Goal: Task Accomplishment & Management: Complete application form

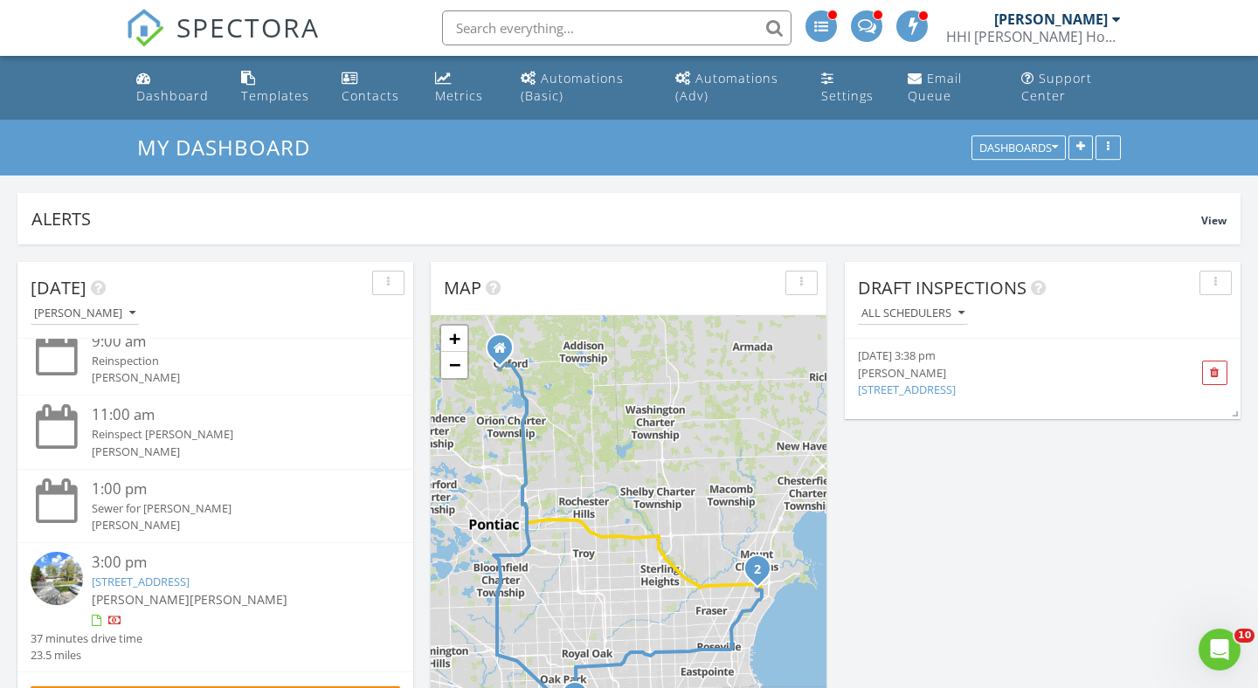
click at [528, 23] on input "text" at bounding box center [616, 27] width 349 height 35
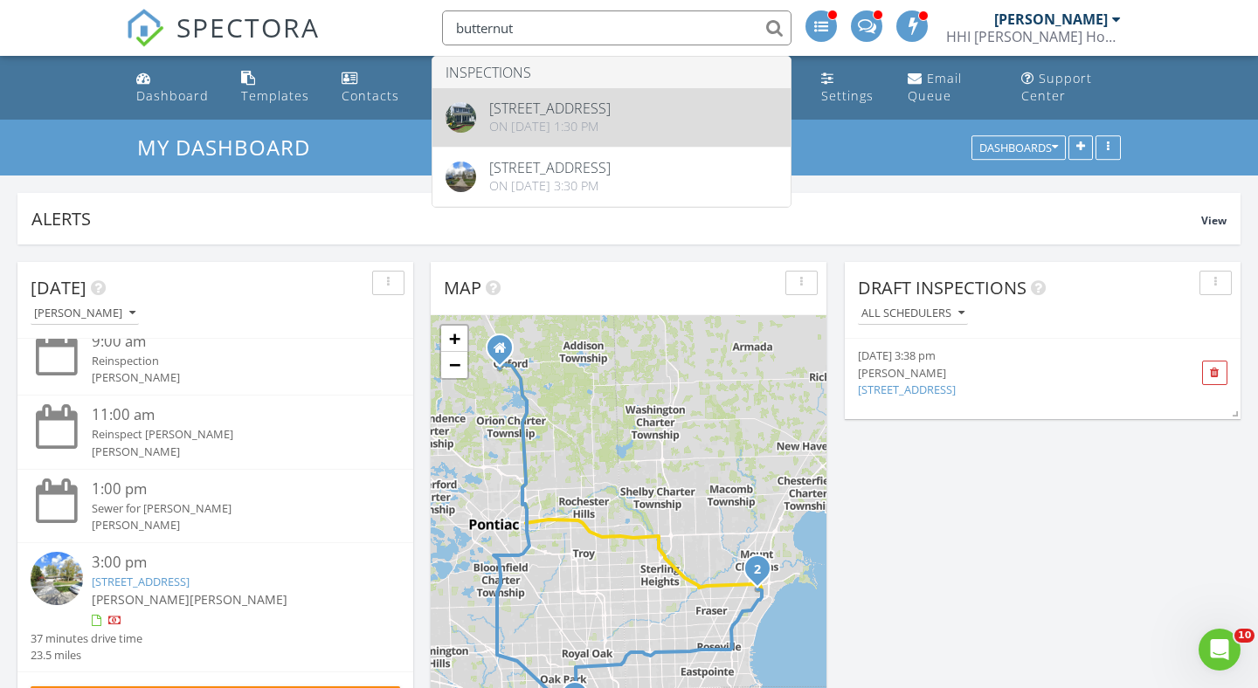
type input "butternut"
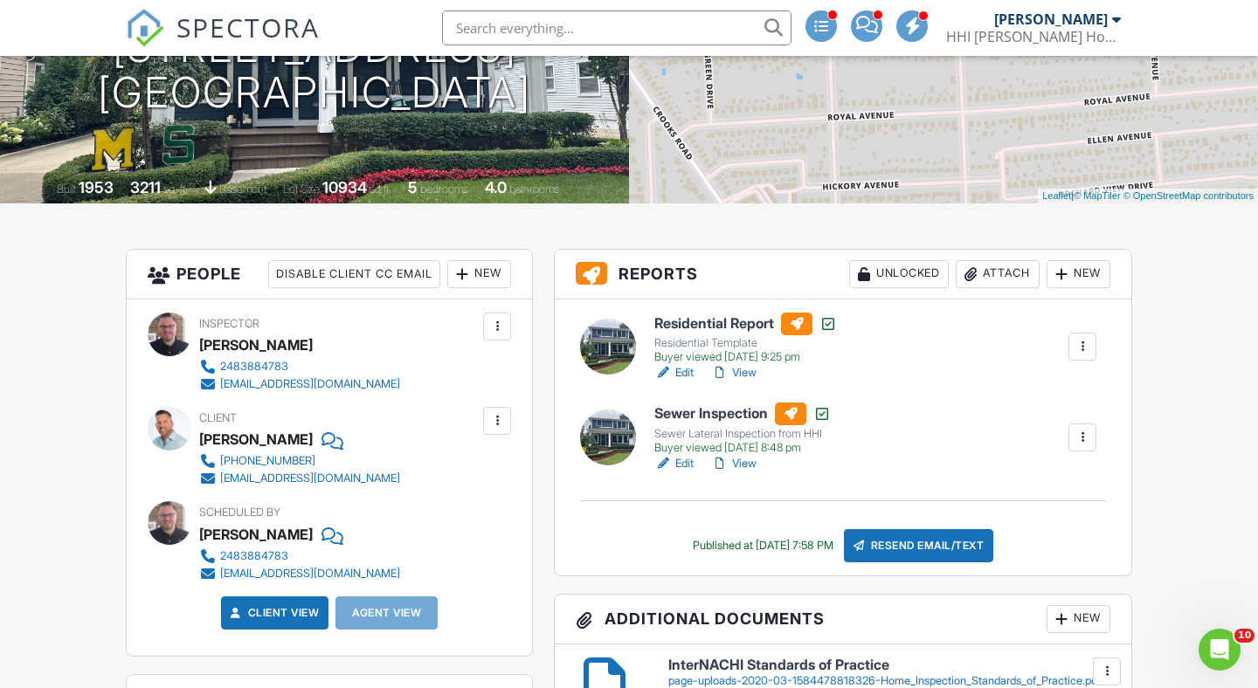
click at [687, 373] on link "Edit" at bounding box center [673, 372] width 39 height 17
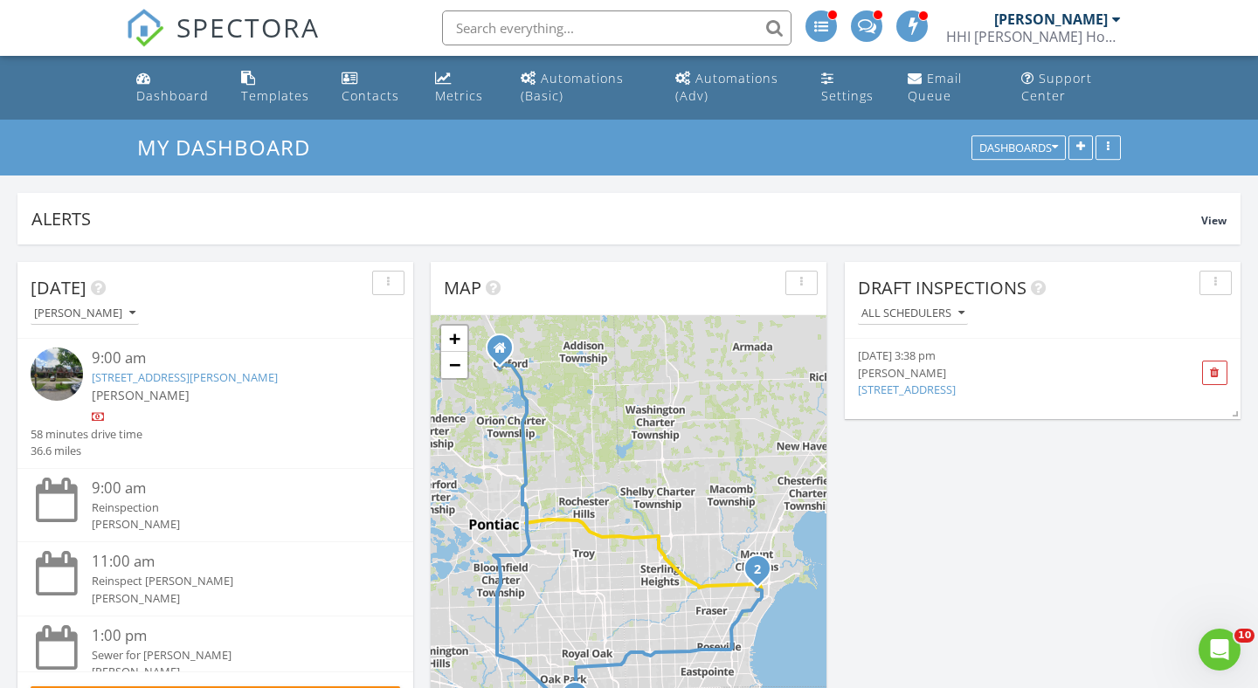
click at [191, 382] on link "17169 Griggs St, Detroit, MI 48221" at bounding box center [185, 378] width 186 height 16
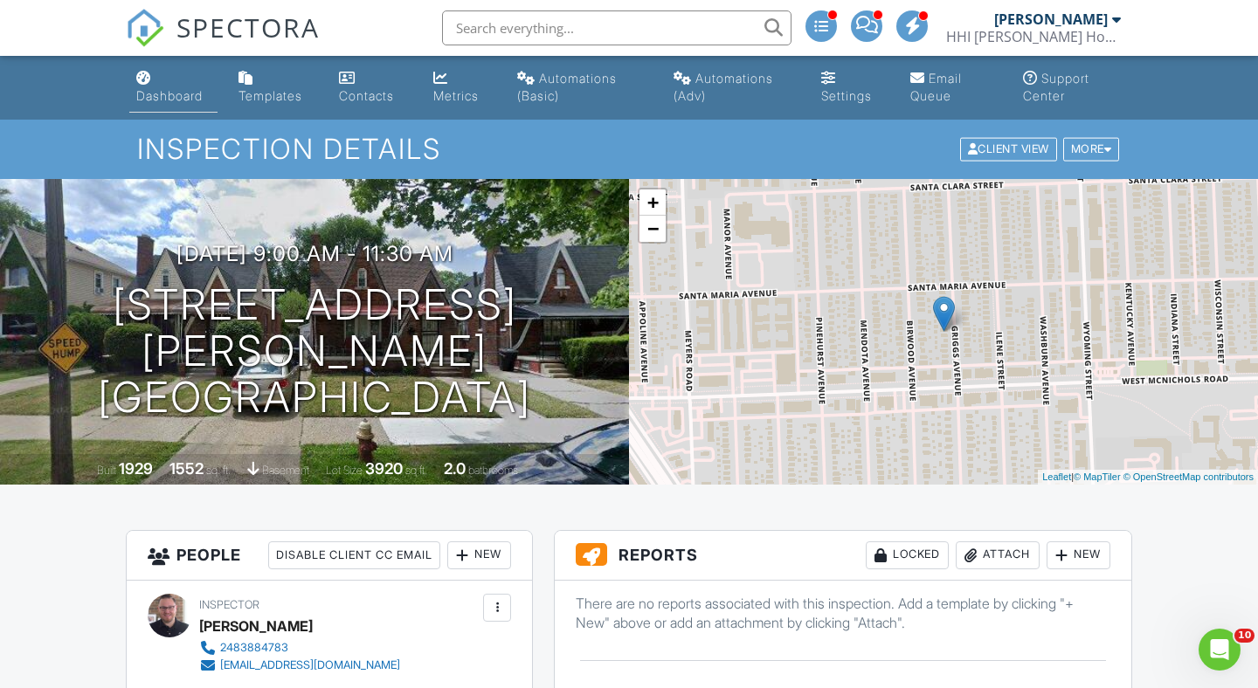
click at [172, 94] on div "Dashboard" at bounding box center [169, 95] width 66 height 15
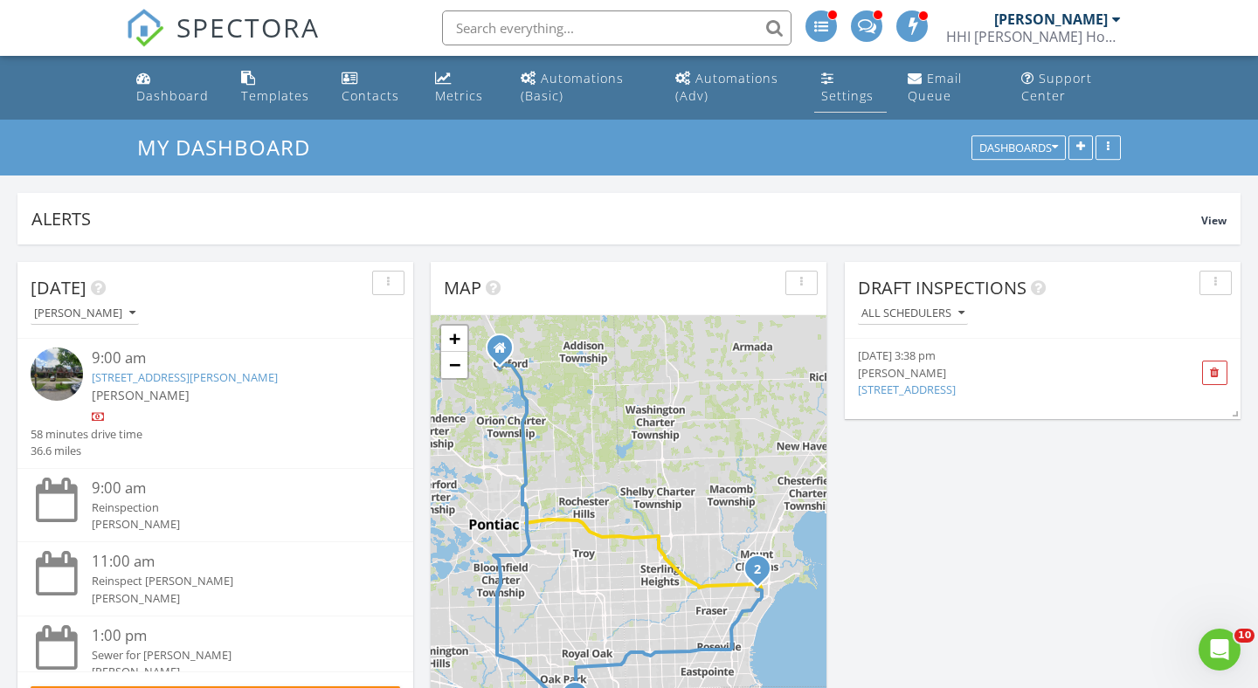
click at [846, 93] on div "Settings" at bounding box center [847, 95] width 52 height 17
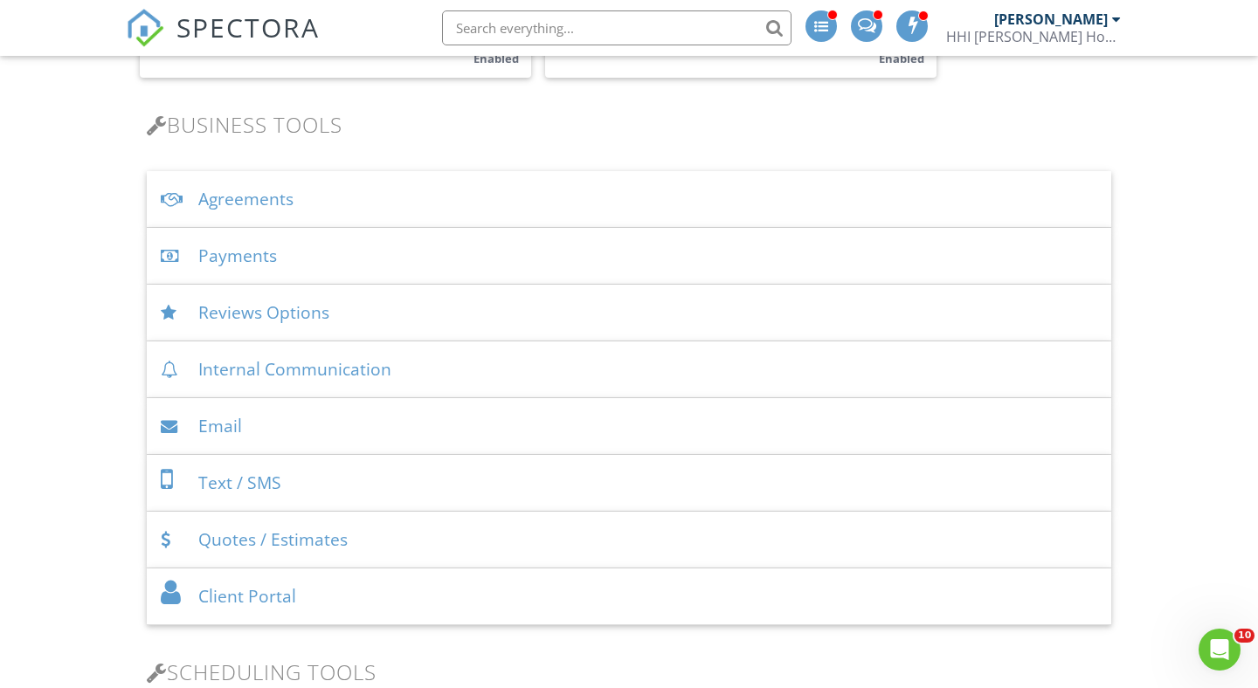
scroll to position [1067, 0]
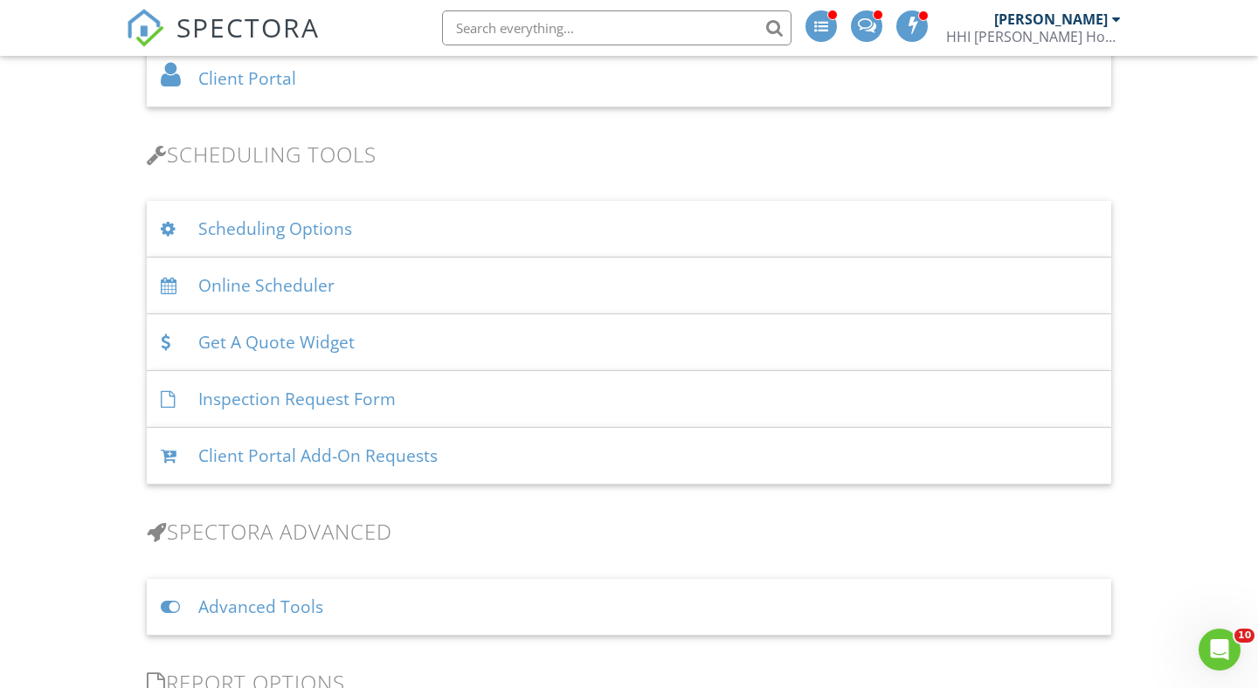
click at [303, 613] on div "Advanced Tools" at bounding box center [629, 607] width 965 height 57
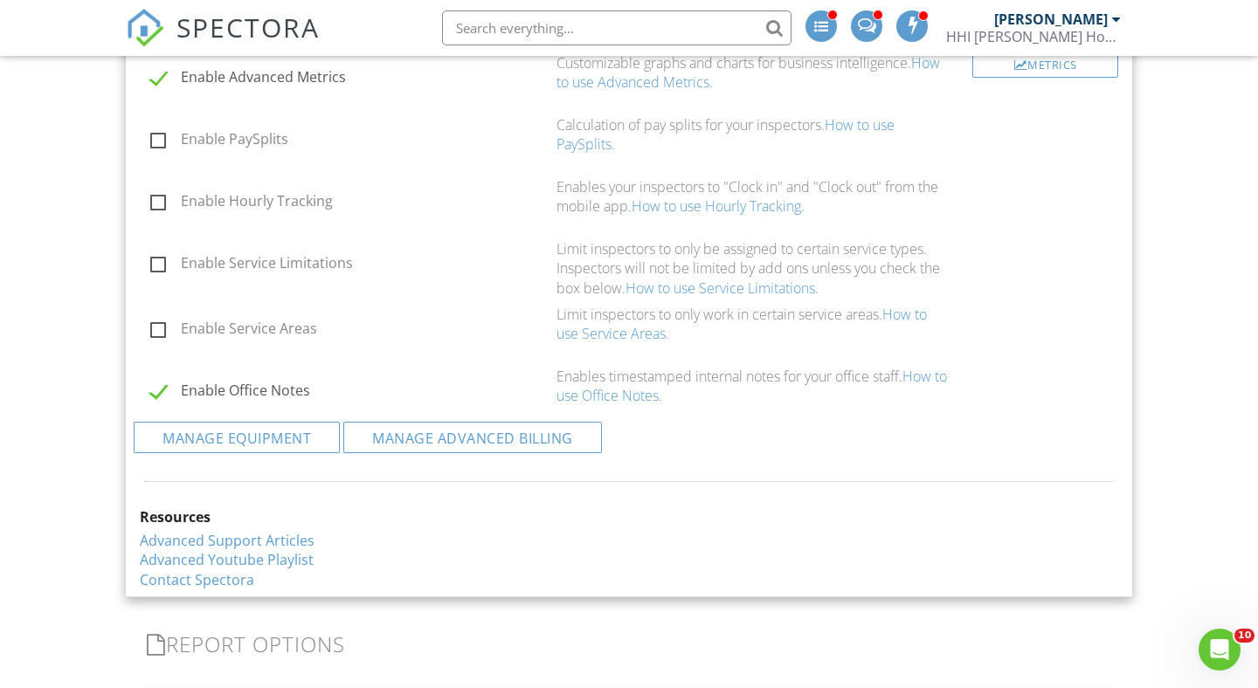
scroll to position [1948, 0]
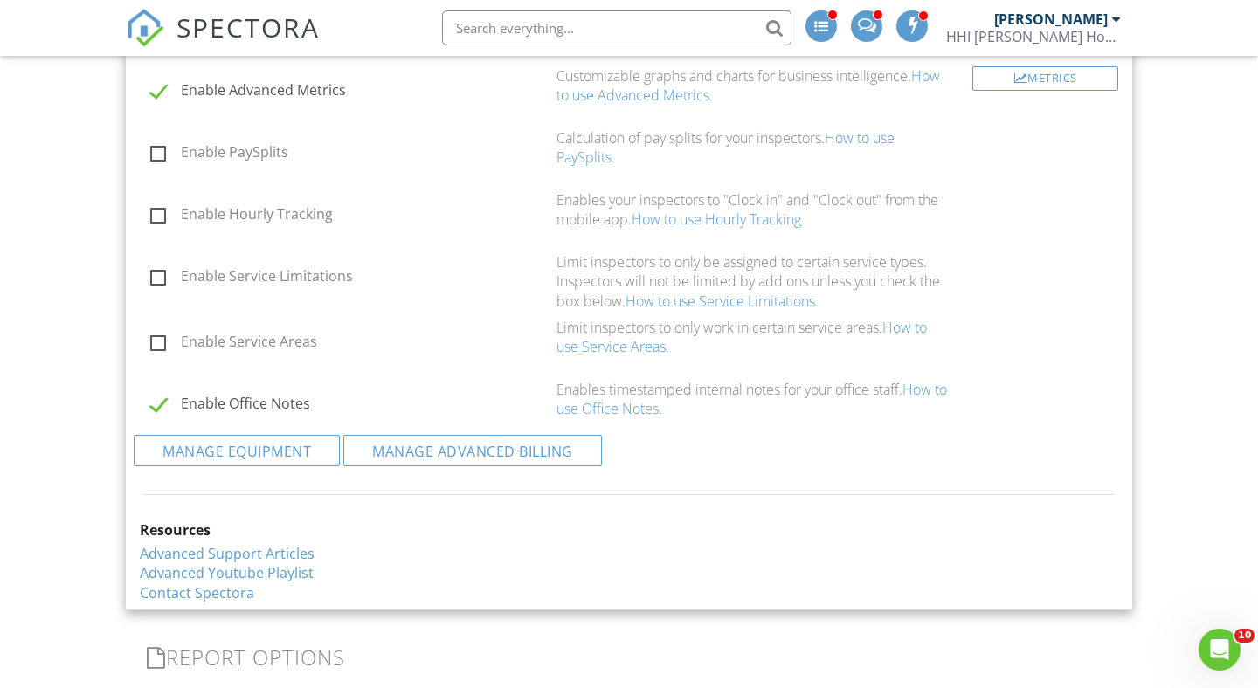
click at [156, 290] on label "Enable Service Limitations" at bounding box center [348, 279] width 396 height 22
click at [151, 285] on input "Enable Service Limitations" at bounding box center [145, 278] width 11 height 11
checkbox input "true"
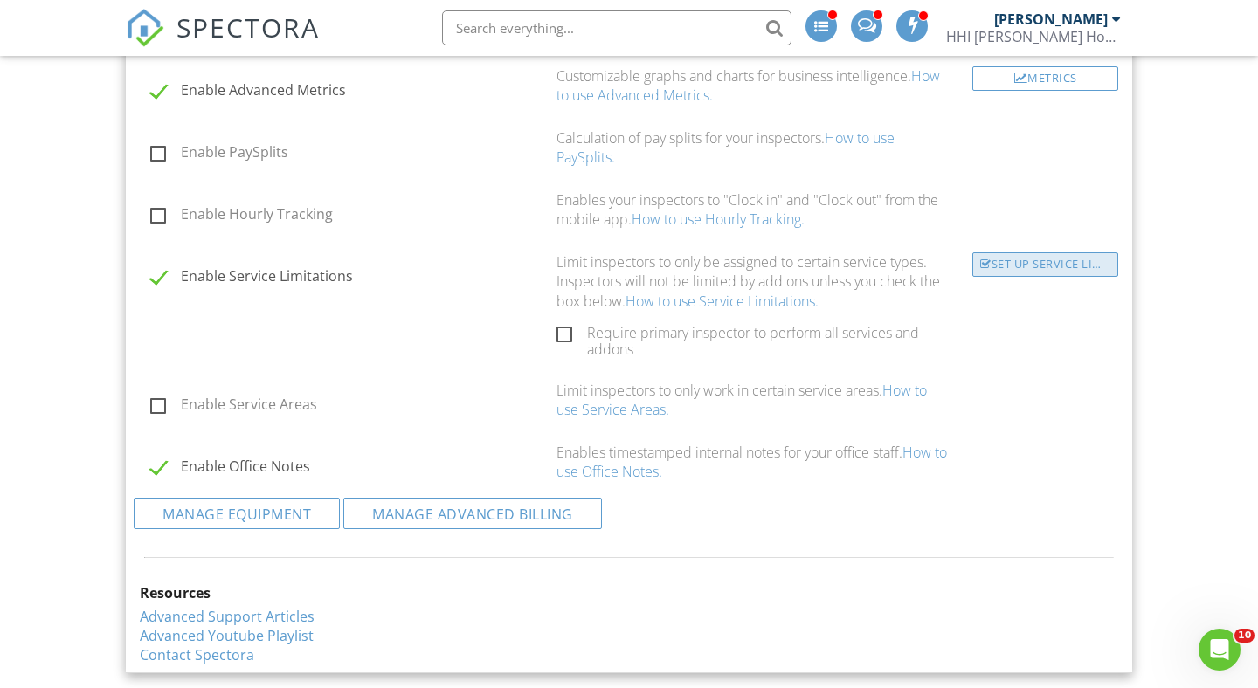
click at [1048, 277] on div "Set Up Service Limits" at bounding box center [1045, 264] width 146 height 24
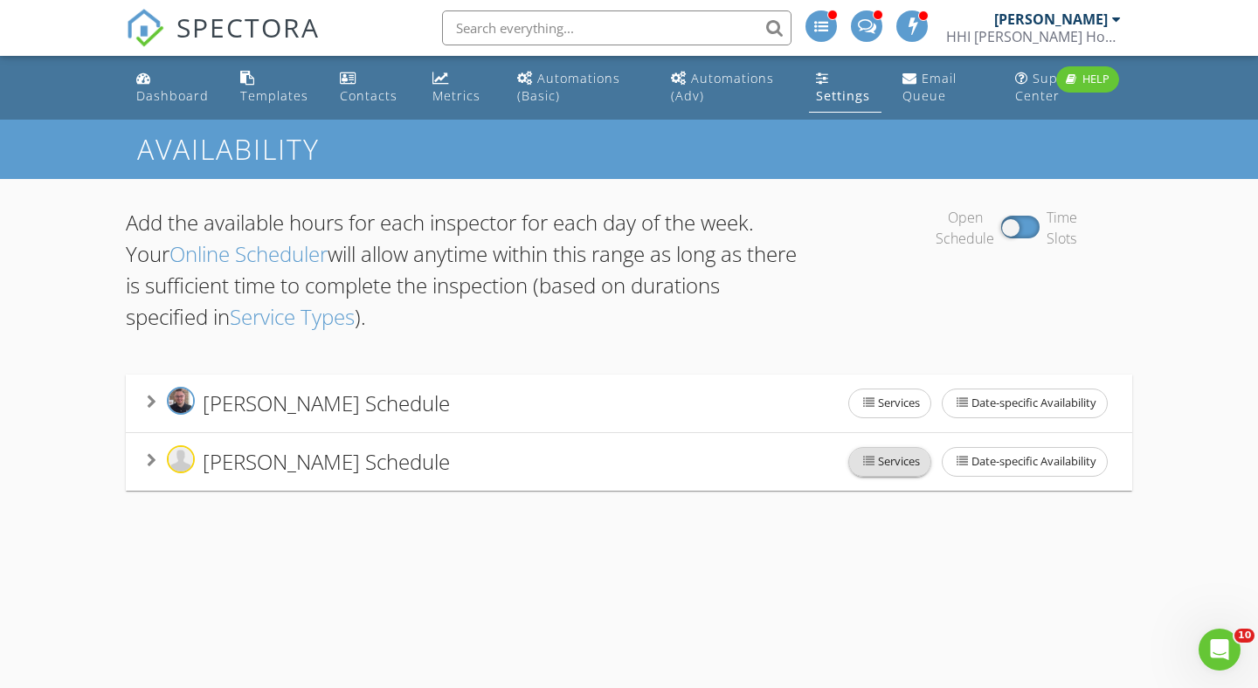
click at [875, 460] on span "Services" at bounding box center [889, 462] width 81 height 28
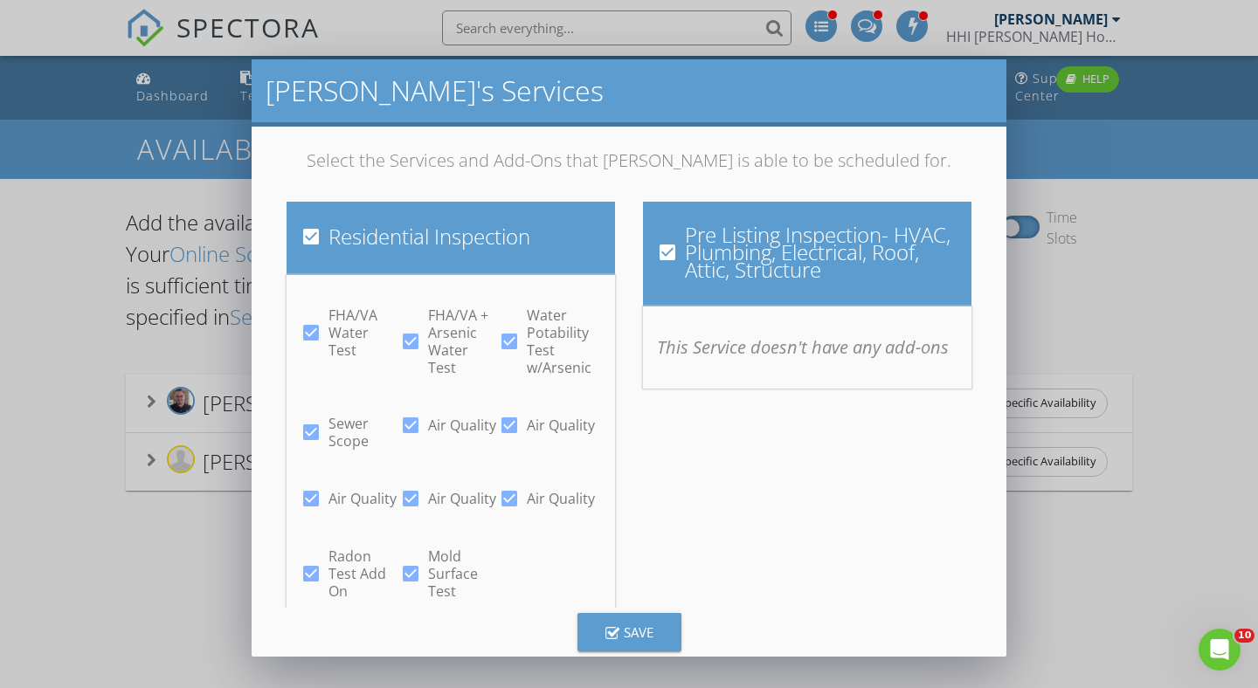
click at [306, 328] on div at bounding box center [311, 333] width 30 height 30
checkbox input "false"
click at [405, 330] on div at bounding box center [411, 342] width 30 height 30
checkbox input "false"
click at [508, 341] on div at bounding box center [509, 342] width 30 height 30
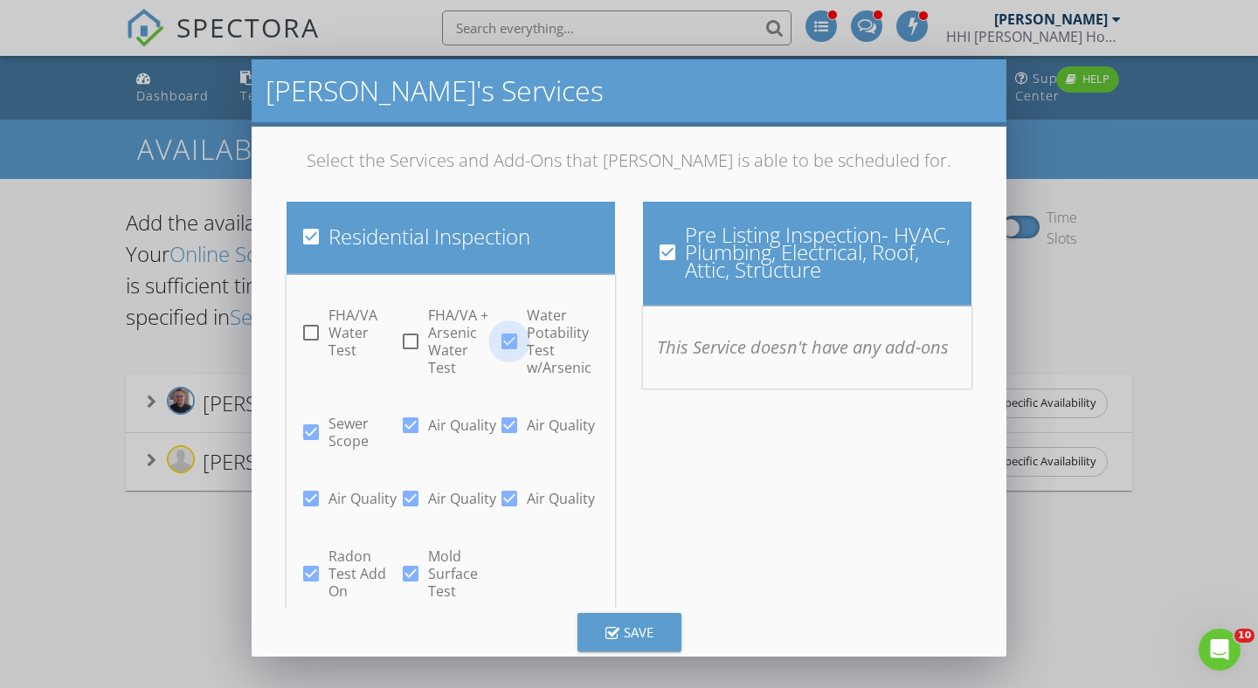
checkbox input "false"
click at [514, 425] on div at bounding box center [509, 426] width 30 height 30
checkbox input "false"
click at [417, 422] on div at bounding box center [411, 426] width 30 height 30
checkbox input "false"
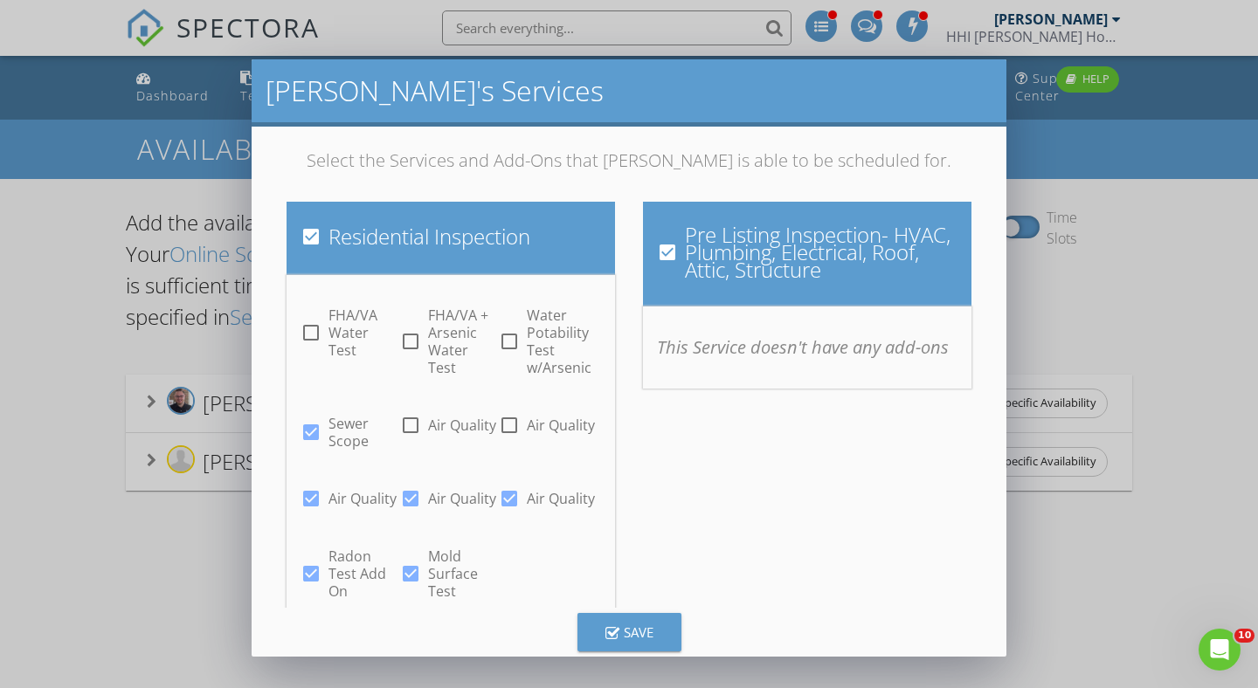
click at [310, 432] on div at bounding box center [311, 433] width 30 height 30
checkbox input "false"
click at [311, 508] on div at bounding box center [311, 499] width 30 height 30
checkbox input "false"
click at [411, 501] on div at bounding box center [411, 499] width 30 height 30
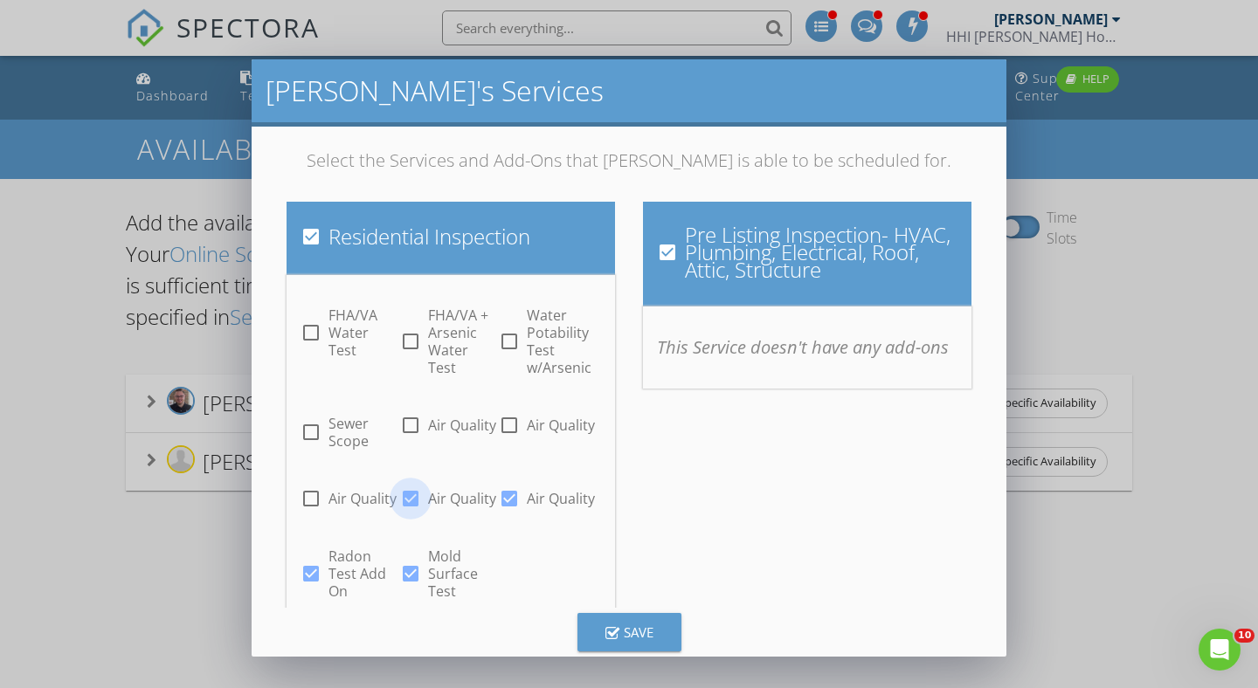
checkbox input "false"
click at [527, 506] on label "Air Quality" at bounding box center [561, 498] width 68 height 17
checkbox input "false"
click at [417, 564] on div at bounding box center [411, 574] width 30 height 30
checkbox input "false"
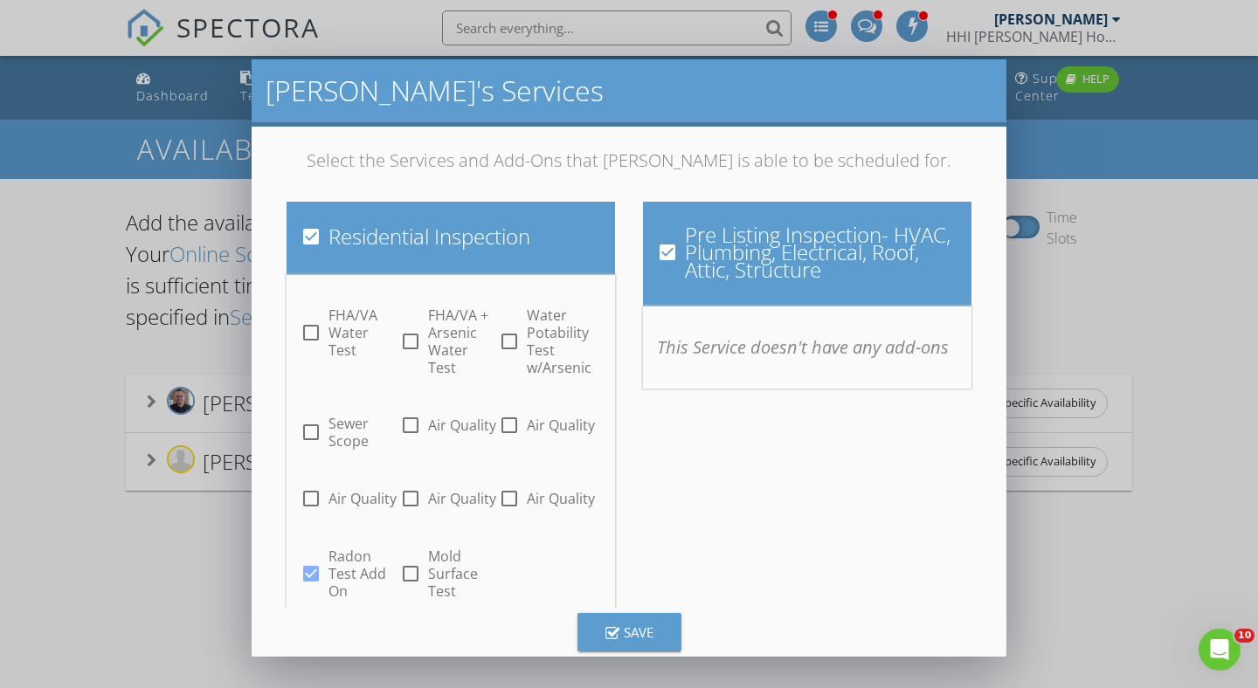
click at [312, 571] on div at bounding box center [311, 574] width 30 height 30
checkbox input "false"
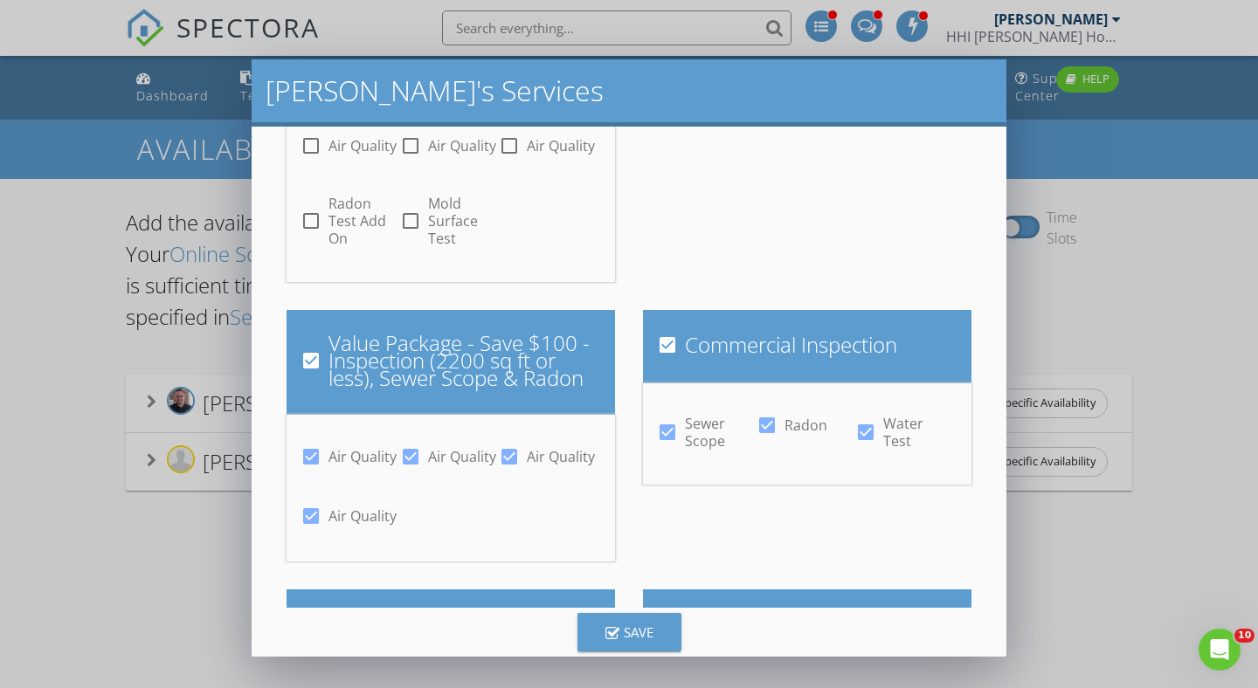
scroll to position [357, 0]
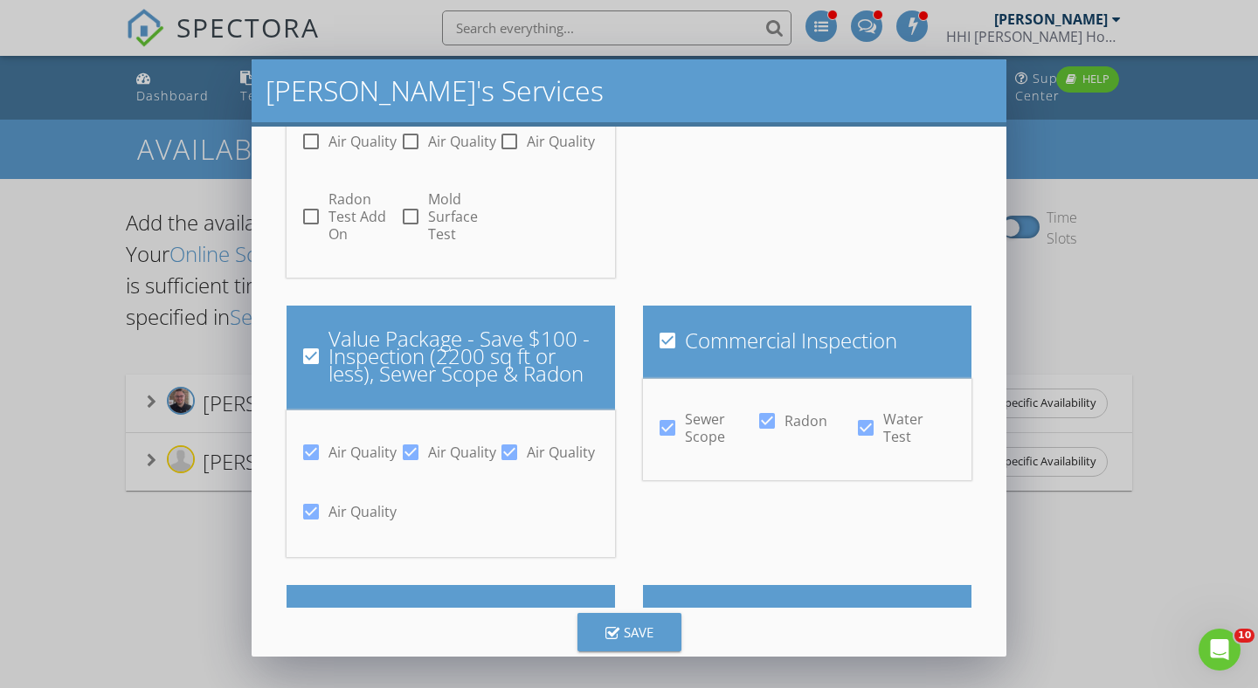
click at [669, 330] on div at bounding box center [668, 341] width 30 height 30
checkbox input "false"
click at [311, 361] on div at bounding box center [311, 357] width 30 height 30
checkbox input "false"
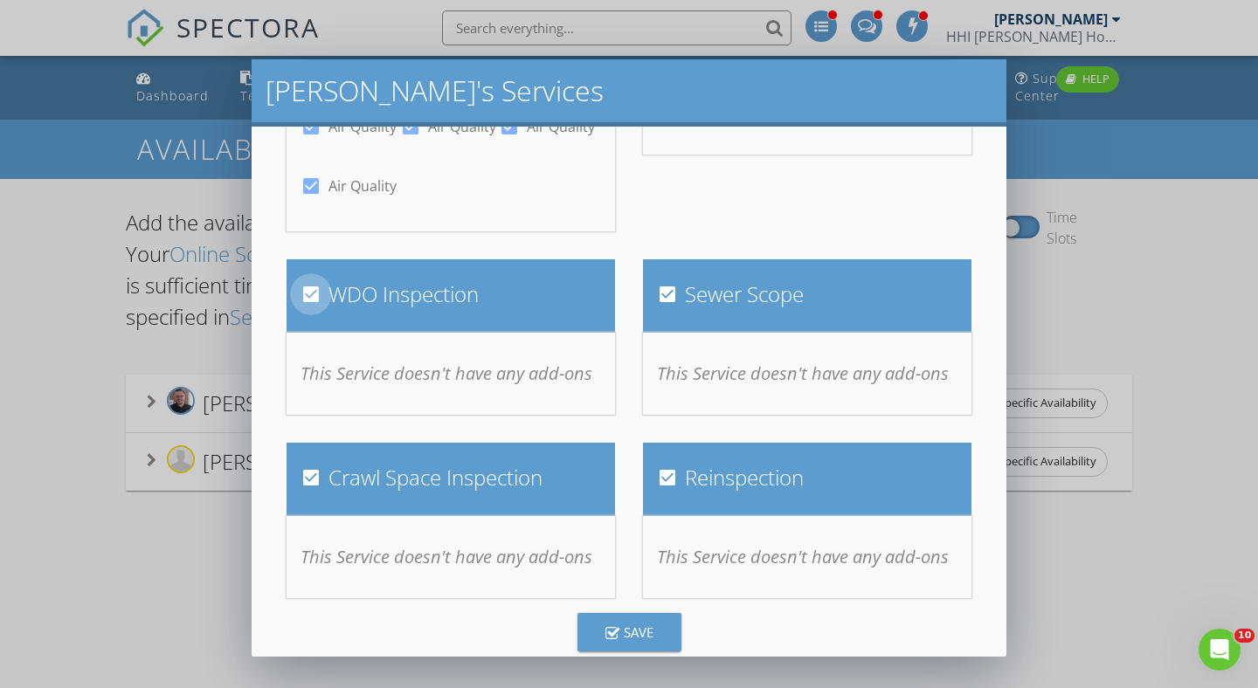
click at [316, 298] on div at bounding box center [311, 295] width 30 height 30
checkbox input "false"
click at [672, 288] on div at bounding box center [668, 295] width 30 height 30
checkbox input "false"
click at [664, 486] on div at bounding box center [668, 478] width 30 height 30
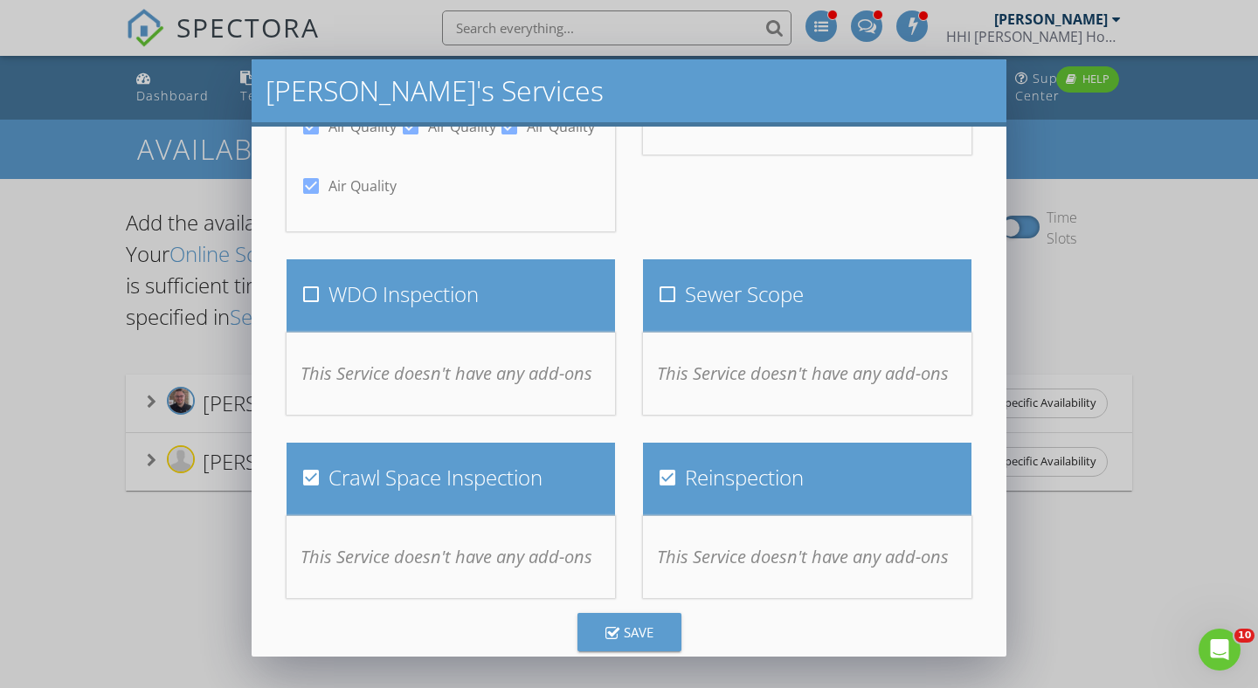
checkbox input "false"
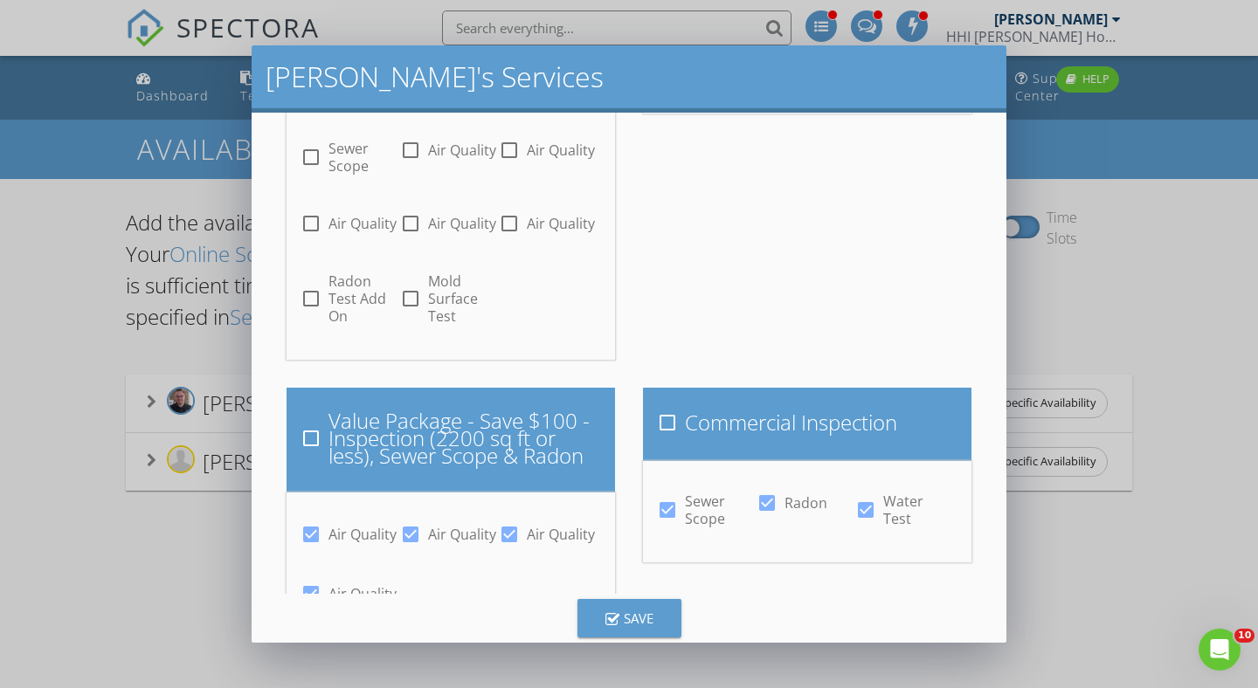
scroll to position [0, 0]
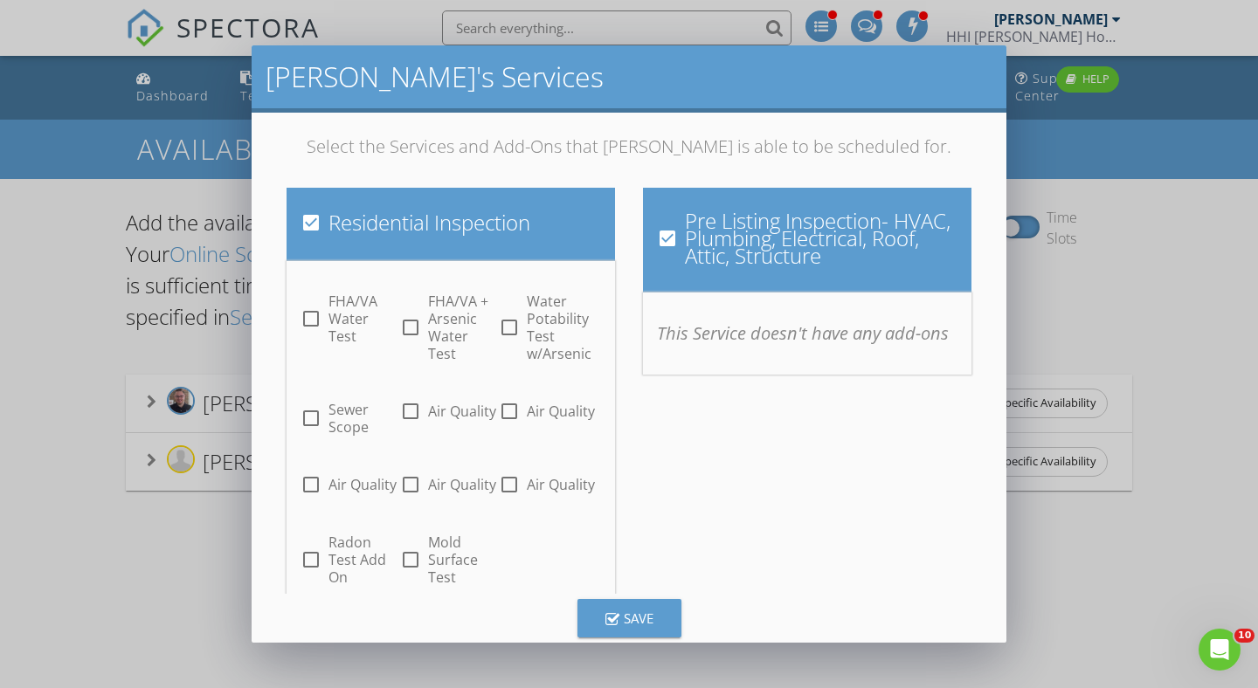
click at [668, 238] on div at bounding box center [668, 239] width 30 height 30
checkbox input "false"
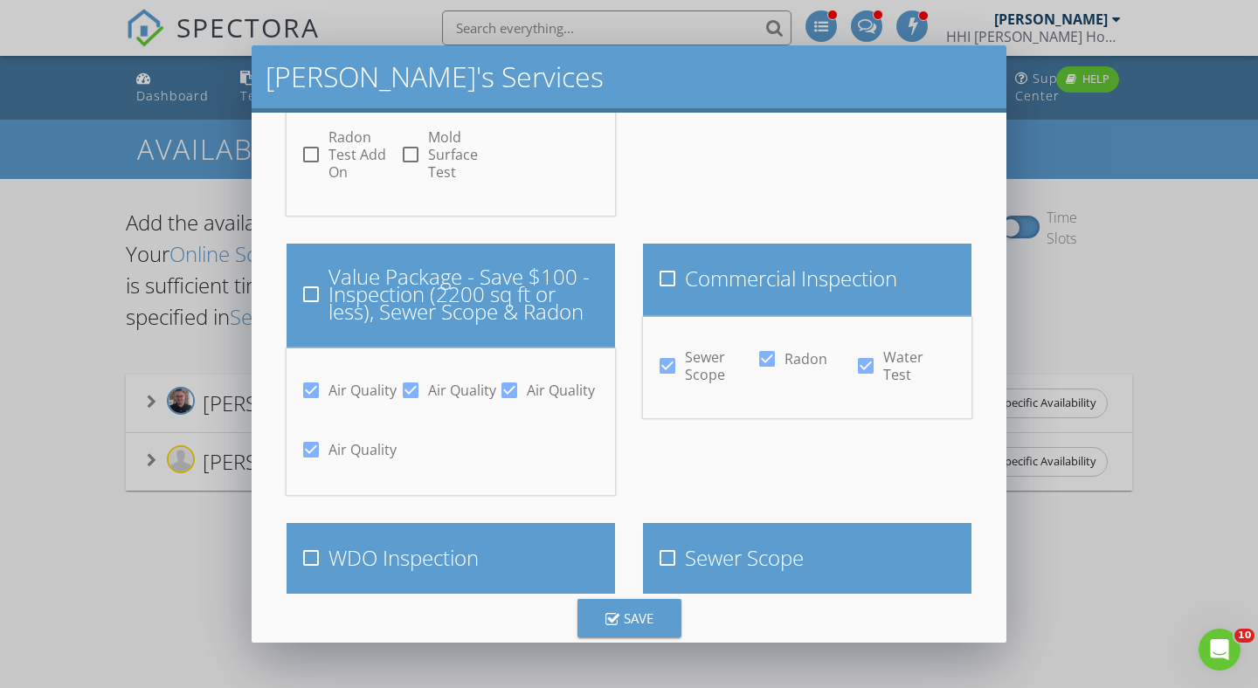
scroll to position [508, 0]
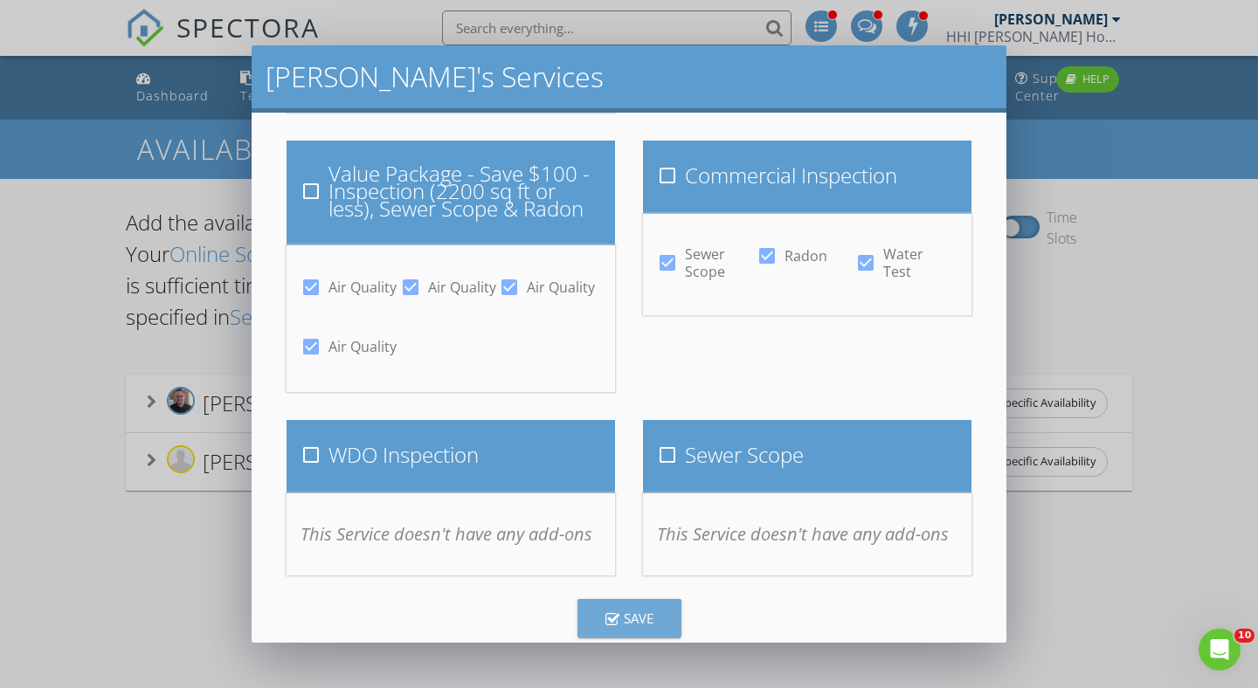
click at [626, 622] on div "Save" at bounding box center [629, 619] width 48 height 20
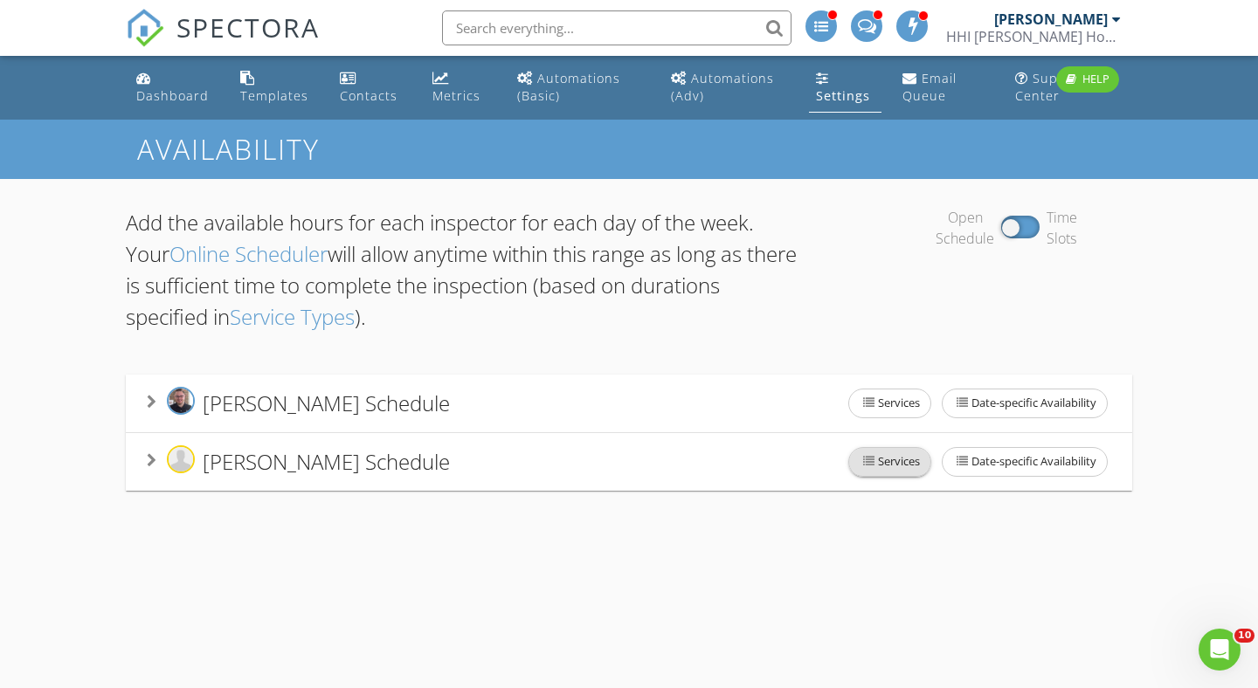
click at [894, 456] on span "Services" at bounding box center [889, 462] width 81 height 28
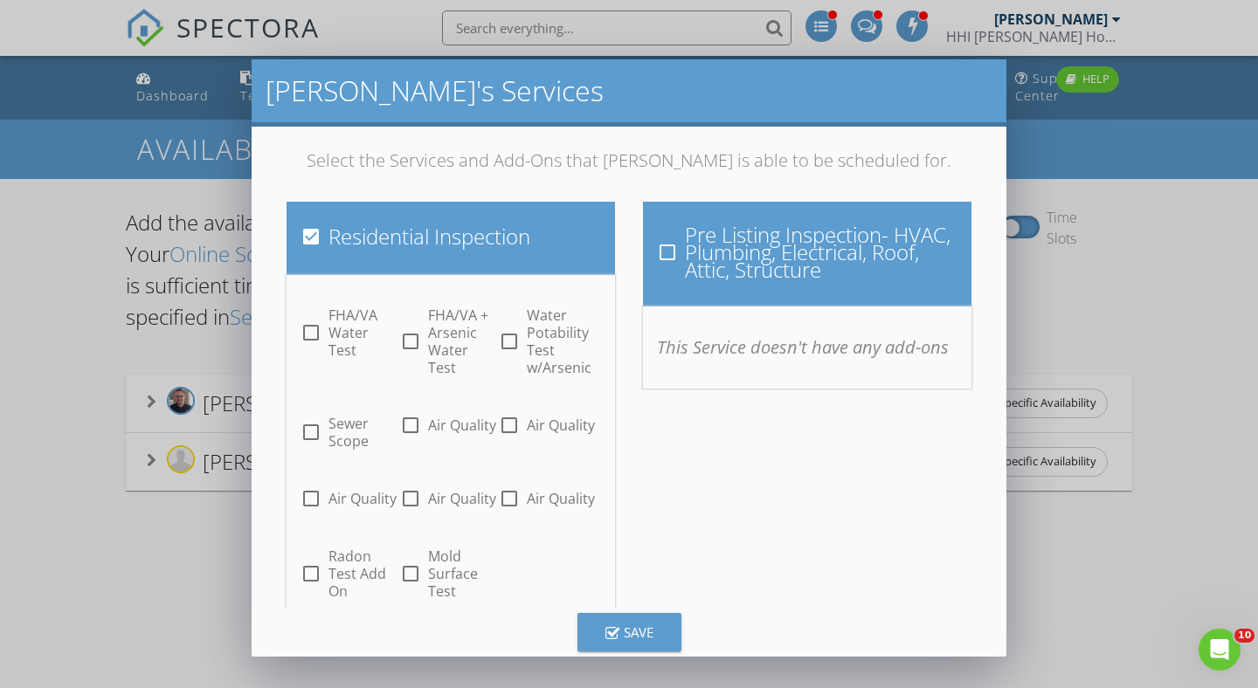
click at [636, 621] on button "Save" at bounding box center [629, 632] width 104 height 38
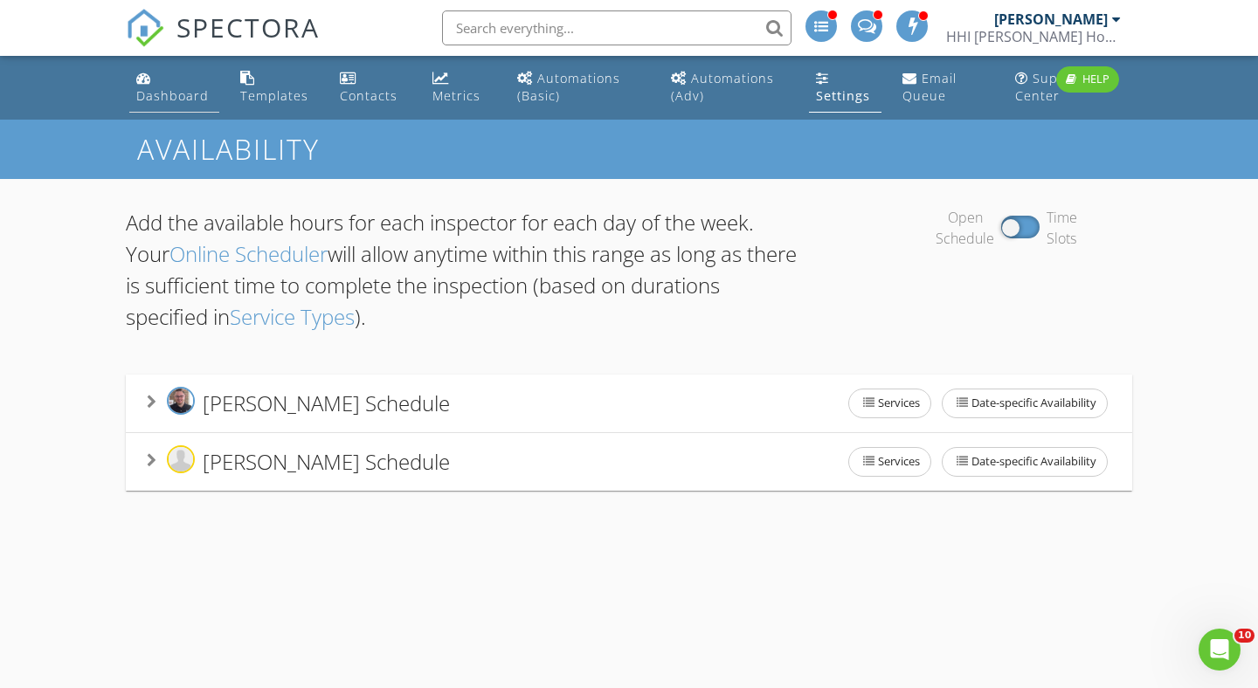
click at [160, 96] on div "Dashboard" at bounding box center [172, 95] width 73 height 17
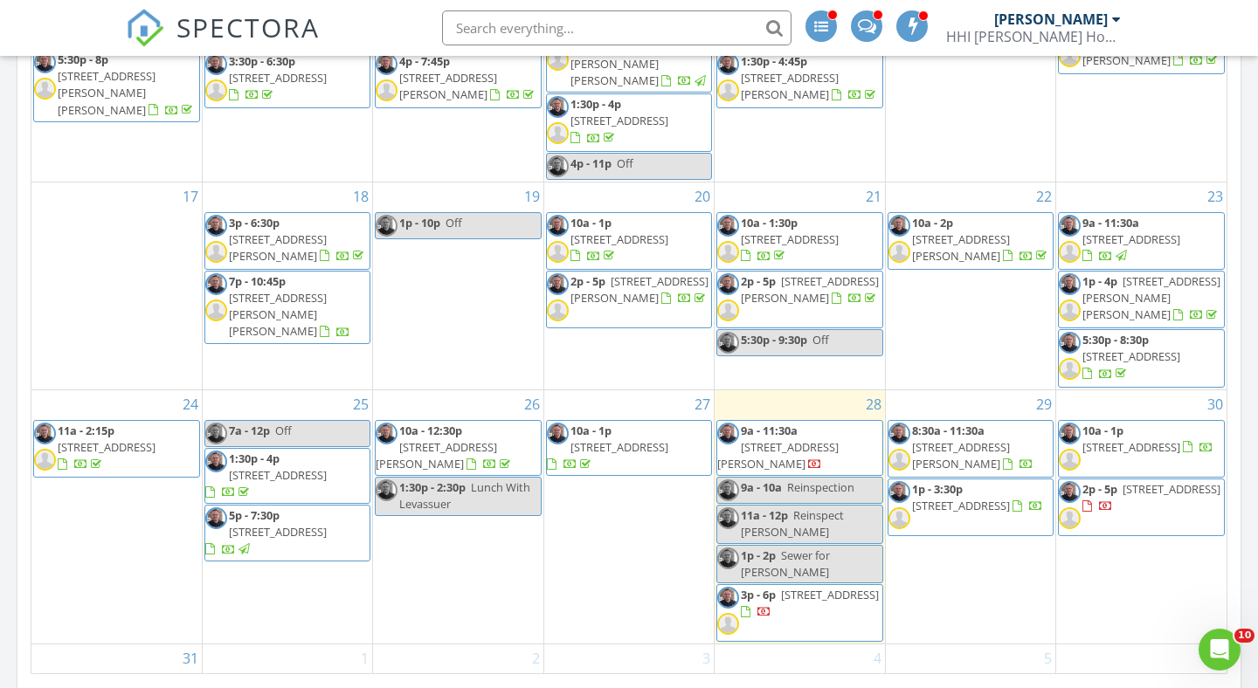
scroll to position [1082, 0]
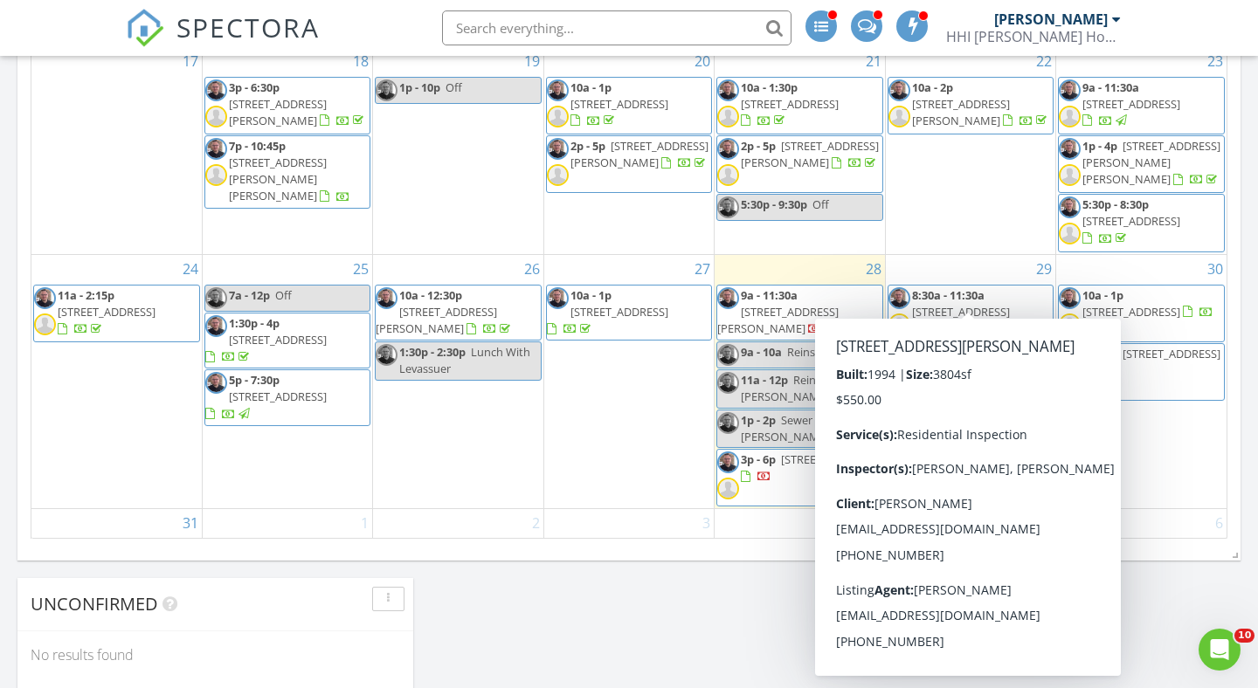
click at [975, 304] on span "4712 Rambling Ct, Troy 48098" at bounding box center [961, 320] width 98 height 32
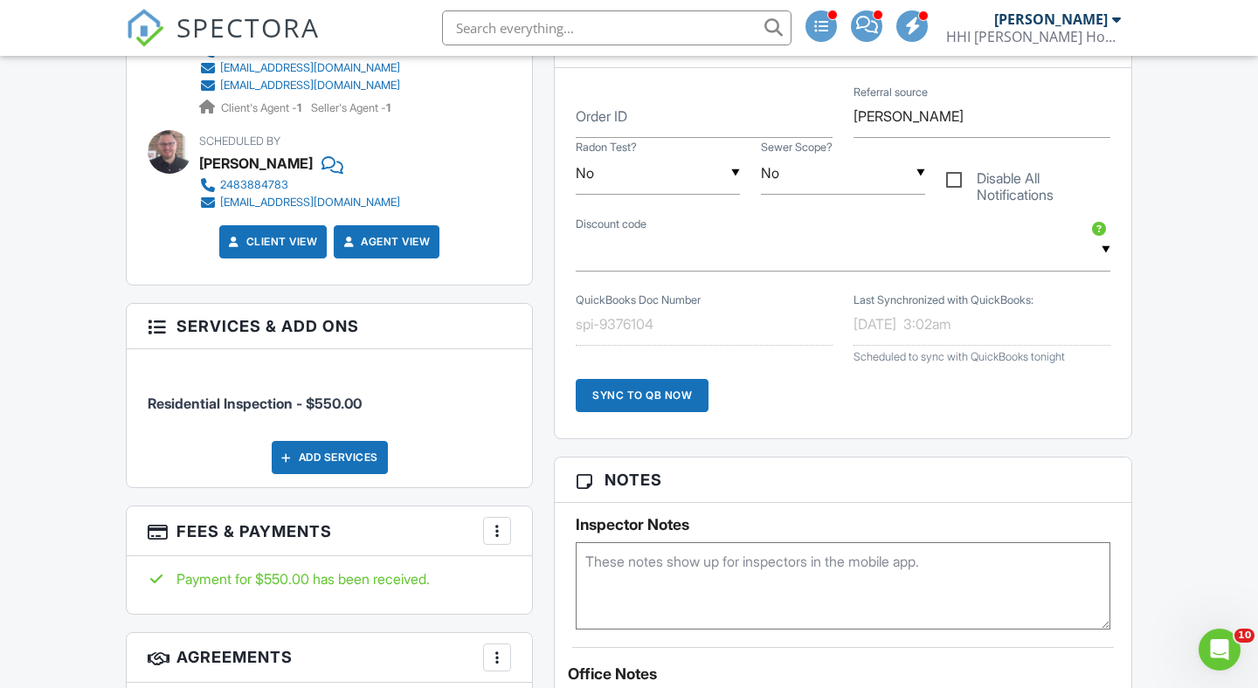
scroll to position [946, 0]
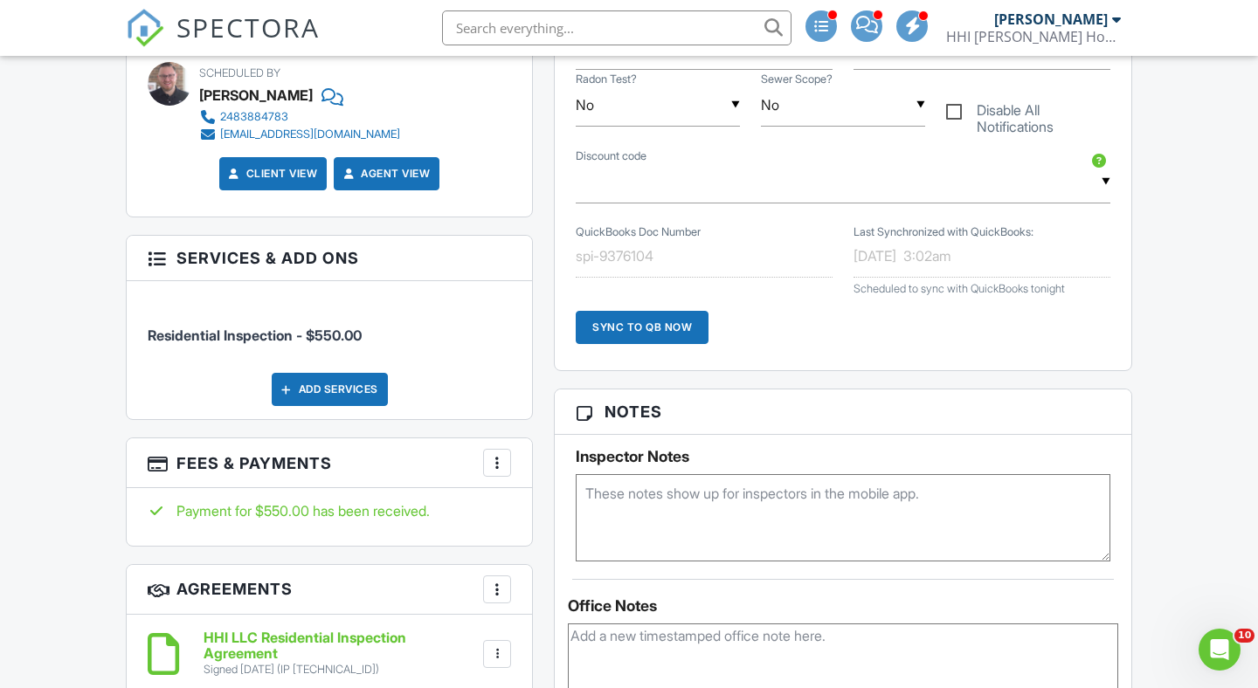
click at [496, 459] on div at bounding box center [496, 462] width 17 height 17
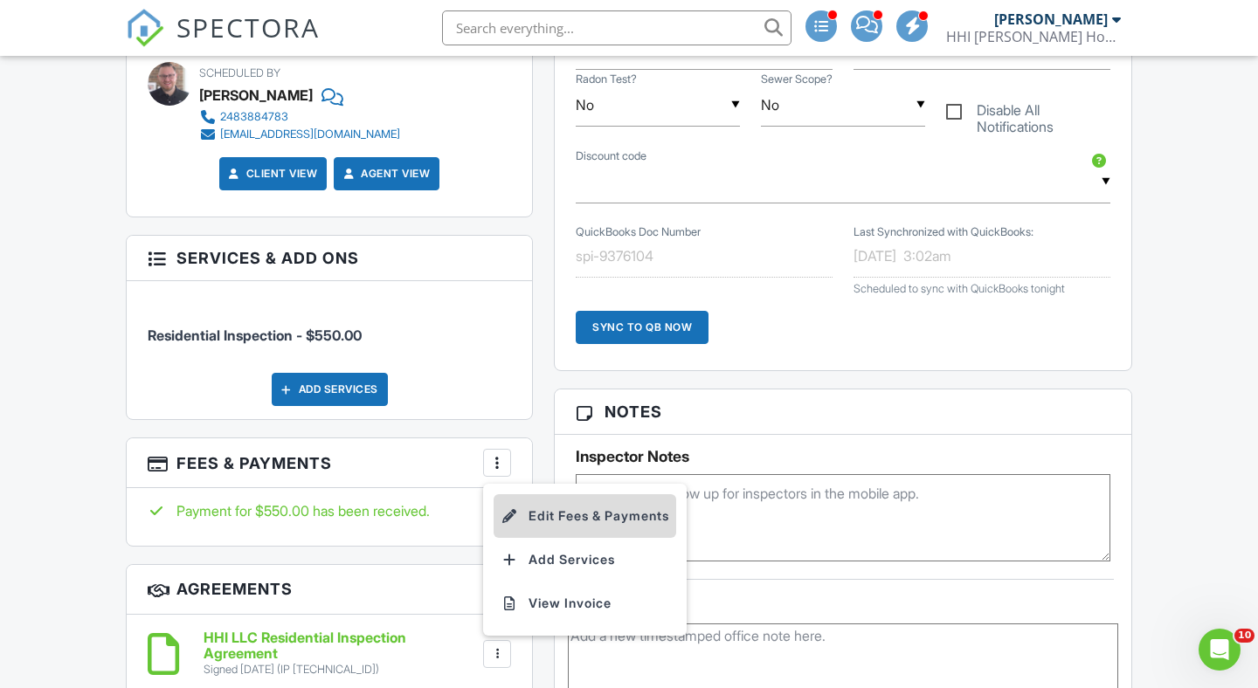
click at [511, 512] on div at bounding box center [509, 516] width 17 height 17
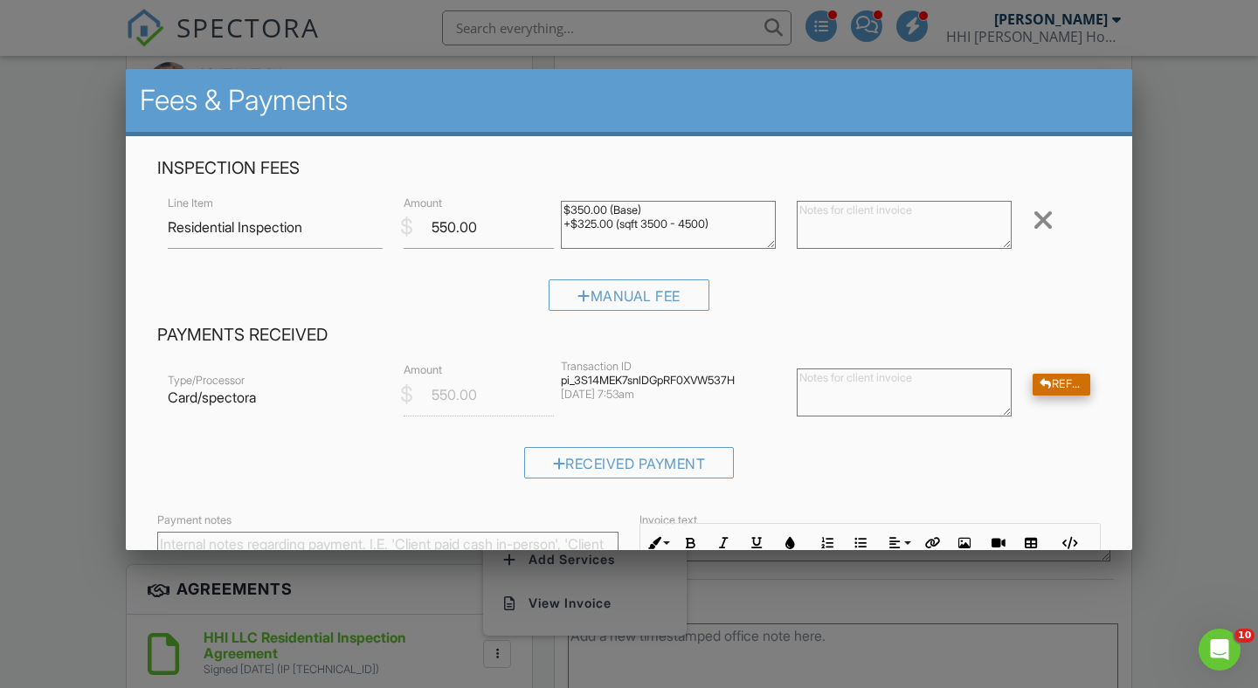
click at [1057, 383] on div "Refund" at bounding box center [1062, 385] width 58 height 22
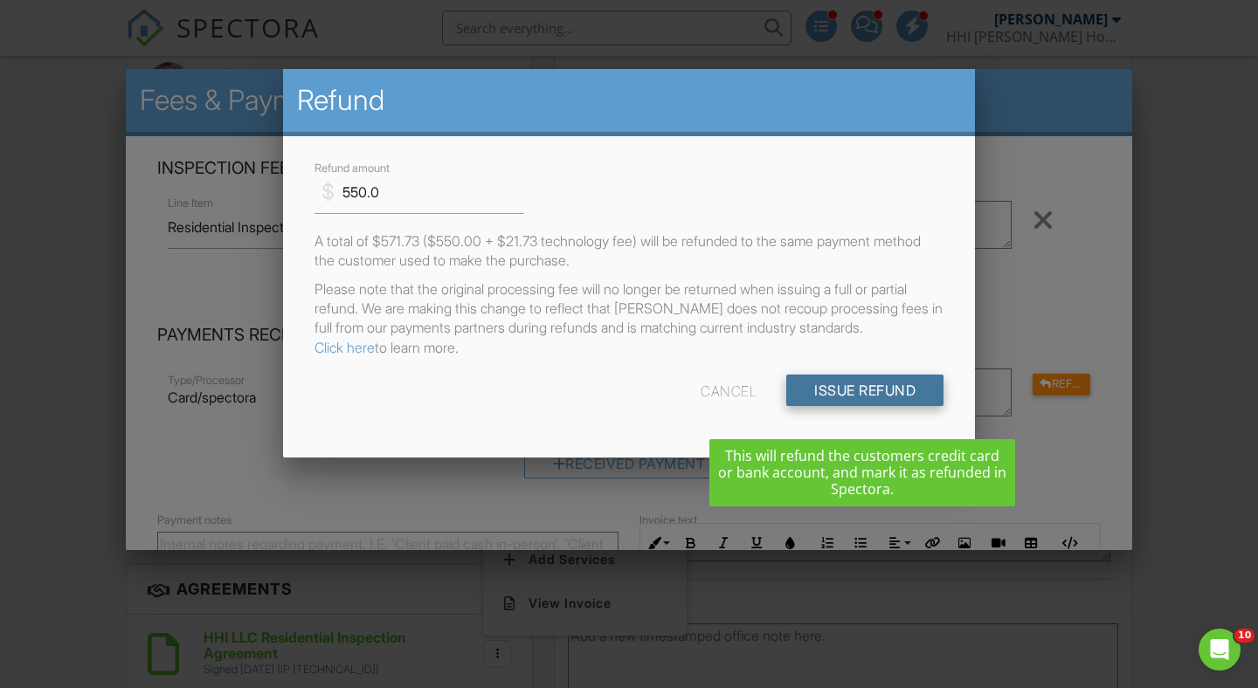
click at [863, 406] on input "Issue Refund" at bounding box center [864, 390] width 157 height 31
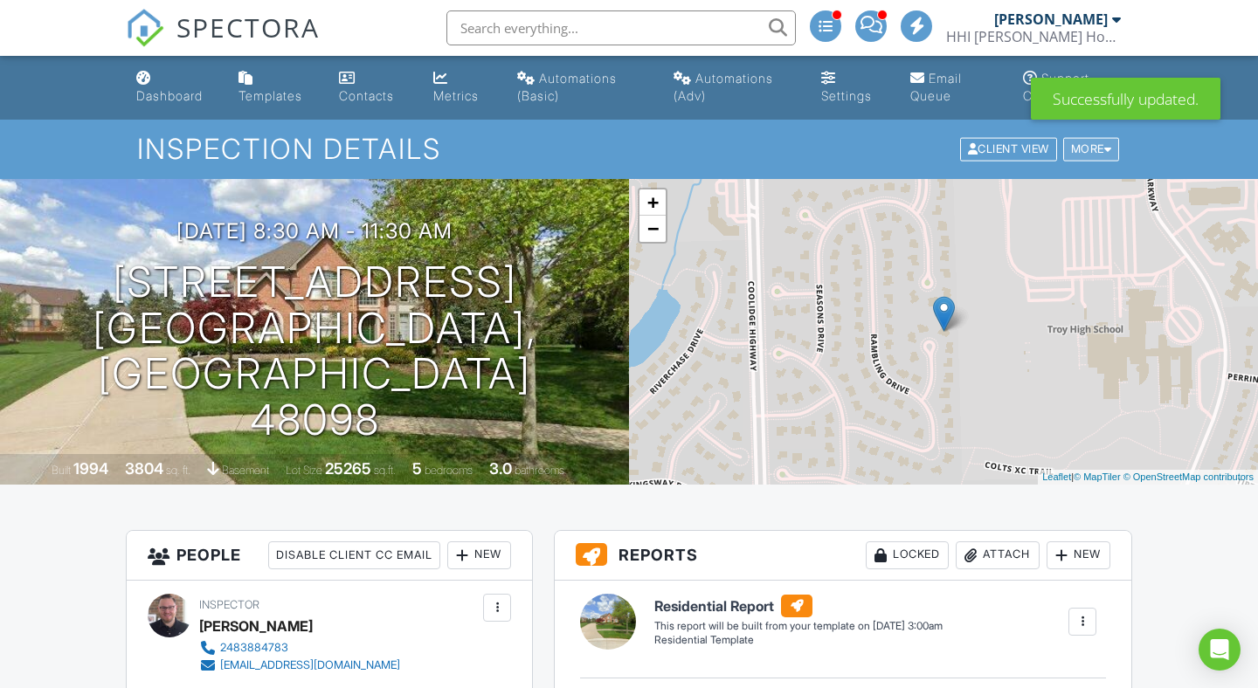
click at [1096, 157] on div "More" at bounding box center [1091, 150] width 57 height 24
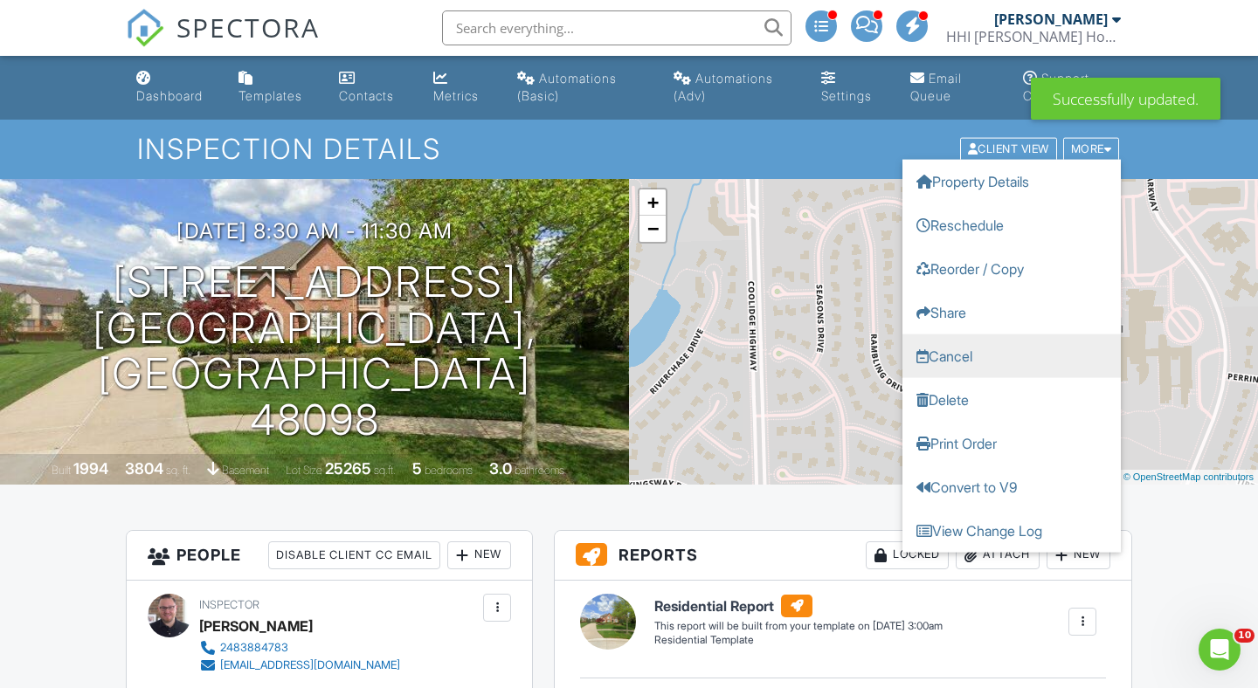
click at [956, 357] on link "Cancel" at bounding box center [1011, 357] width 218 height 44
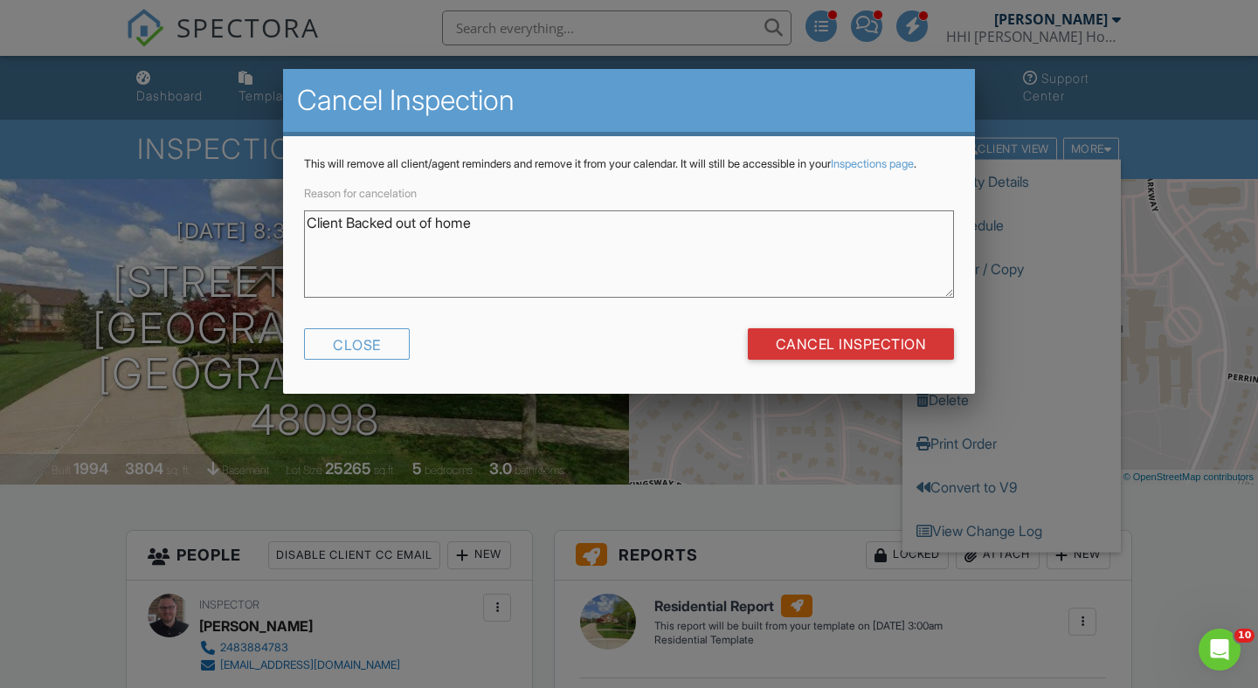
click at [485, 237] on textarea "Client Backed out of home" at bounding box center [629, 254] width 650 height 87
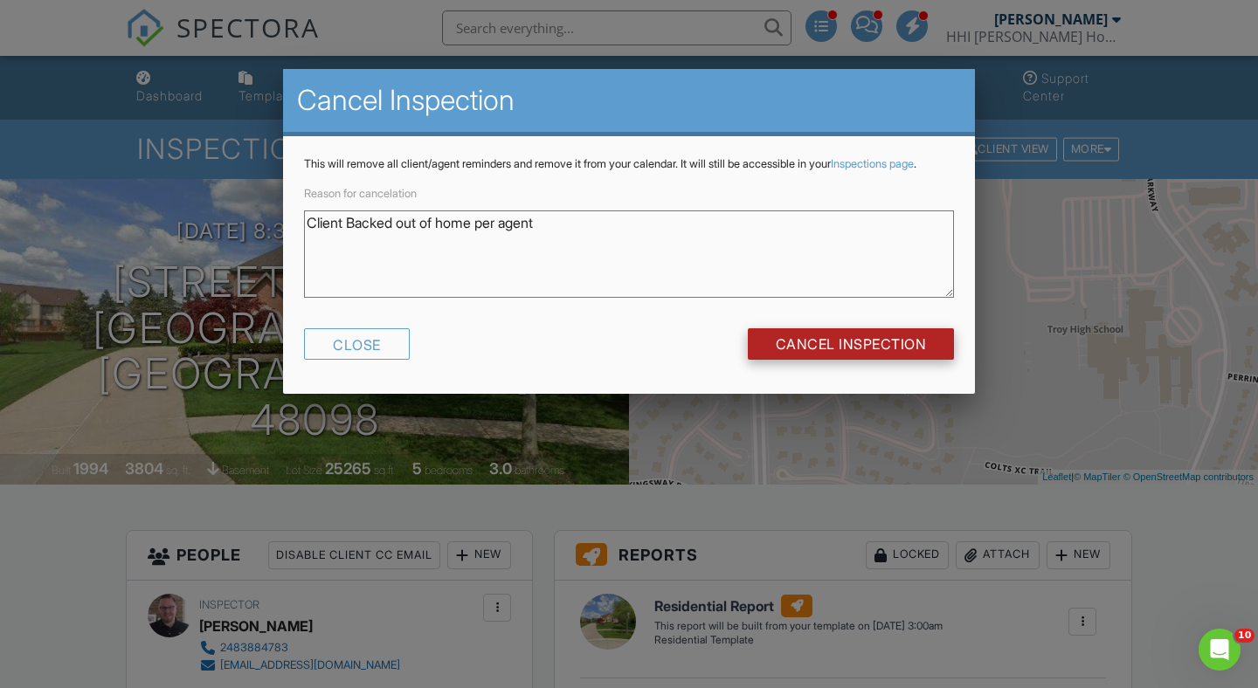
type textarea "Client Backed out of home per agent"
click at [875, 357] on input "Cancel Inspection" at bounding box center [851, 343] width 207 height 31
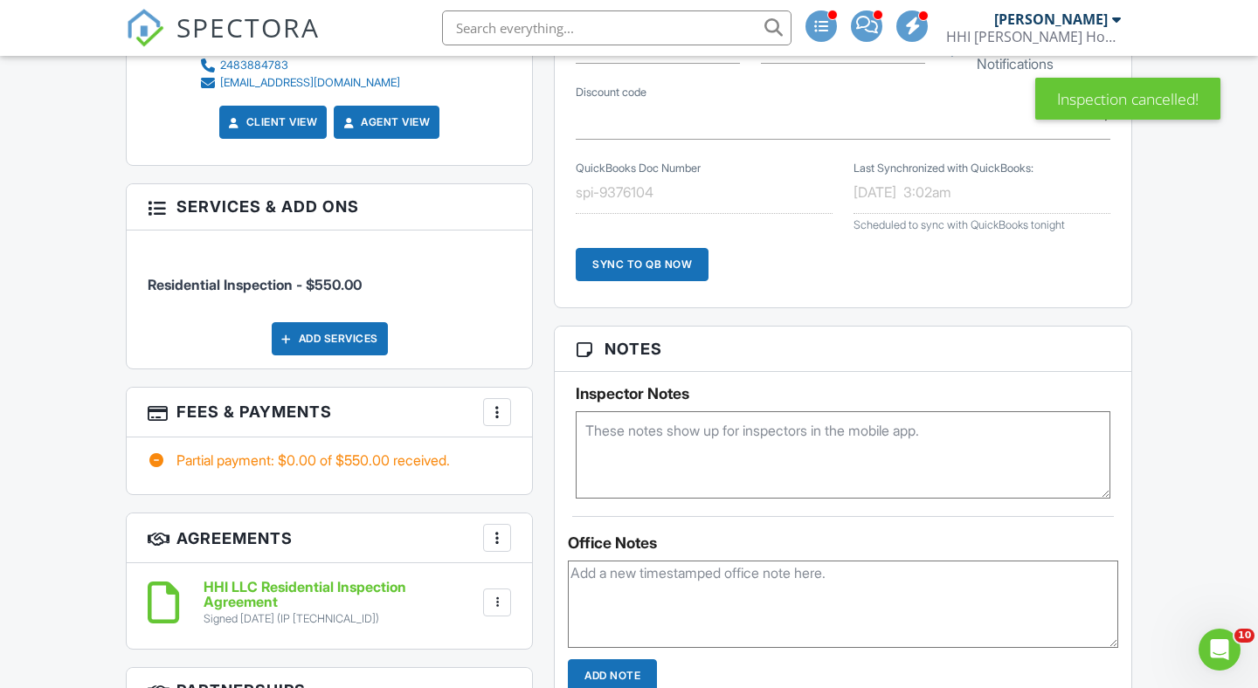
scroll to position [931, 0]
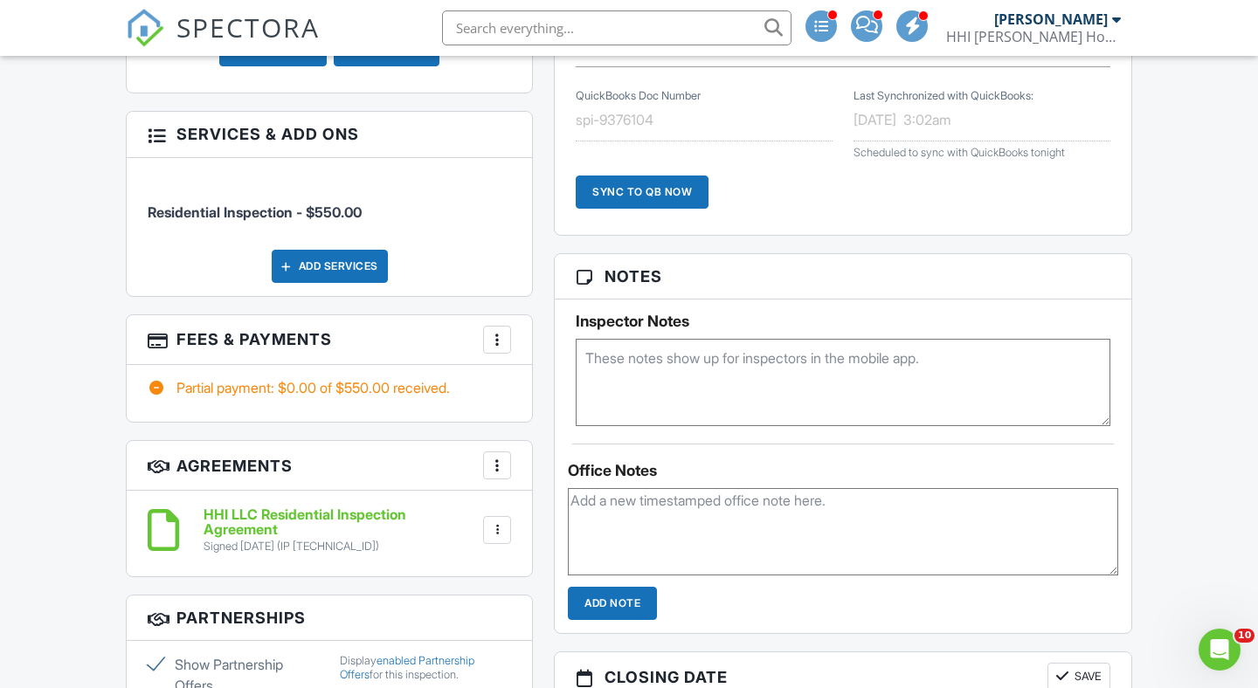
click at [501, 341] on div at bounding box center [496, 339] width 17 height 17
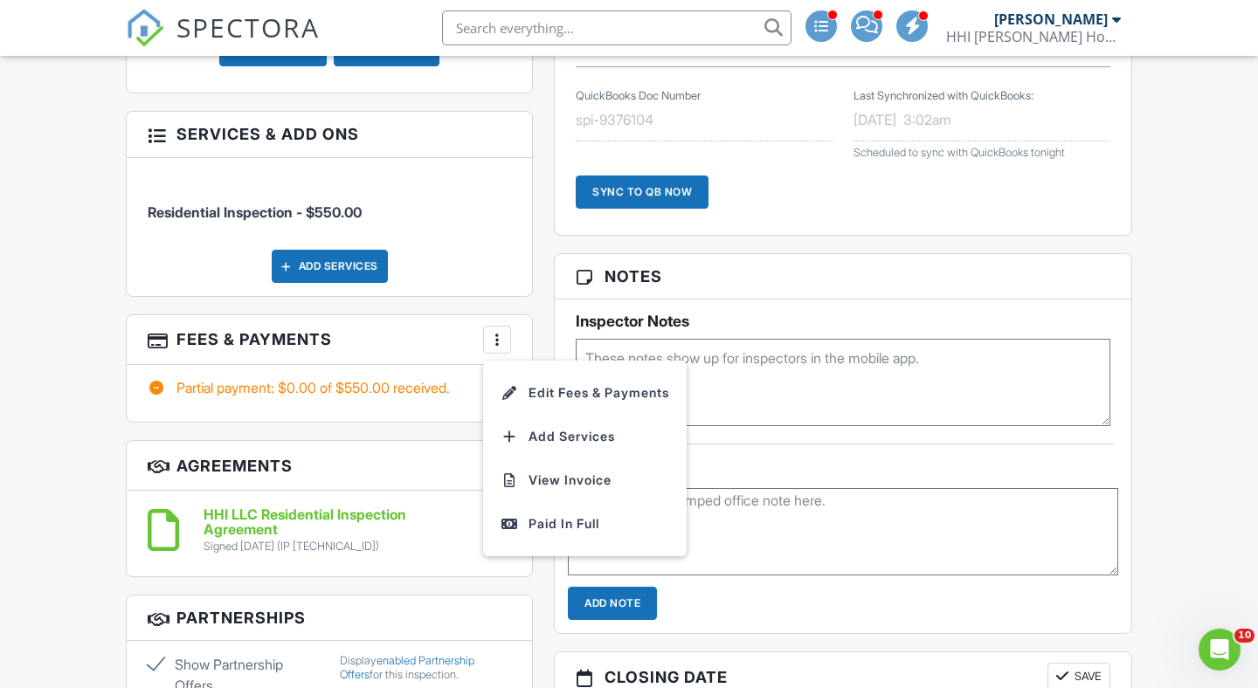
click at [538, 385] on li "Edit Fees & Payments" at bounding box center [585, 393] width 183 height 44
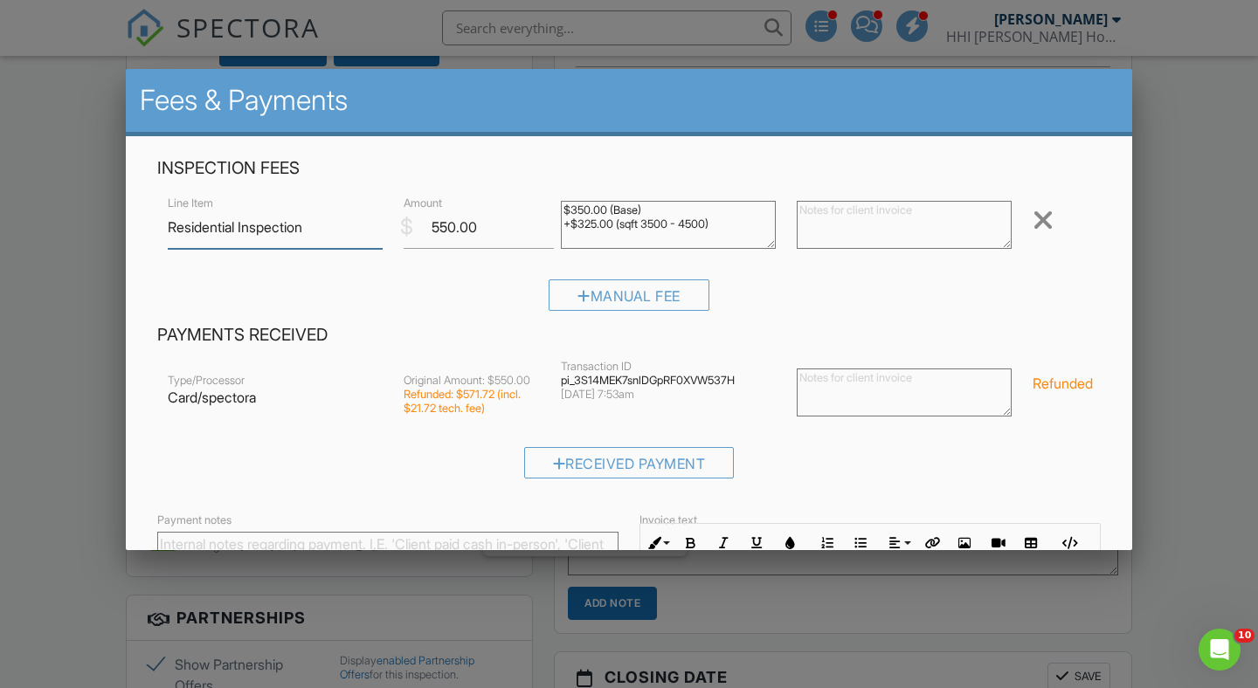
scroll to position [266, 0]
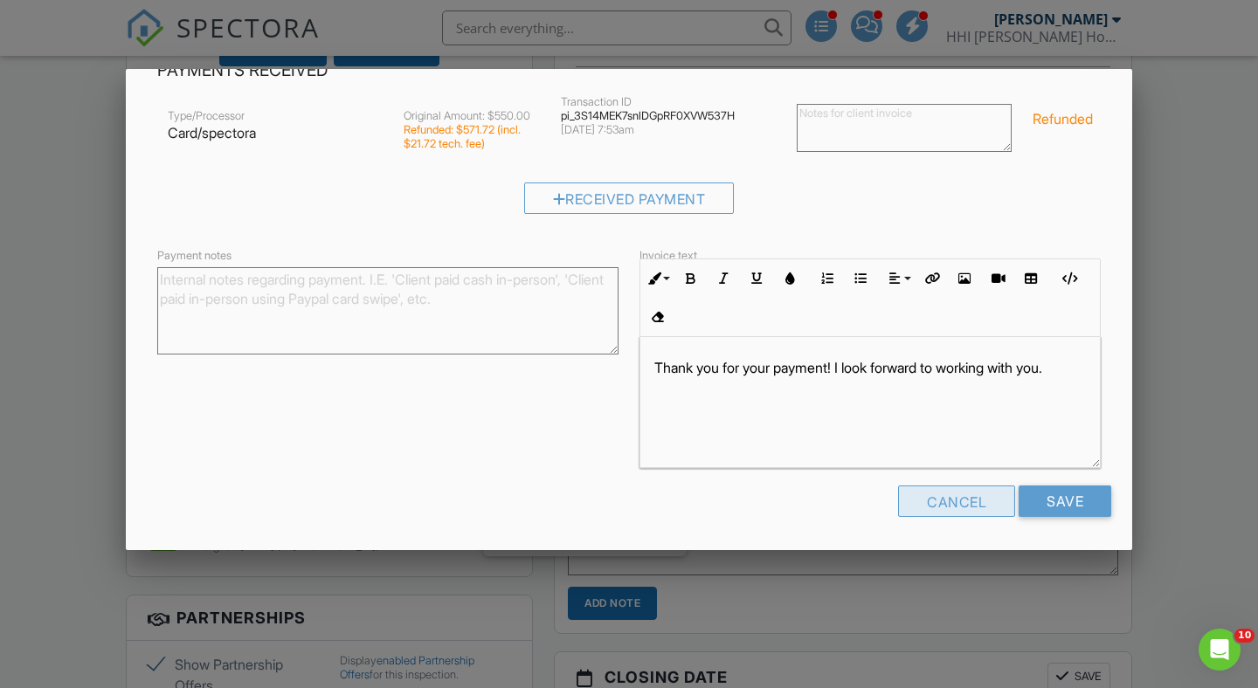
click at [967, 501] on div "Cancel" at bounding box center [956, 501] width 117 height 31
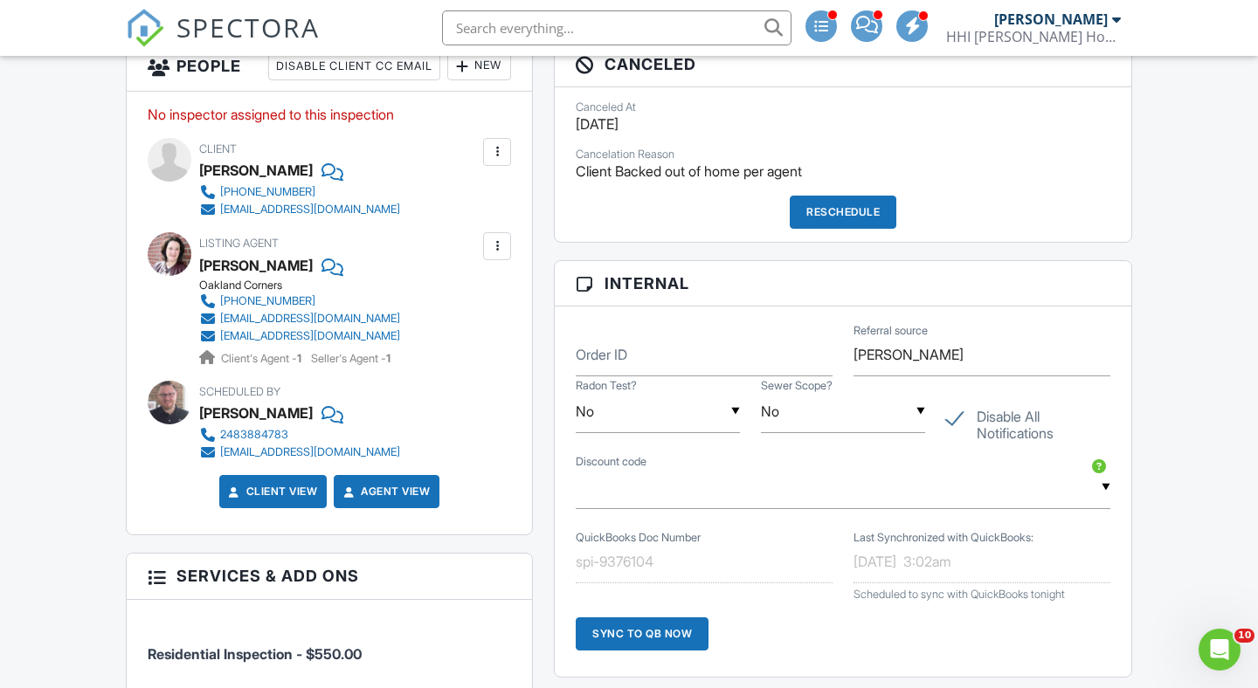
scroll to position [0, 0]
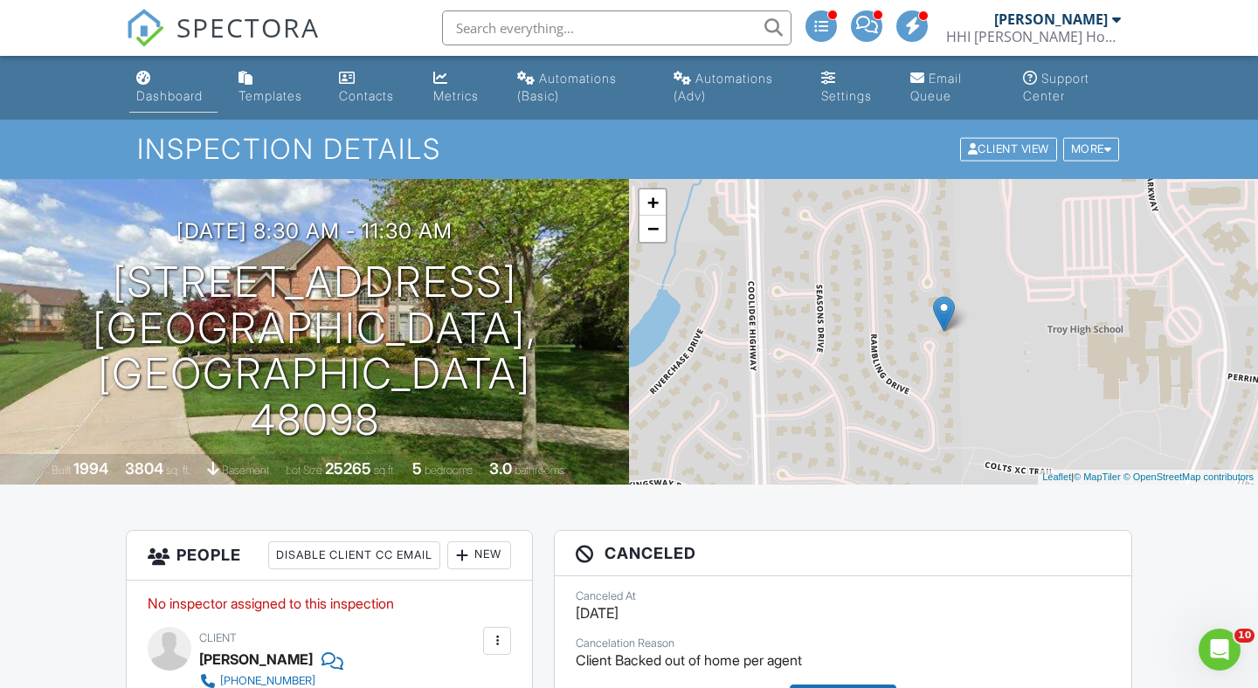
click at [190, 92] on div "Dashboard" at bounding box center [169, 95] width 66 height 15
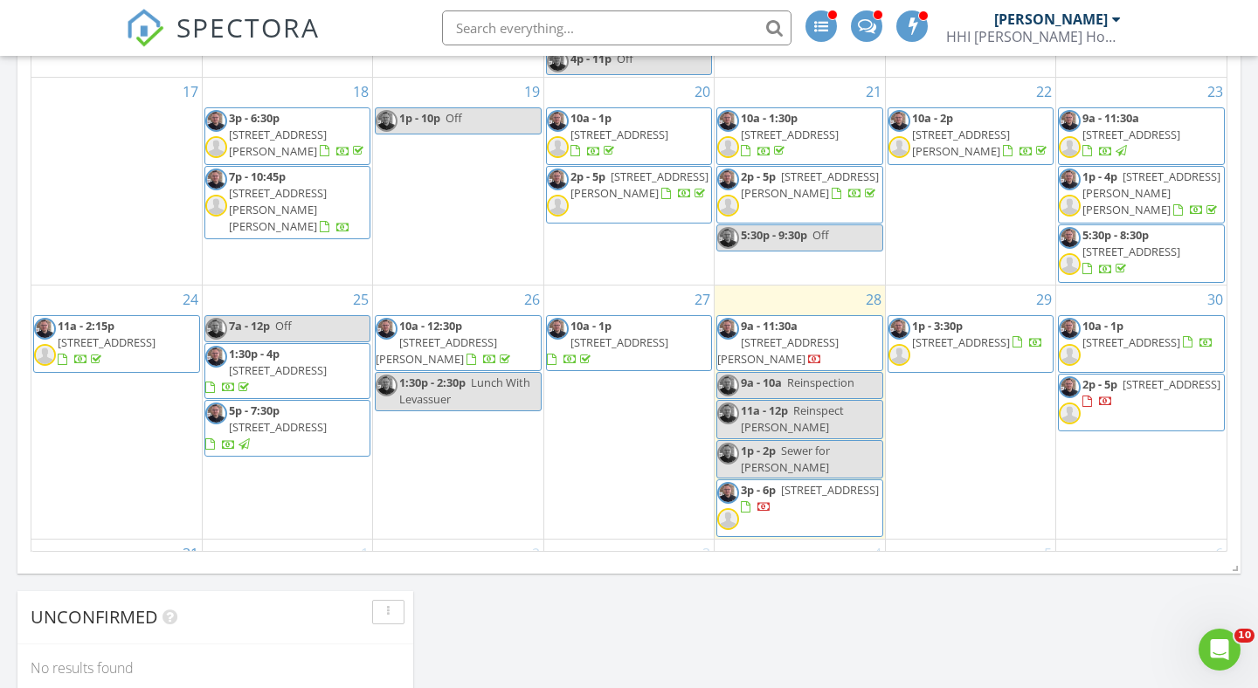
scroll to position [415, 0]
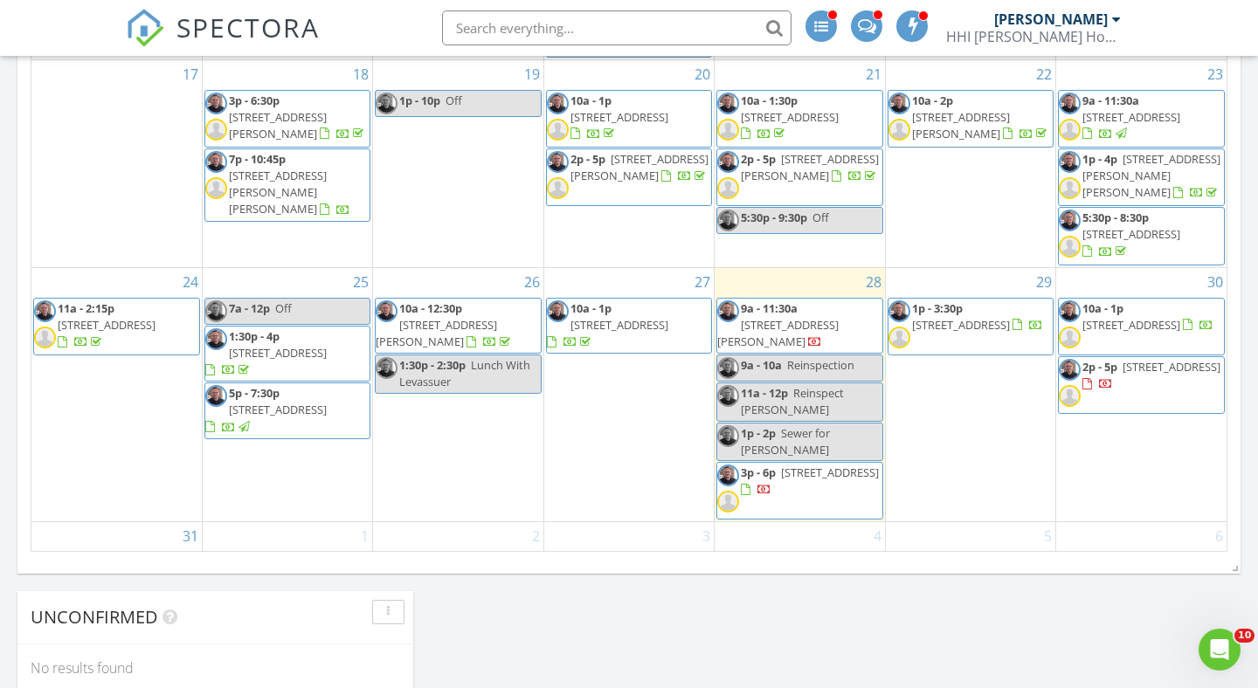
click at [975, 398] on div "29 1p - 3:30p [STREET_ADDRESS]" at bounding box center [970, 395] width 169 height 254
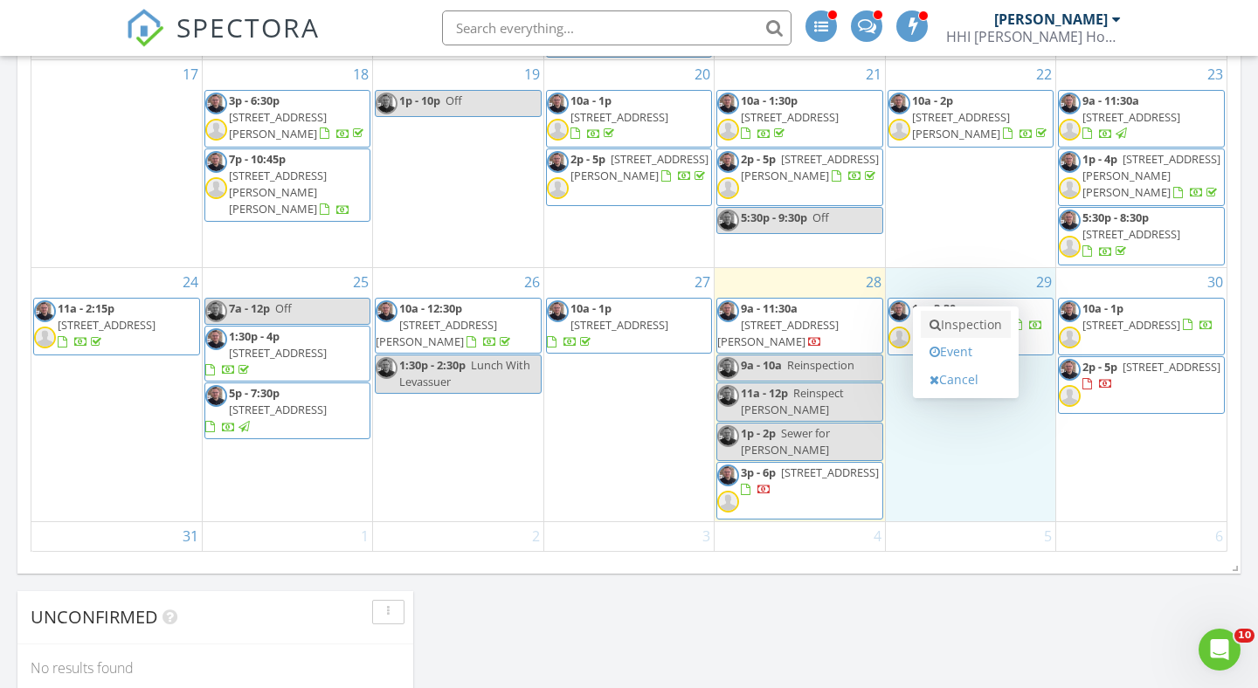
click at [974, 328] on link "Inspection" at bounding box center [966, 325] width 90 height 28
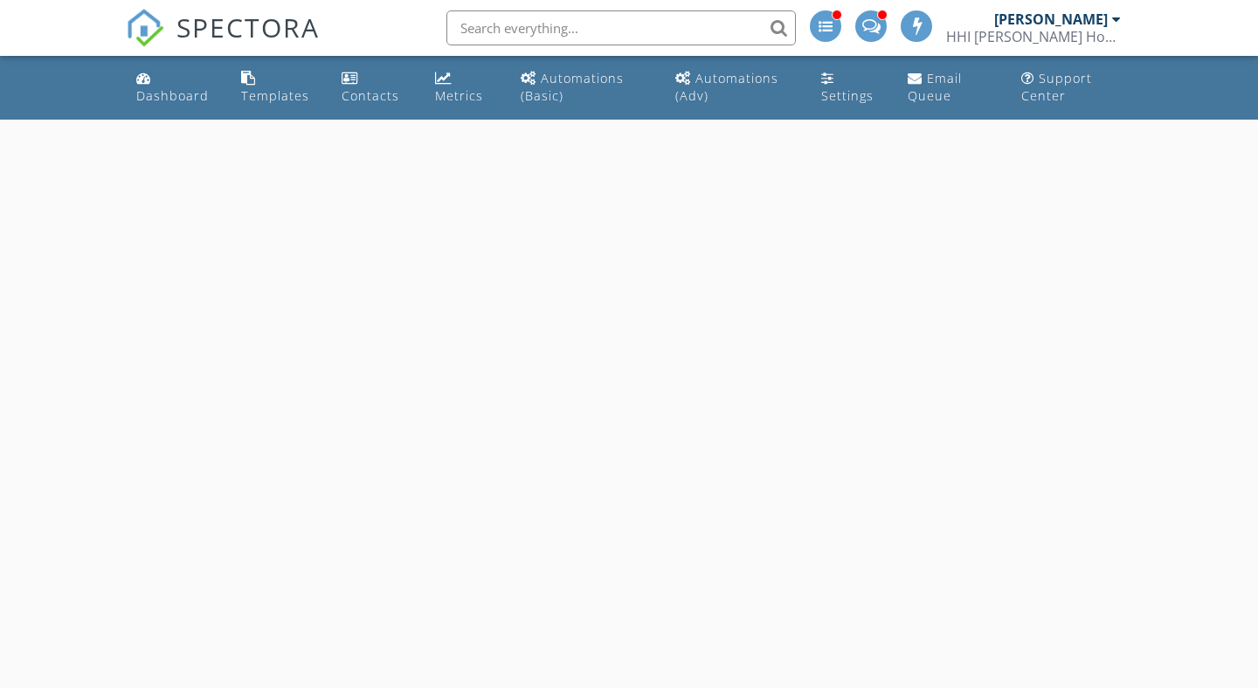
select select "7"
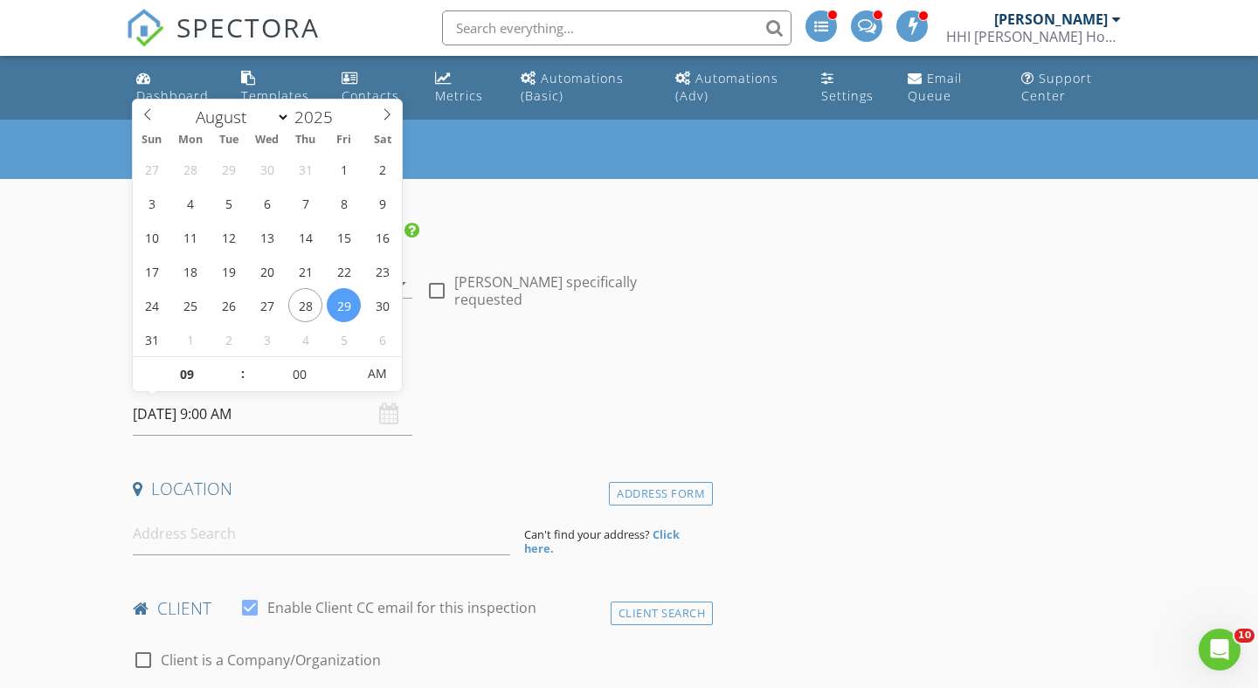
click at [169, 418] on input "[DATE] 9:00 AM" at bounding box center [273, 414] width 280 height 43
type input "10"
type input "[DATE] 10:00 AM"
click at [237, 363] on span at bounding box center [234, 365] width 12 height 17
type input "11"
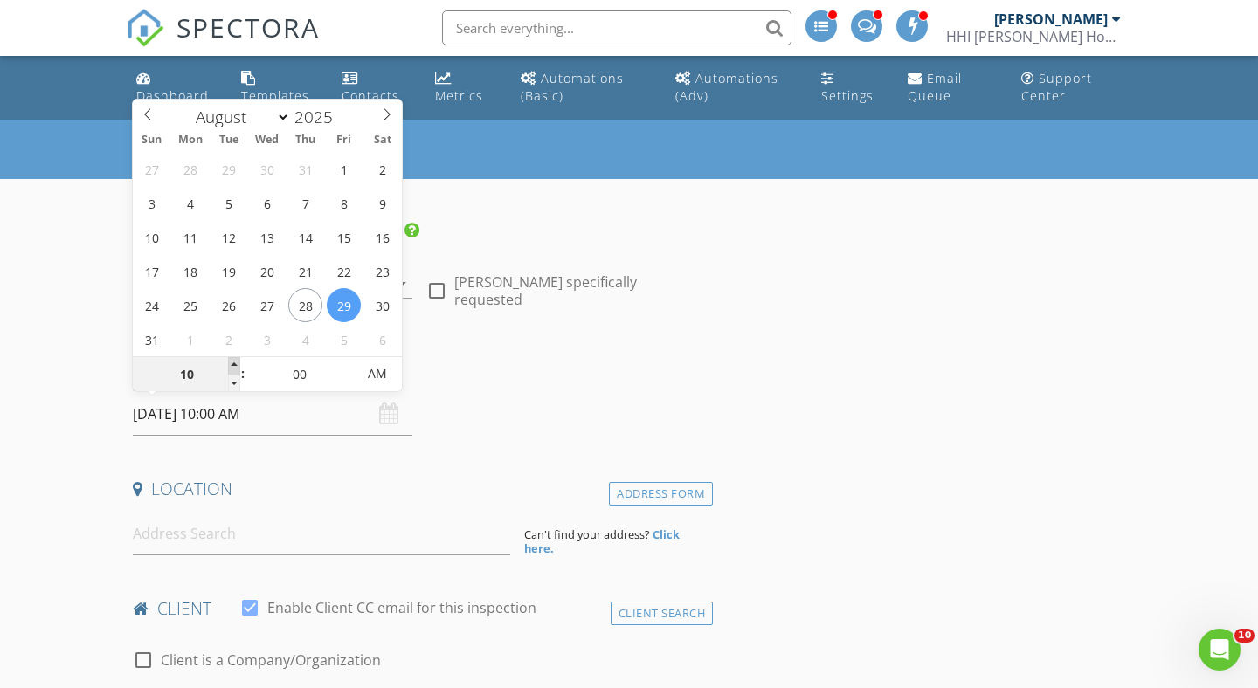
type input "[DATE] 11:00 AM"
click at [237, 363] on span at bounding box center [234, 365] width 12 height 17
type input "12"
type input "08/29/2025 12:00 PM"
click at [237, 363] on span at bounding box center [234, 365] width 12 height 17
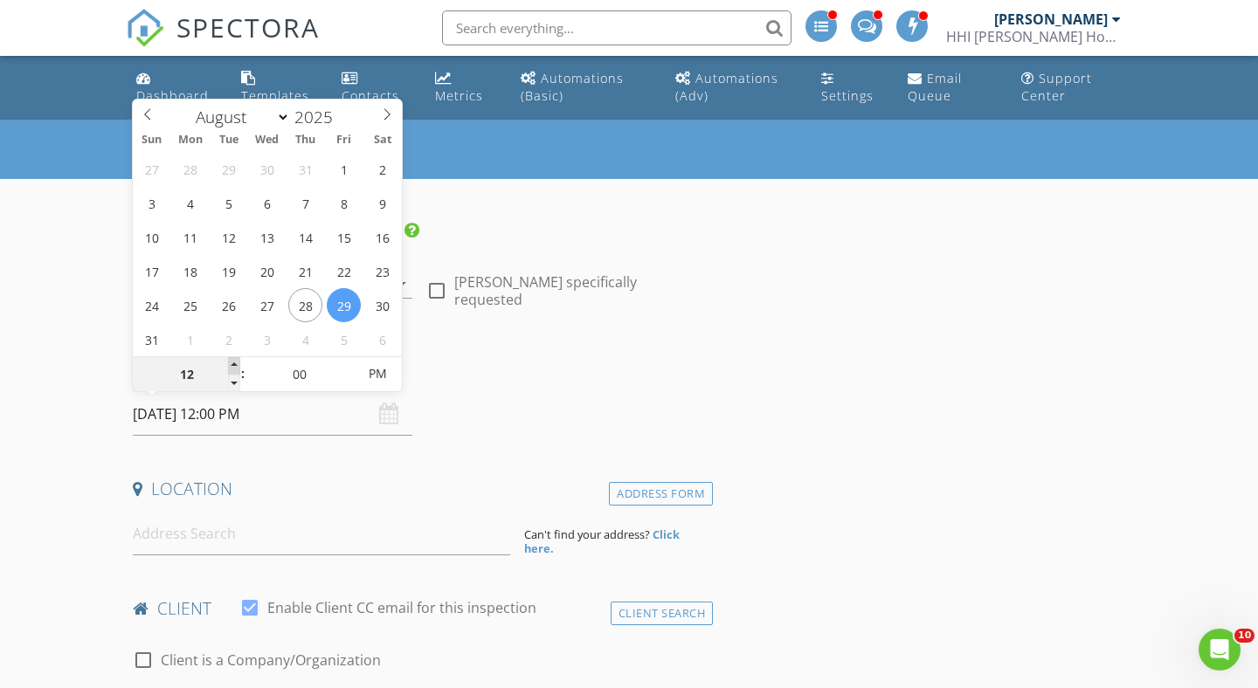
type input "01"
type input "08/29/2025 1:00 PM"
click at [237, 363] on span at bounding box center [234, 365] width 12 height 17
type input "02"
type input "08/29/2025 2:00 PM"
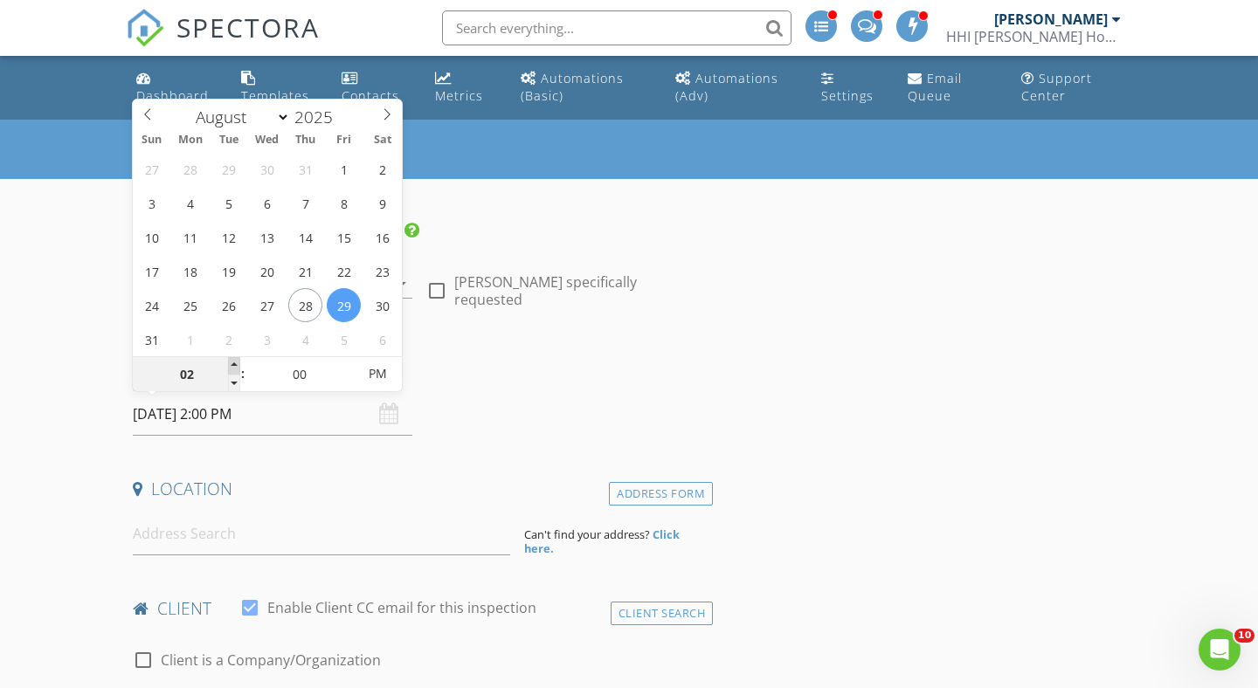
click at [237, 363] on span at bounding box center [234, 365] width 12 height 17
type input "03"
type input "08/29/2025 3:00 PM"
click at [237, 363] on span at bounding box center [234, 365] width 12 height 17
type input "04"
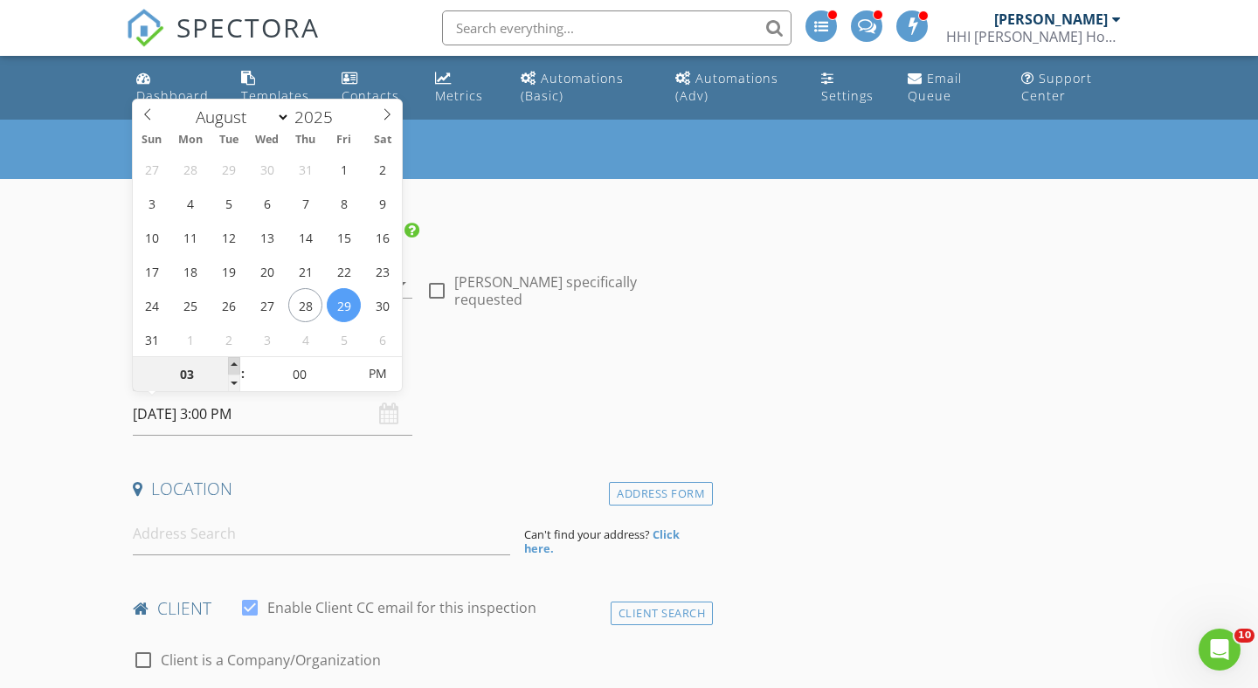
type input "08/29/2025 4:00 PM"
click at [237, 363] on span at bounding box center [234, 365] width 12 height 17
type input "05"
type input "08/29/2025 4:05 PM"
click at [346, 363] on span at bounding box center [347, 365] width 12 height 17
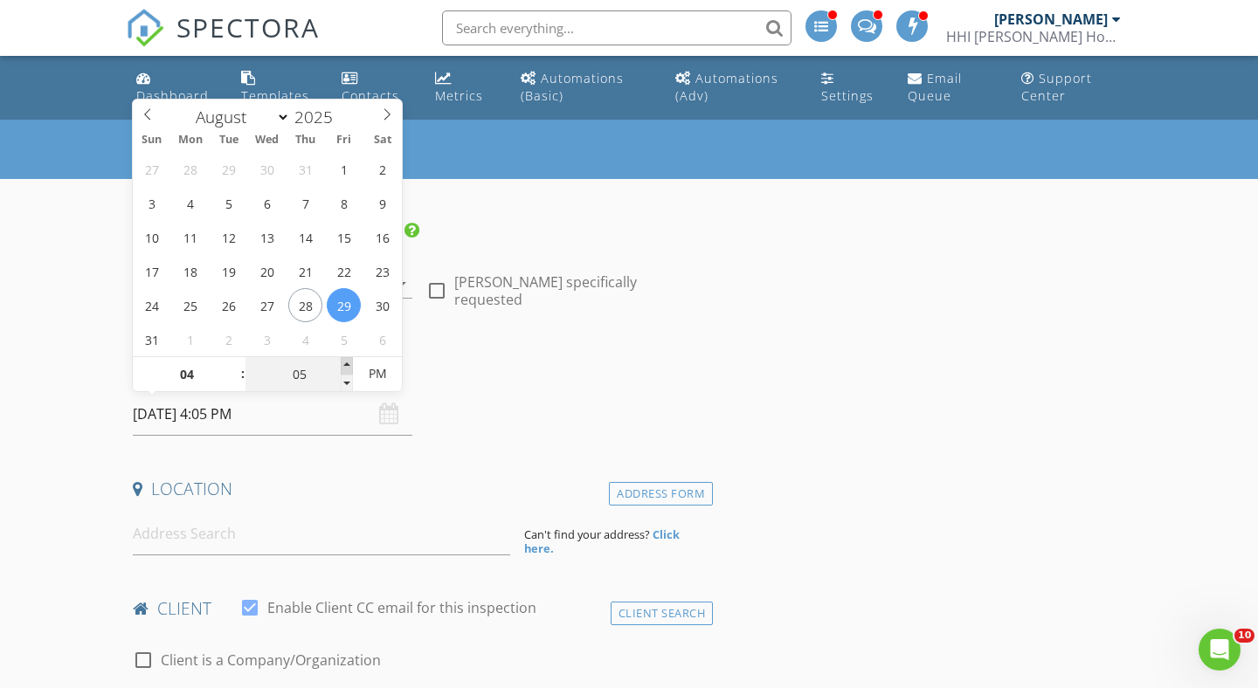
type input "10"
type input "08/29/2025 4:10 PM"
click at [347, 363] on span at bounding box center [347, 365] width 12 height 17
type input "15"
type input "08/29/2025 4:15 PM"
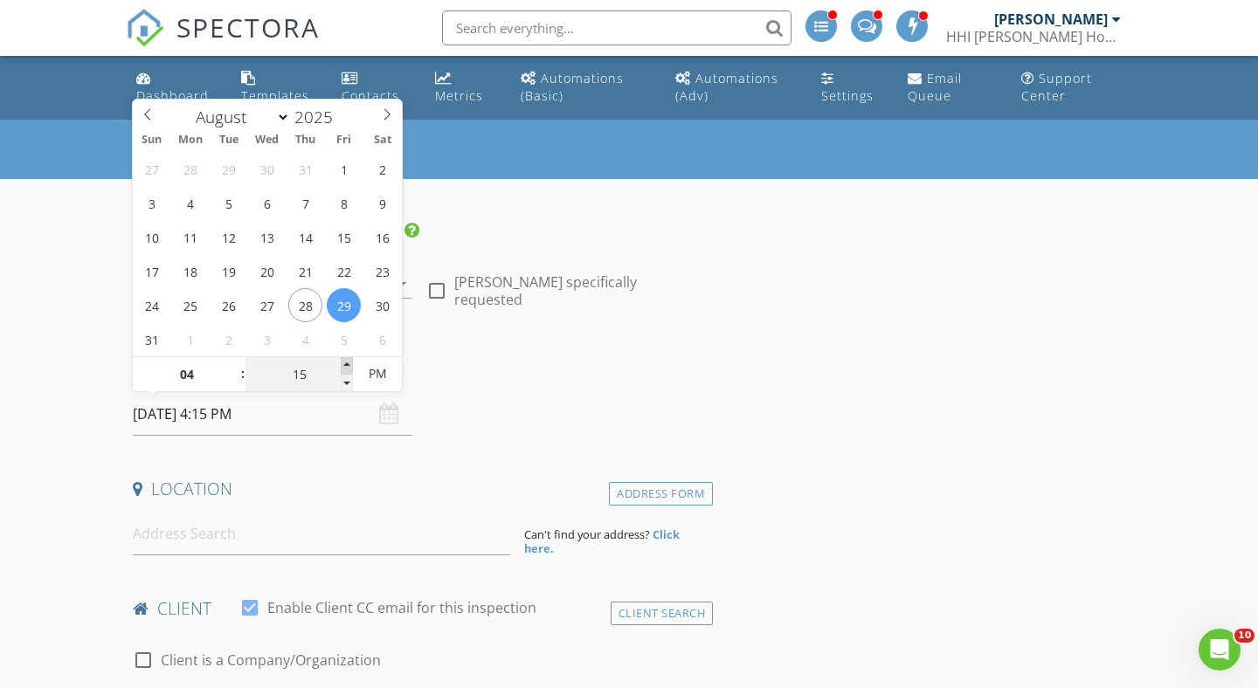
click at [347, 363] on span at bounding box center [347, 365] width 12 height 17
type input "20"
type input "08/29/2025 4:20 PM"
click at [347, 363] on span at bounding box center [347, 365] width 12 height 17
type input "25"
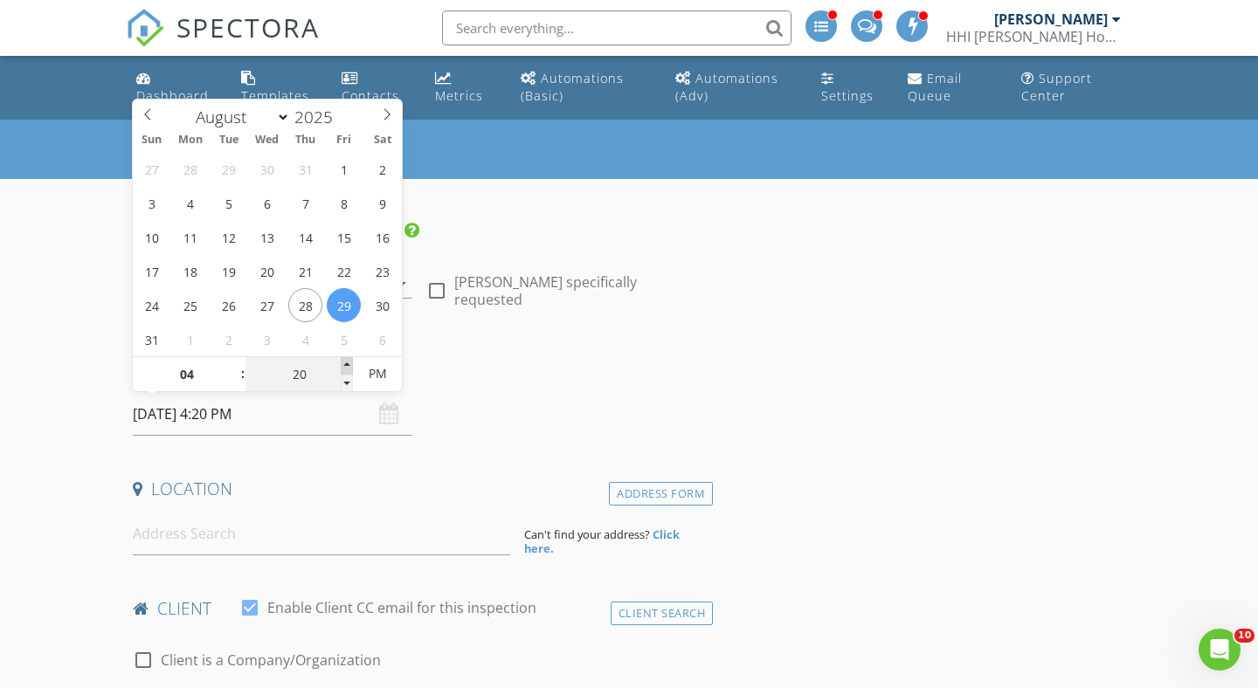
type input "08/29/2025 4:25 PM"
click at [347, 363] on span at bounding box center [347, 365] width 12 height 17
type input "30"
type input "08/29/2025 4:30 PM"
click at [347, 363] on span at bounding box center [347, 365] width 12 height 17
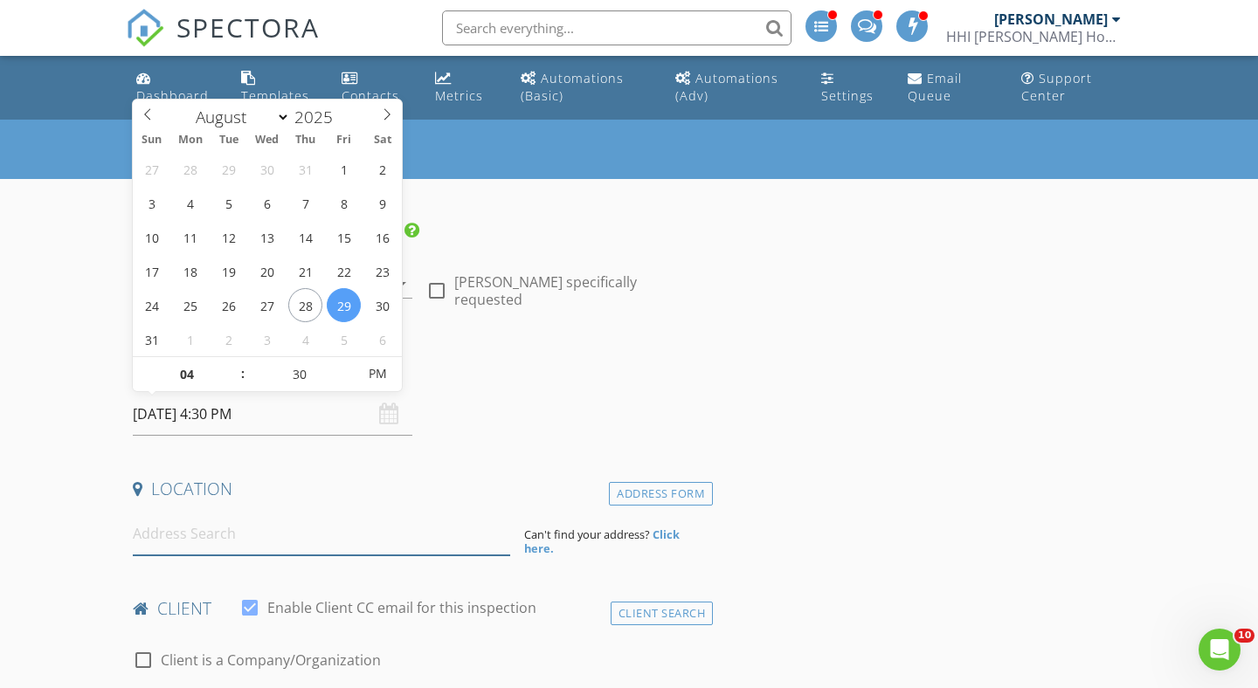
click at [191, 534] on input at bounding box center [321, 534] width 377 height 43
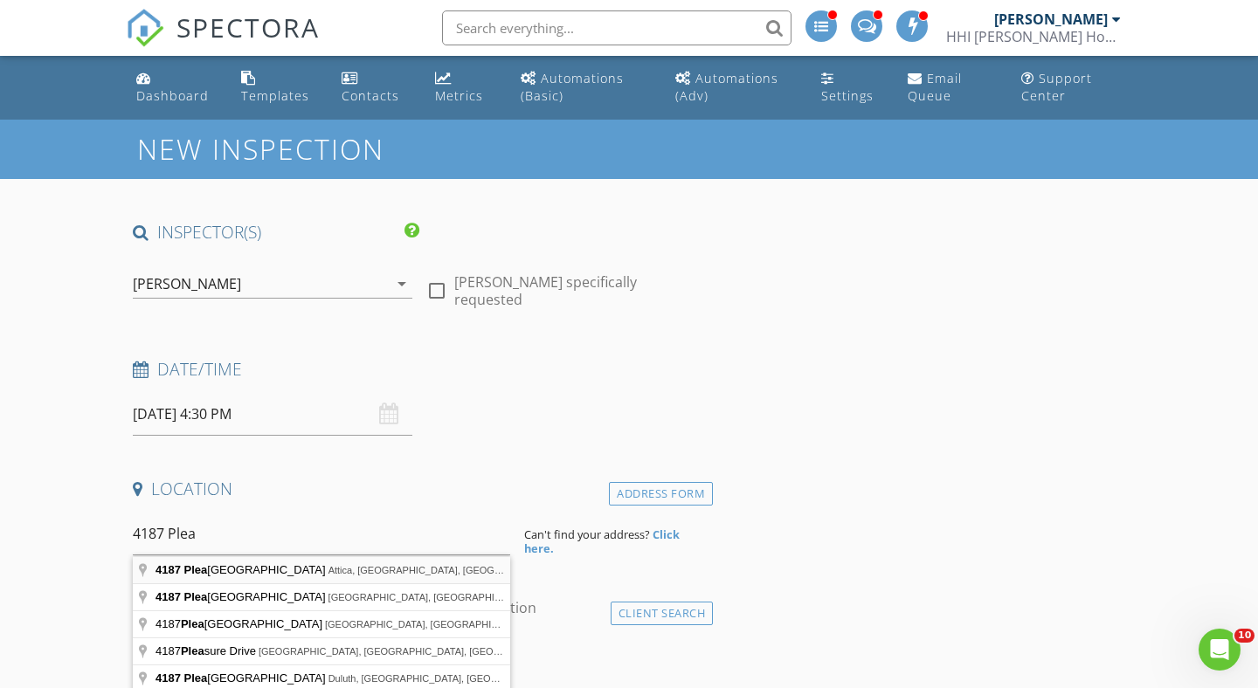
type input "4187 Pleasant Drive, Attica, MI, USA"
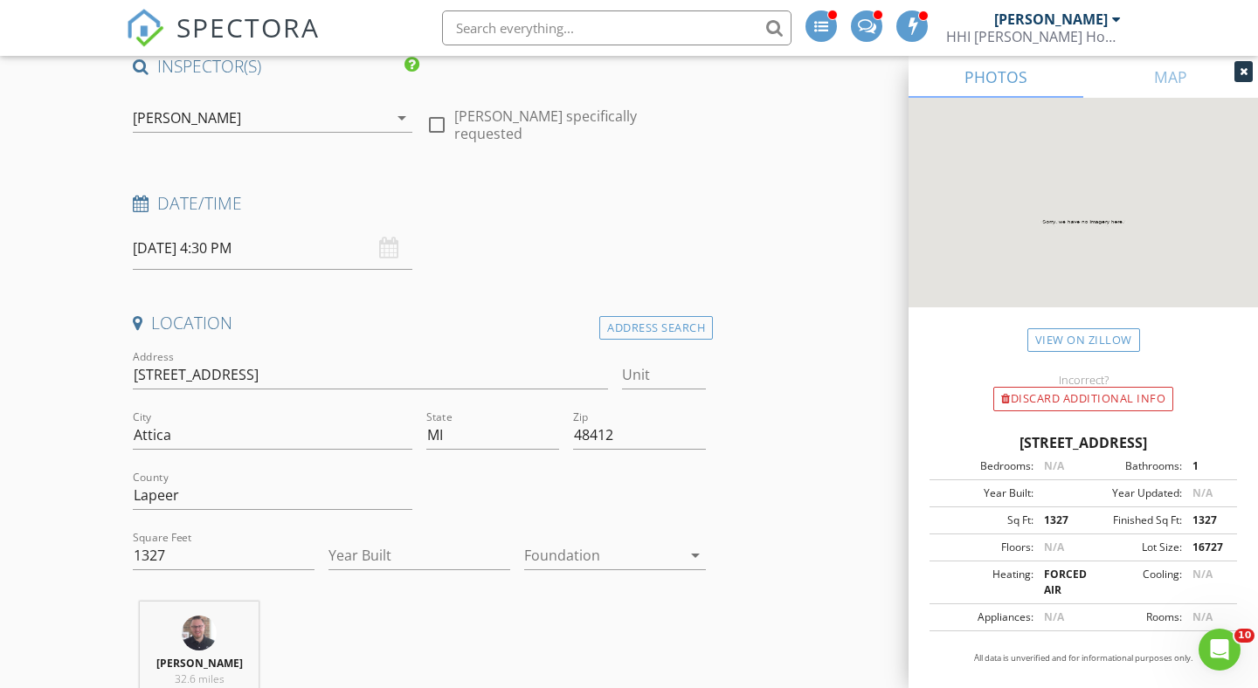
scroll to position [184, 0]
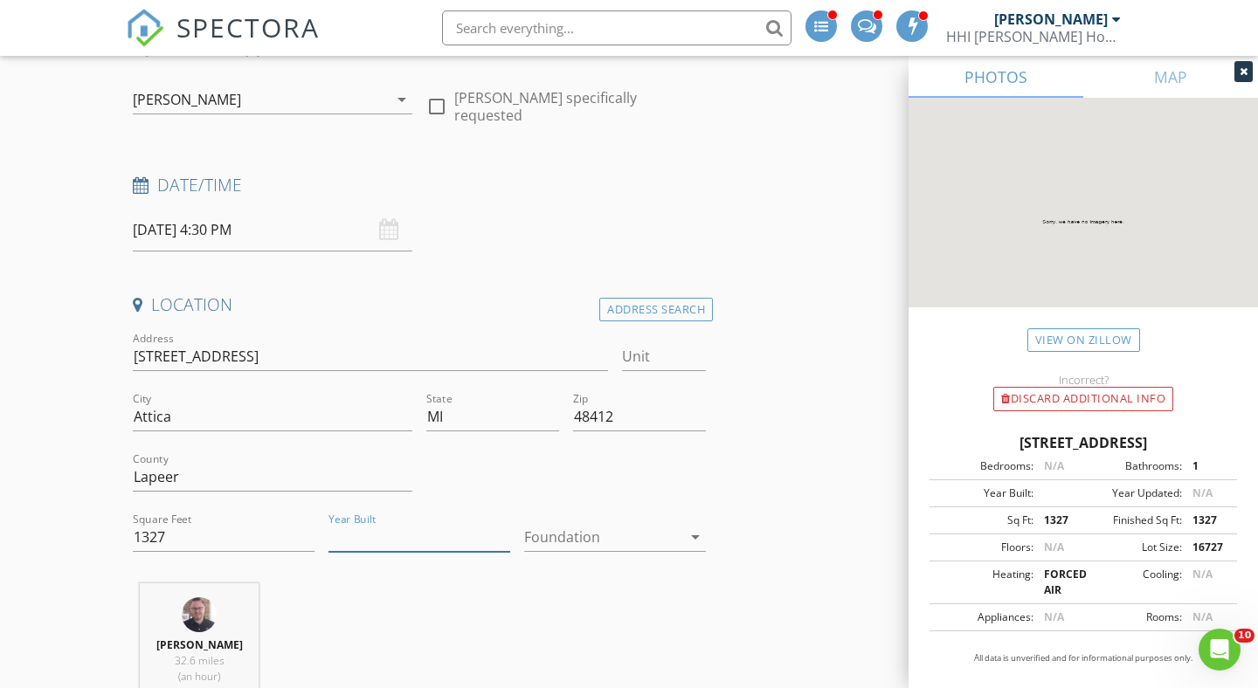
click at [364, 536] on input "Year Built" at bounding box center [419, 537] width 182 height 29
type input "1940"
click at [666, 538] on div at bounding box center [602, 537] width 157 height 28
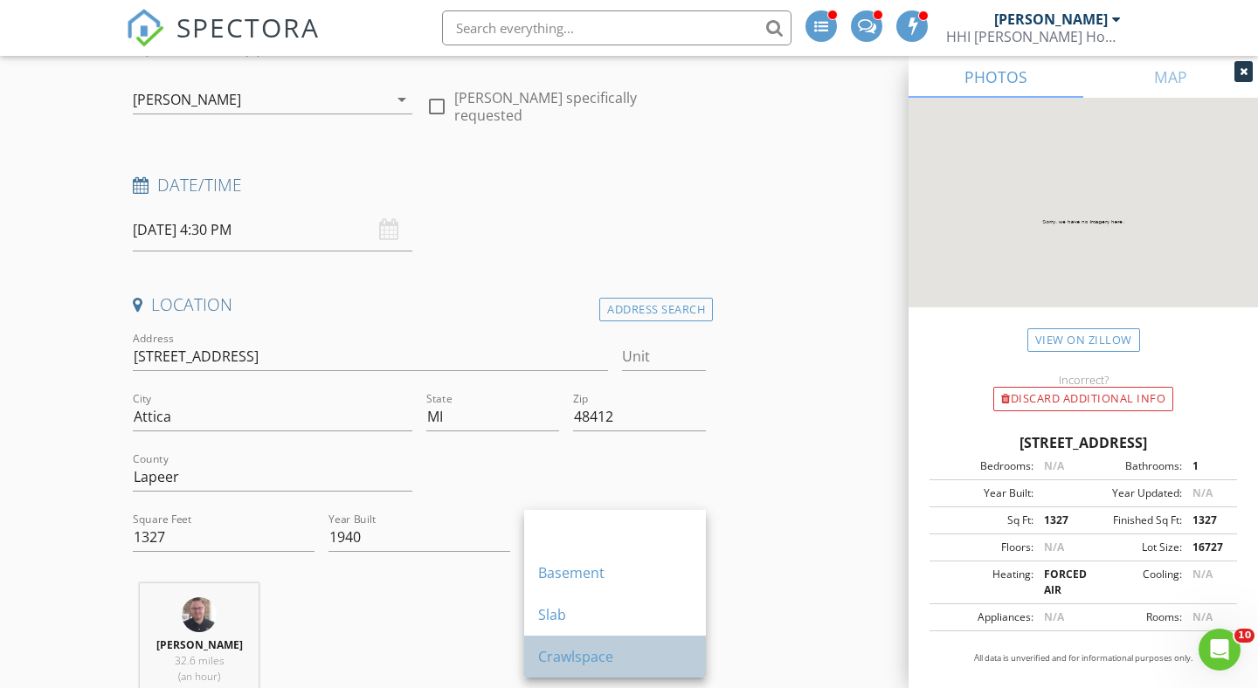
click at [566, 654] on div "Crawlspace" at bounding box center [615, 657] width 154 height 21
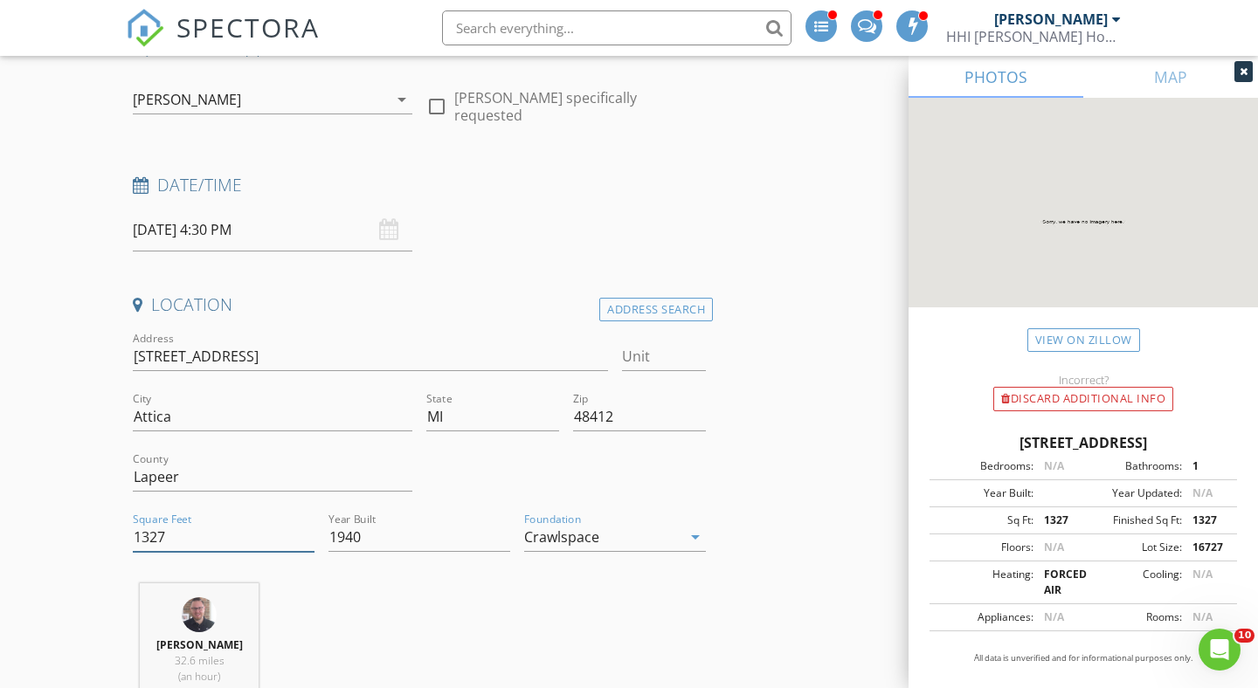
drag, startPoint x: 174, startPoint y: 539, endPoint x: 93, endPoint y: 539, distance: 81.3
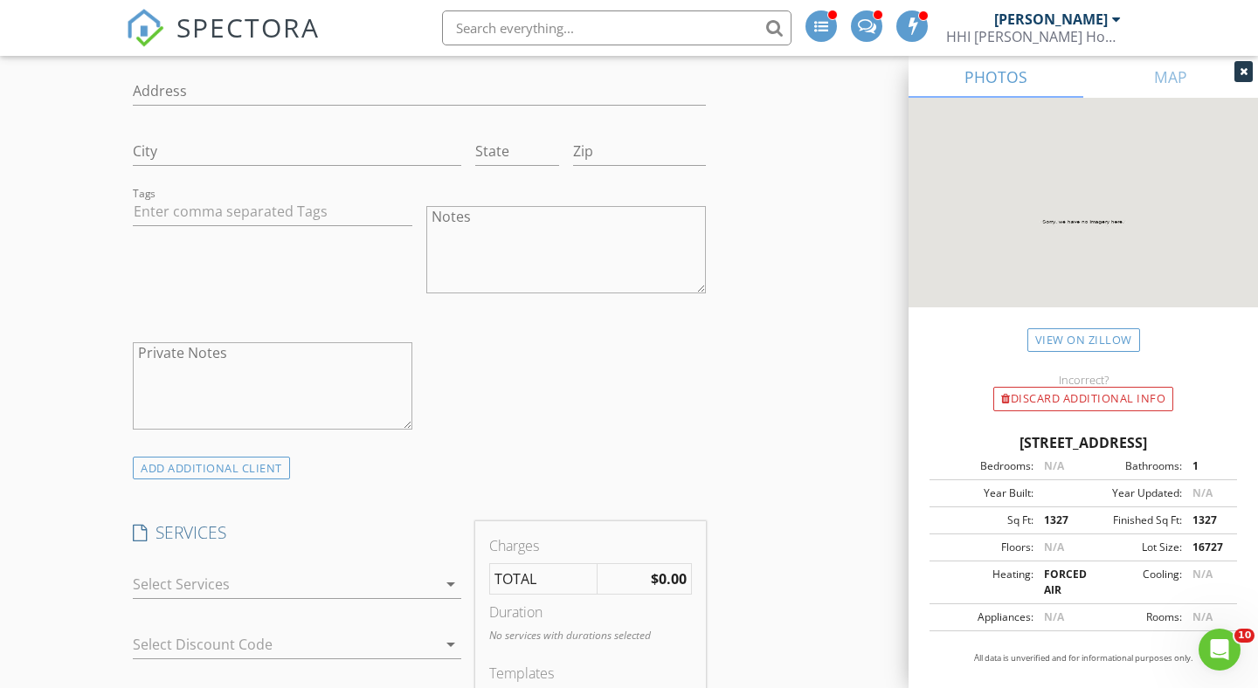
scroll to position [1228, 0]
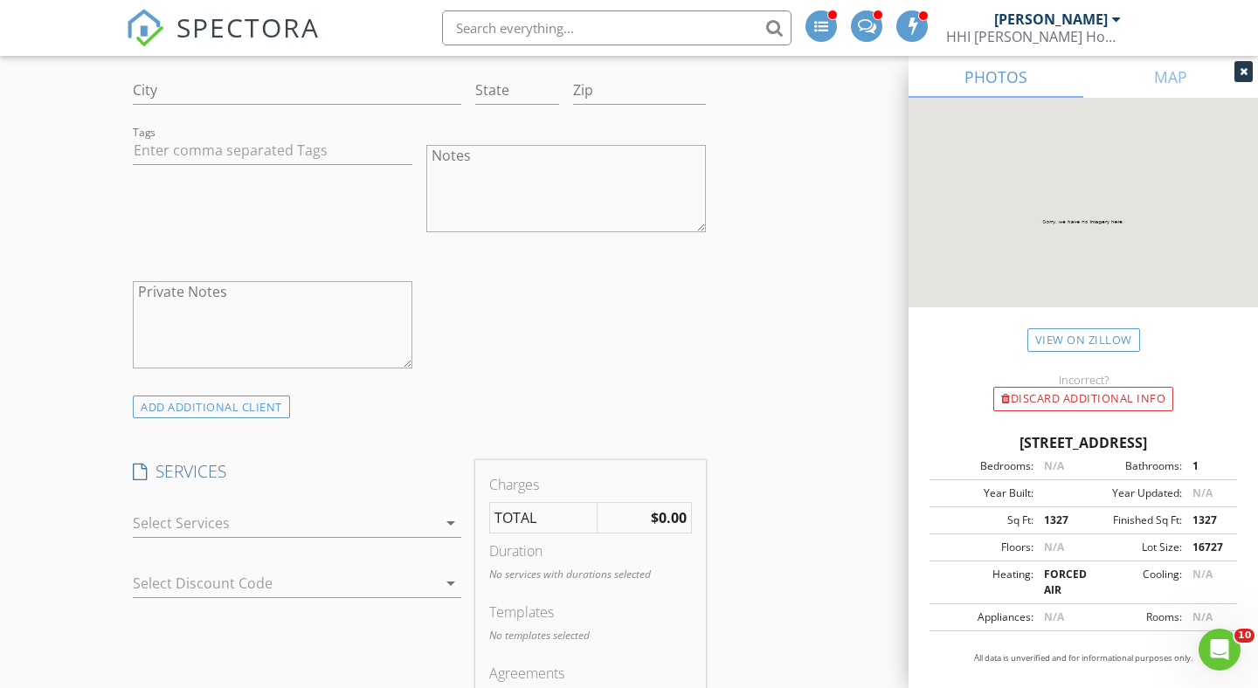
type input "2101"
click at [279, 508] on div "check_box_outline_blank Residential Inspection Residential Inspection check_box…" at bounding box center [297, 527] width 328 height 57
click at [169, 521] on div at bounding box center [285, 523] width 304 height 28
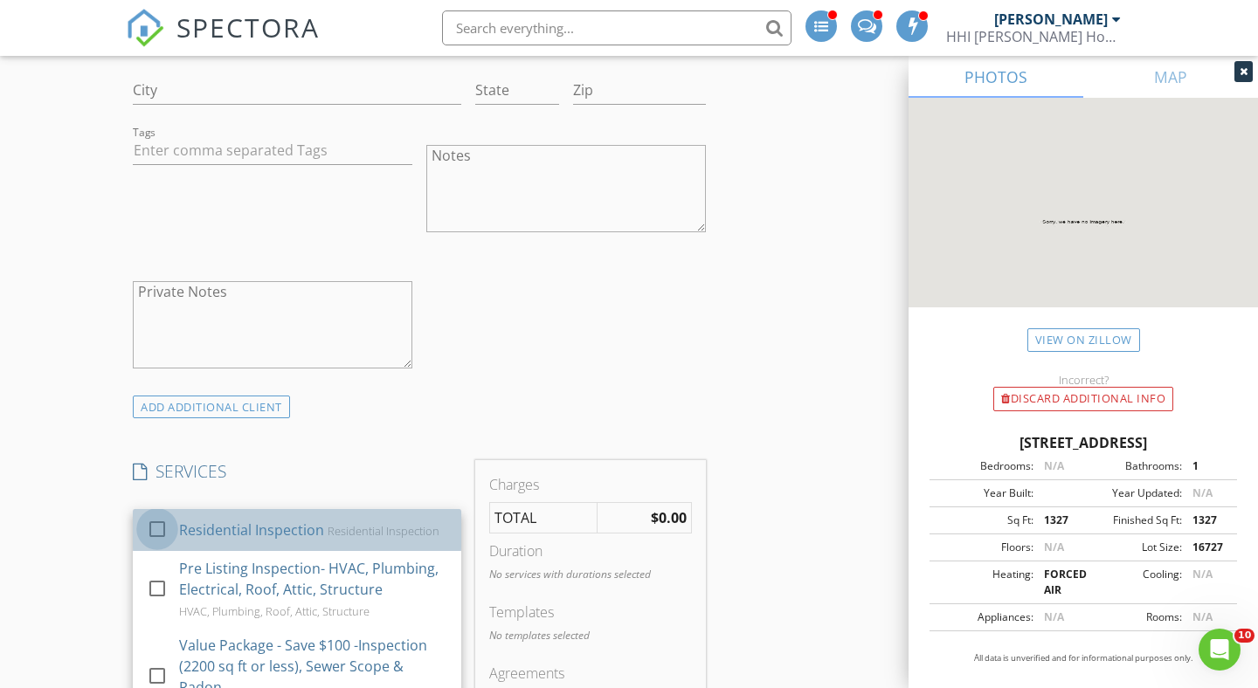
click at [155, 531] on div at bounding box center [157, 530] width 30 height 30
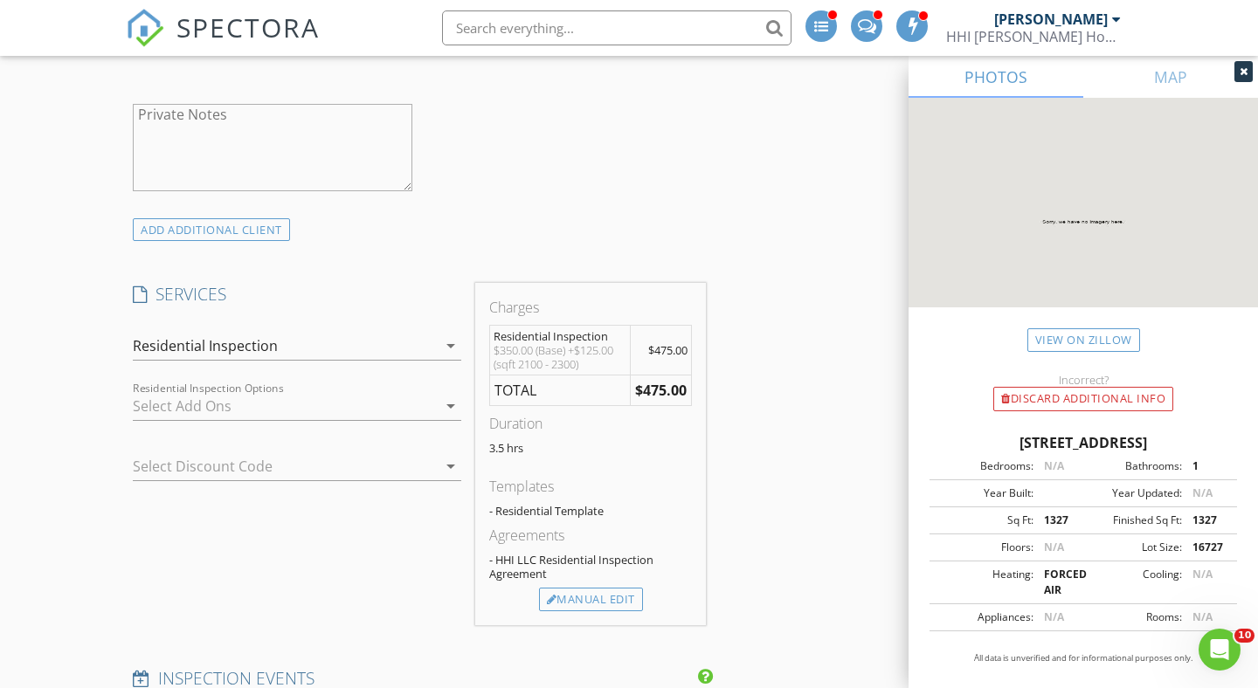
scroll to position [1510, 0]
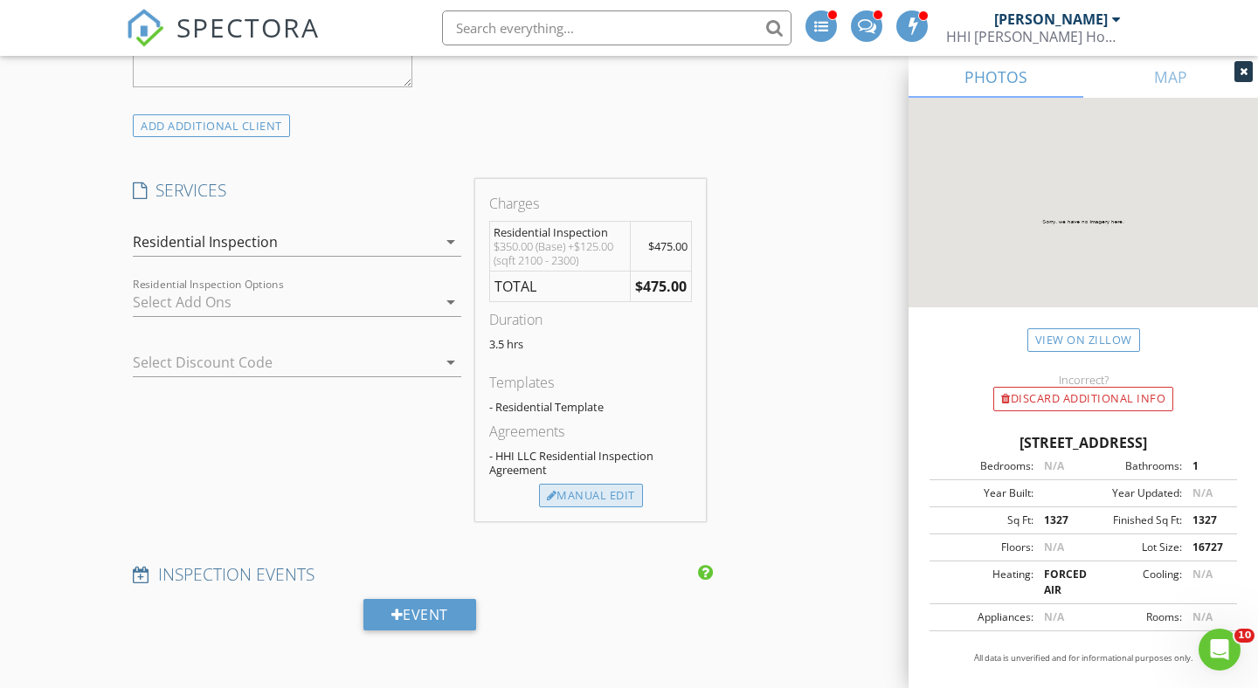
click at [613, 492] on div "Manual Edit" at bounding box center [591, 496] width 104 height 24
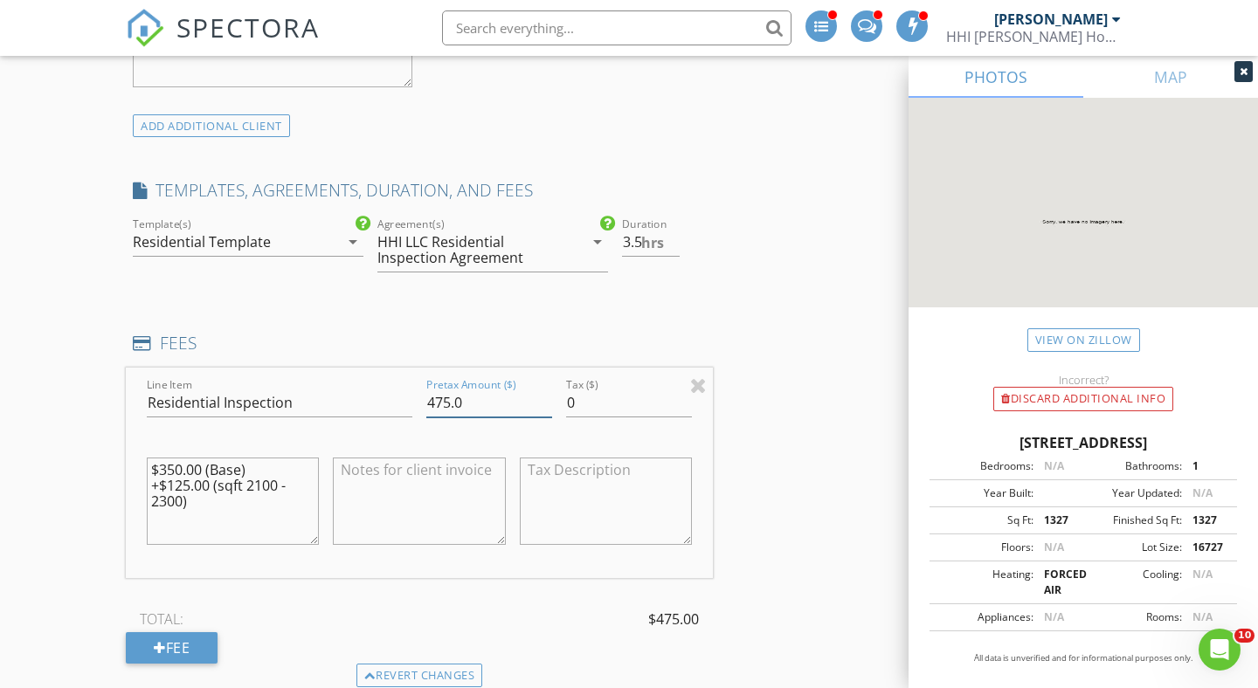
click at [443, 404] on input "475.0" at bounding box center [489, 403] width 126 height 29
type input "450.0"
type input "3"
click at [674, 247] on input "3" at bounding box center [651, 242] width 58 height 29
click at [764, 302] on div "INSPECTOR(S) check_box Erik Hodge PRIMARY check_box_outline_blank Derek Fansler…" at bounding box center [629, 618] width 1006 height 3814
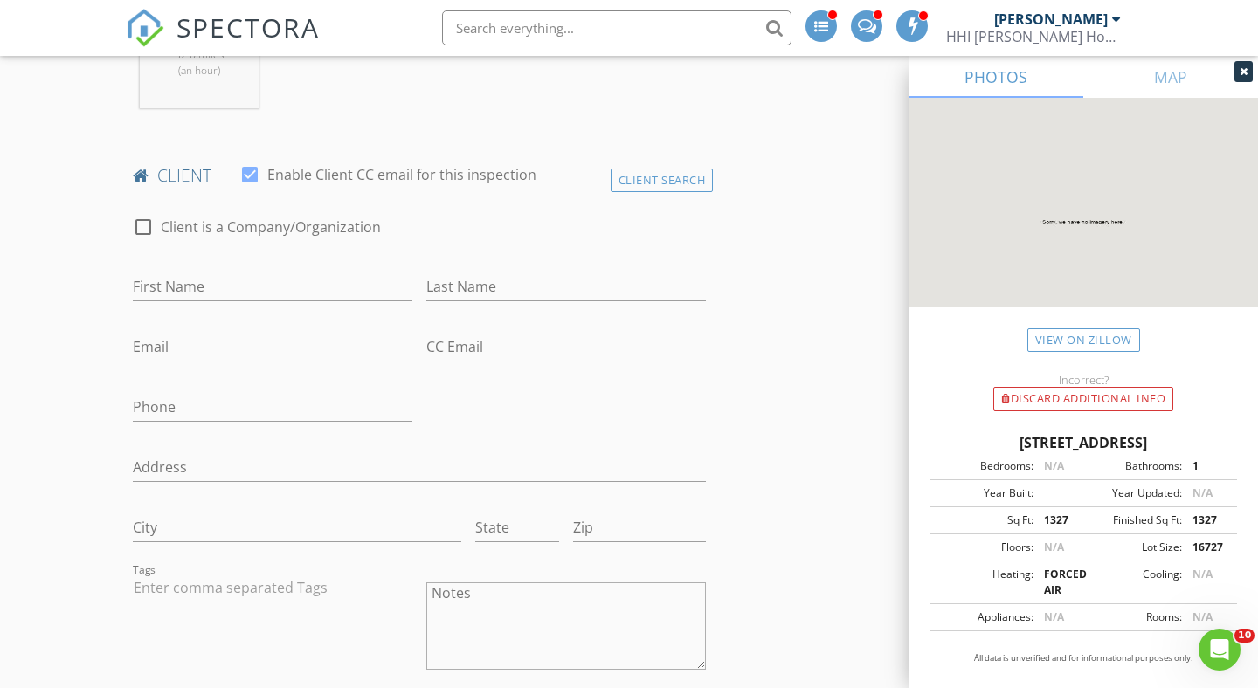
scroll to position [679, 0]
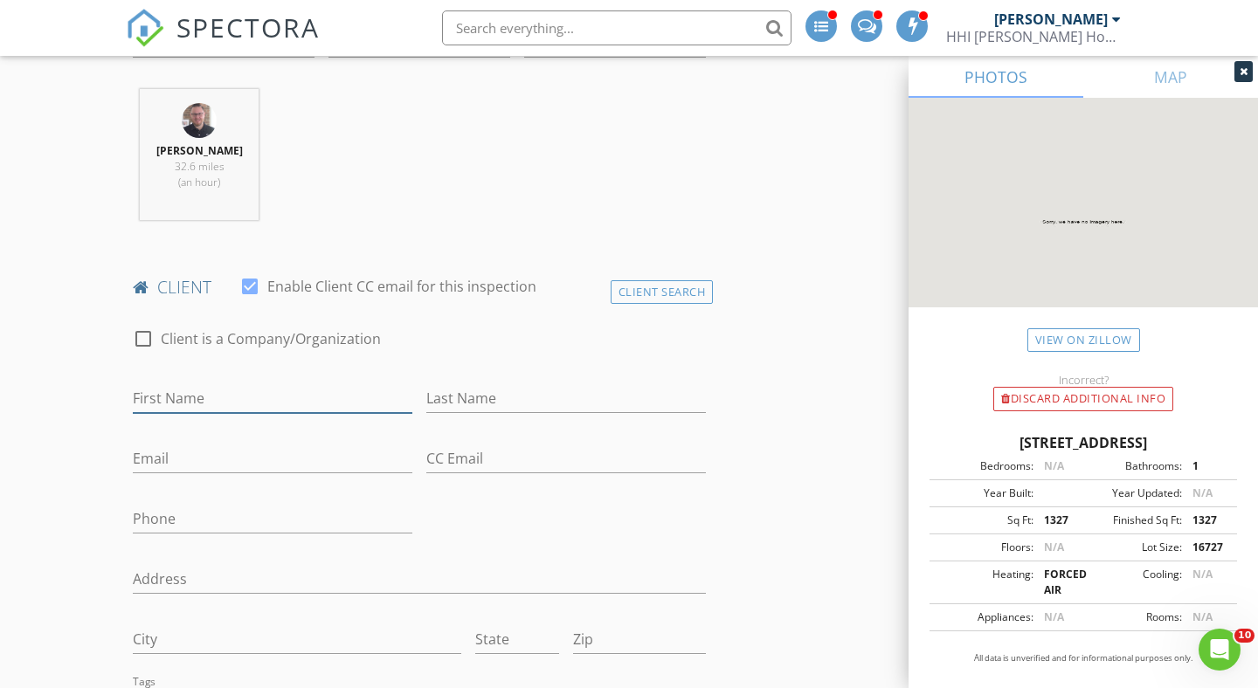
click at [180, 401] on input "First Name" at bounding box center [273, 398] width 280 height 29
type input "[PERSON_NAME]"
type input "[PERSON_NAME]`"
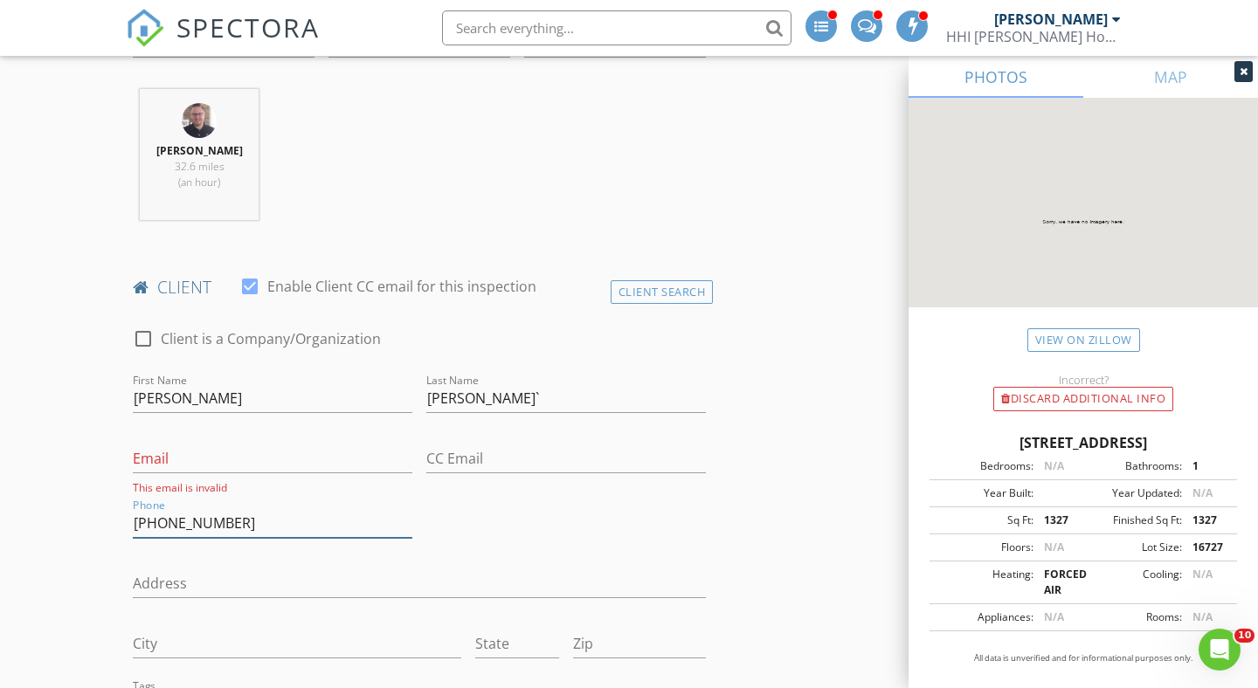
type input "[PHONE_NUMBER]"
click at [189, 464] on input "Email" at bounding box center [273, 459] width 280 height 29
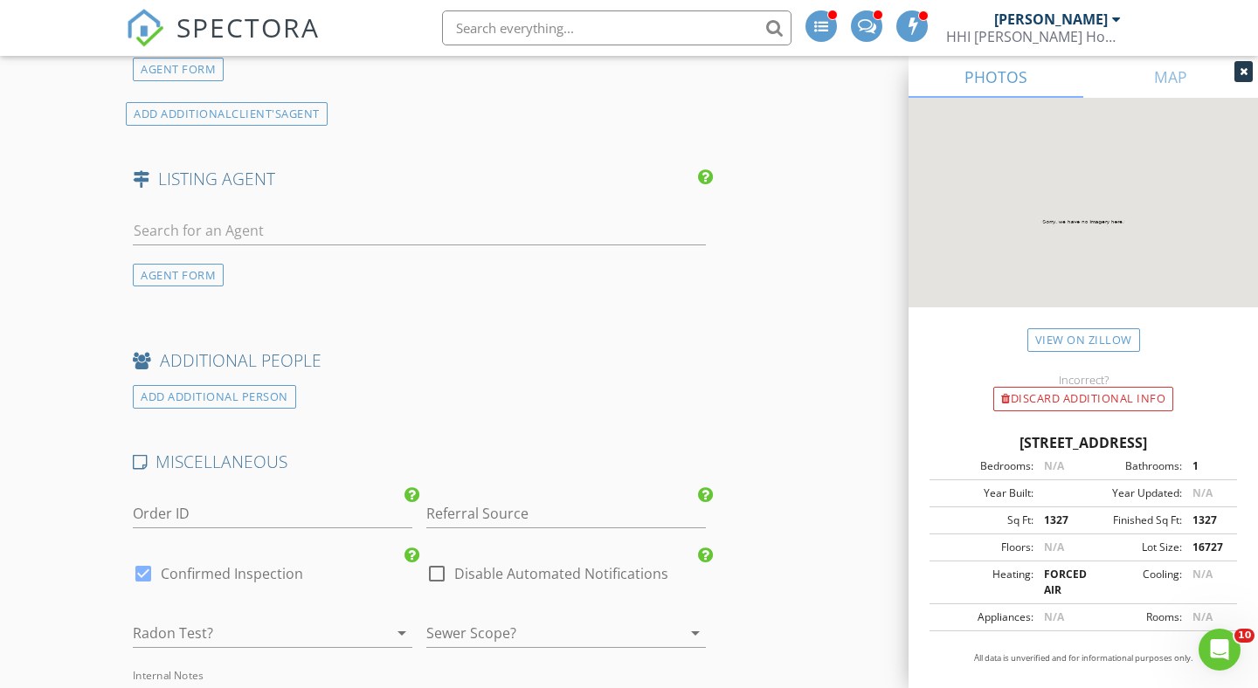
scroll to position [2716, 0]
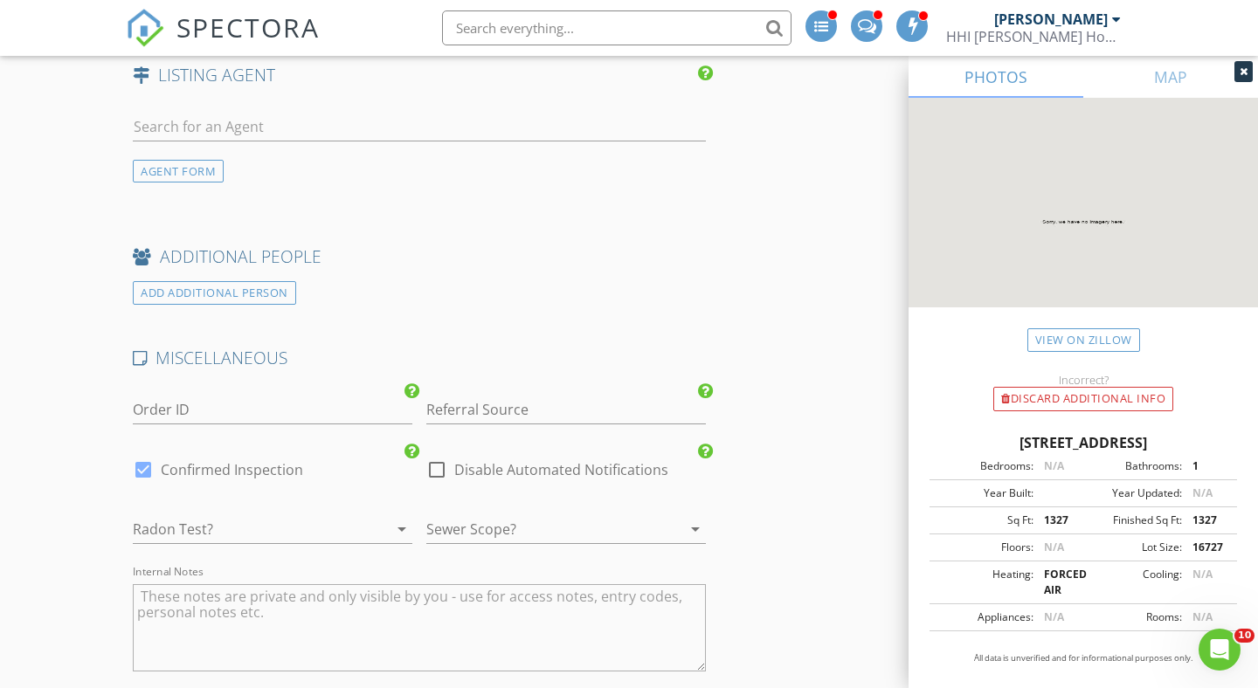
type input "[EMAIL_ADDRESS][DOMAIN_NAME]"
click at [522, 418] on input "Referral Source" at bounding box center [566, 410] width 280 height 29
click at [499, 445] on div "Google" at bounding box center [566, 444] width 278 height 35
type input "Google"
click at [252, 527] on div at bounding box center [248, 529] width 231 height 28
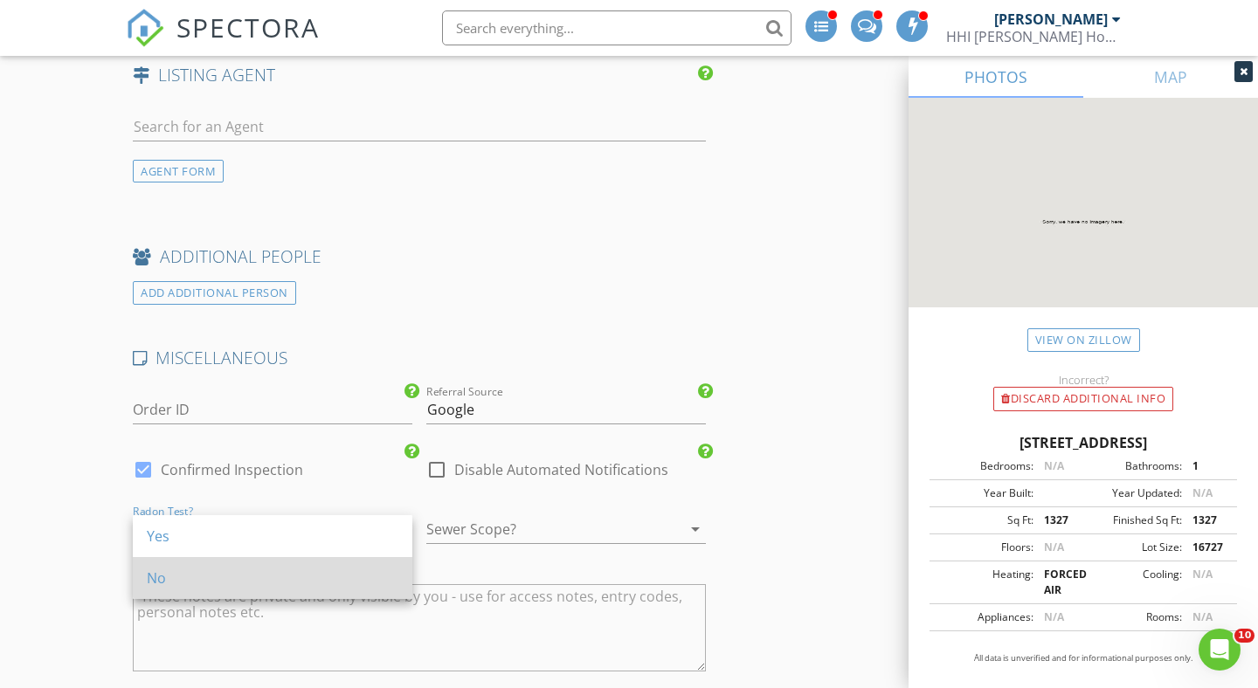
click at [213, 575] on div "No" at bounding box center [273, 578] width 252 height 21
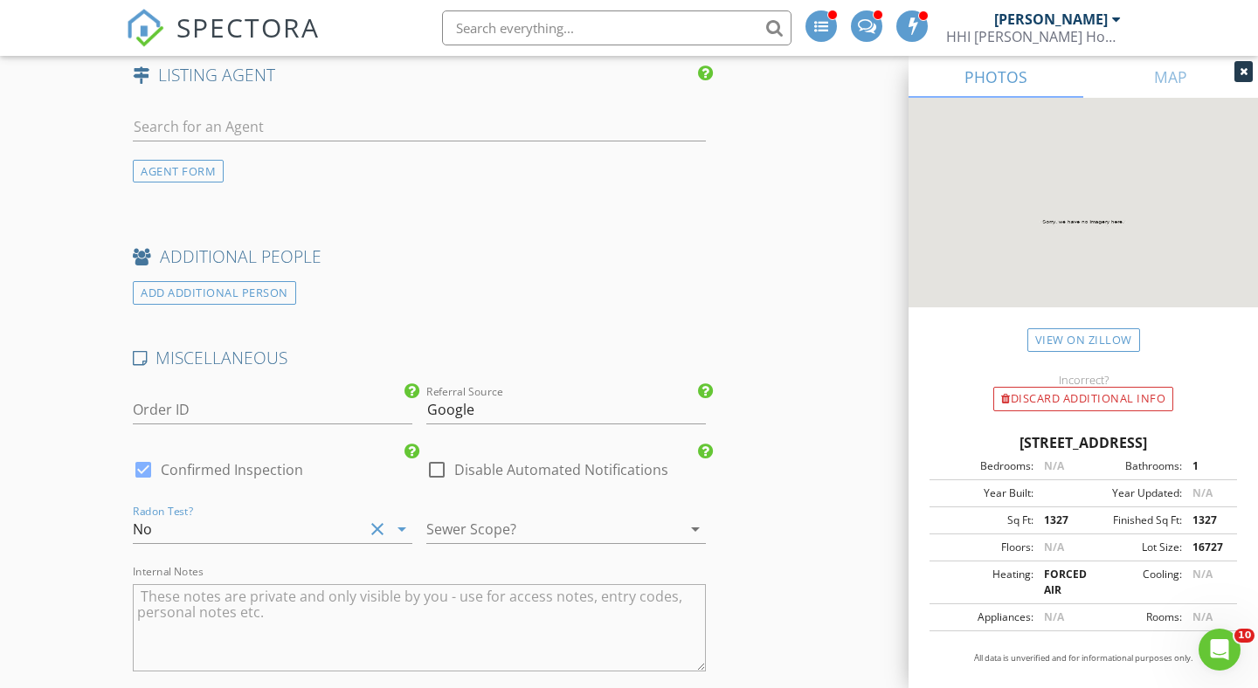
click at [480, 534] on div at bounding box center [541, 529] width 231 height 28
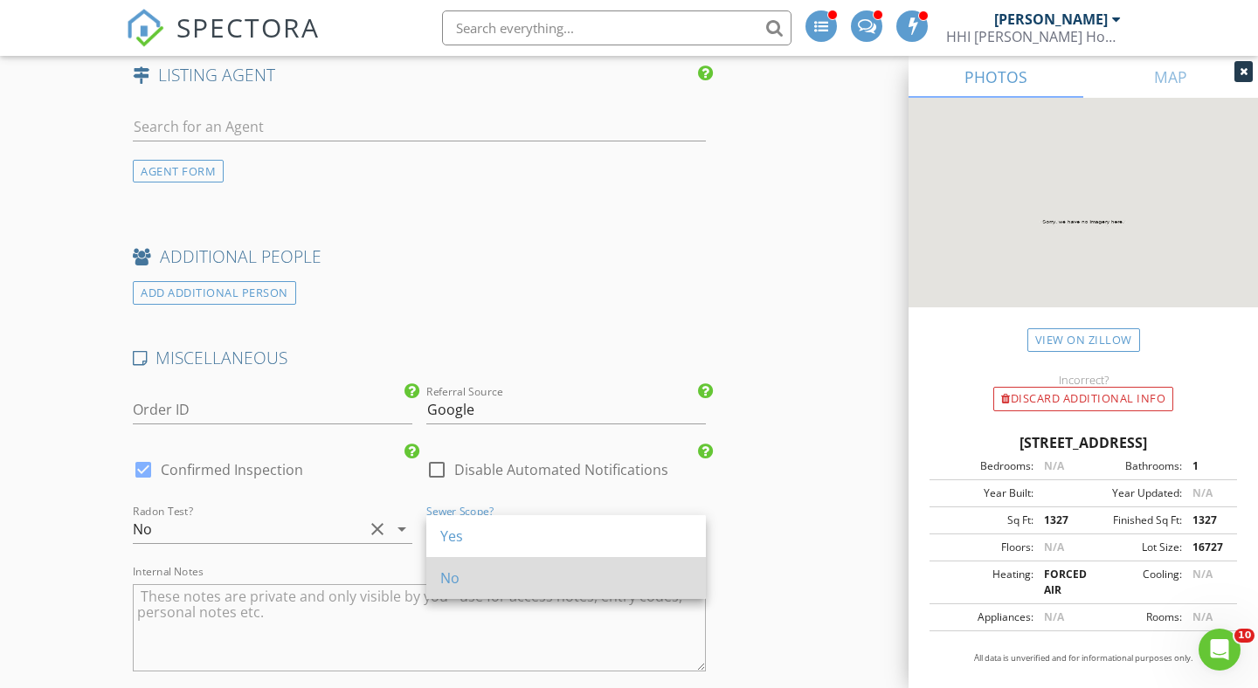
click at [459, 580] on div "No" at bounding box center [566, 578] width 252 height 21
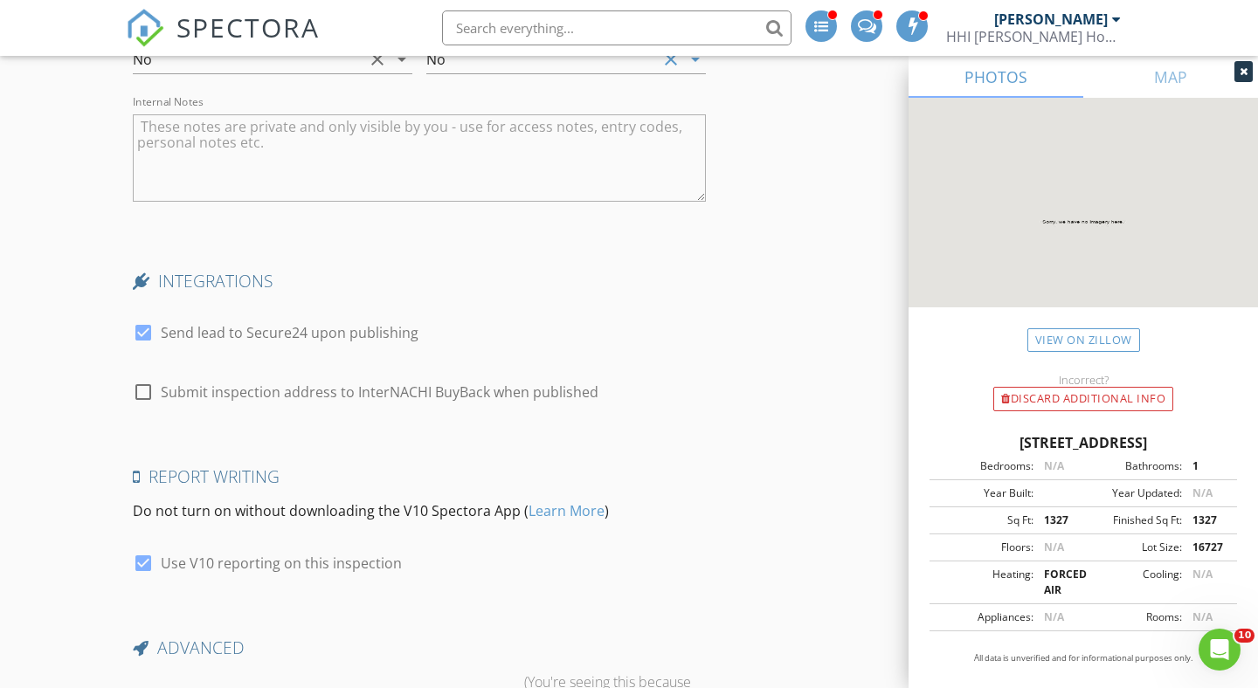
scroll to position [3198, 0]
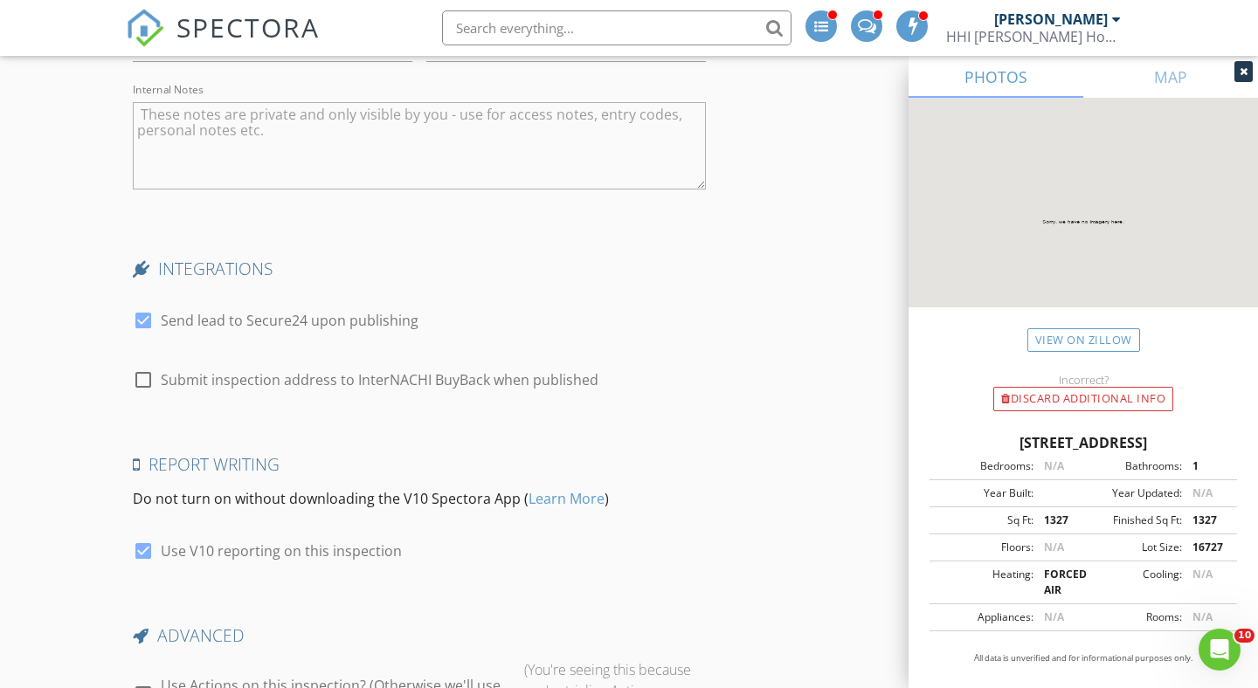
click at [144, 382] on div at bounding box center [143, 380] width 30 height 30
checkbox input "true"
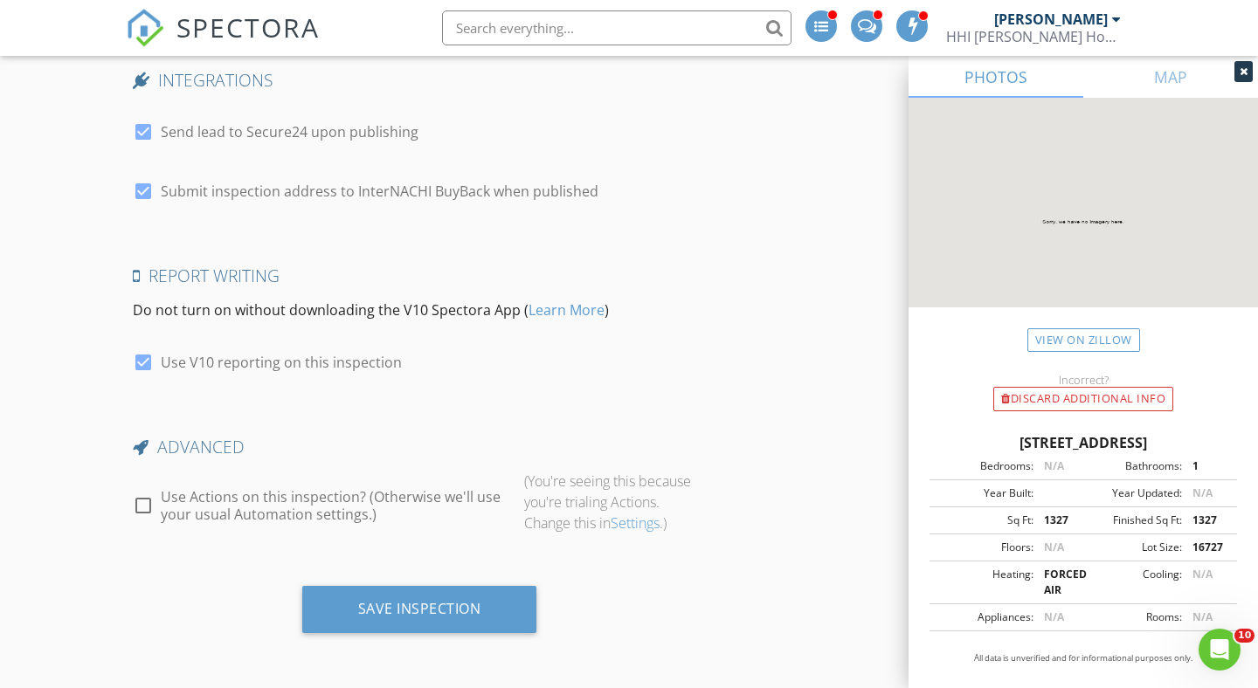
click at [148, 504] on div at bounding box center [143, 506] width 30 height 30
checkbox input "true"
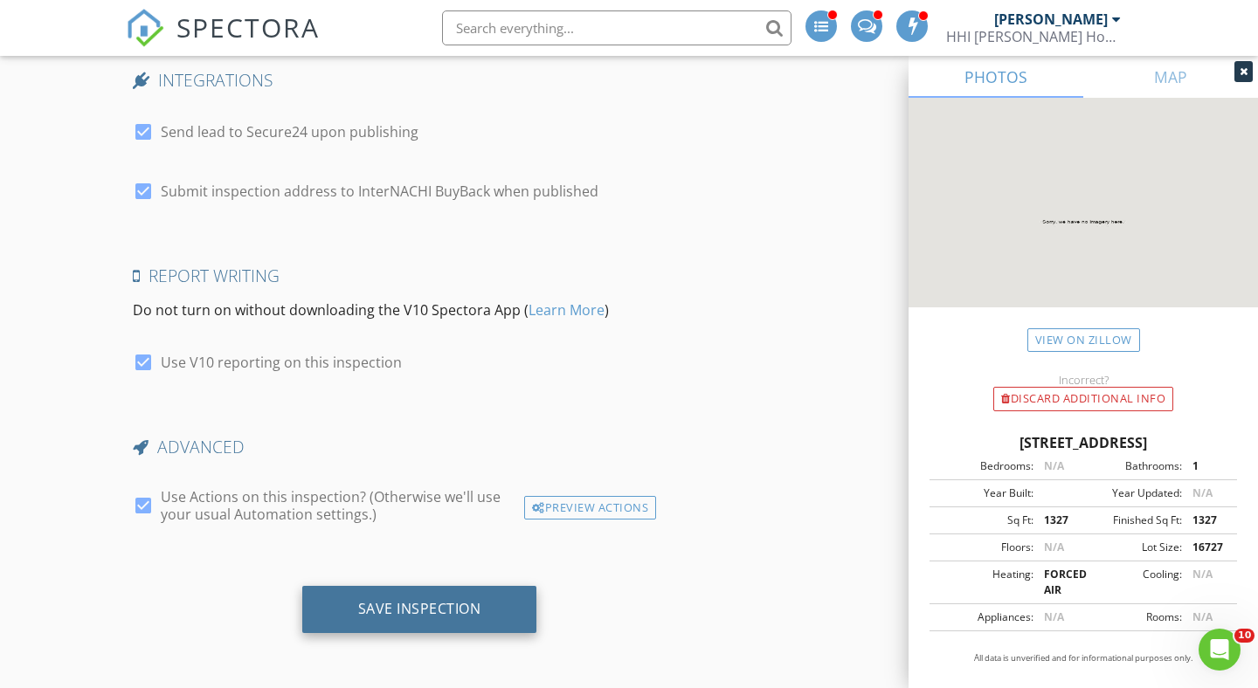
click at [413, 600] on div "Save Inspection" at bounding box center [419, 608] width 123 height 17
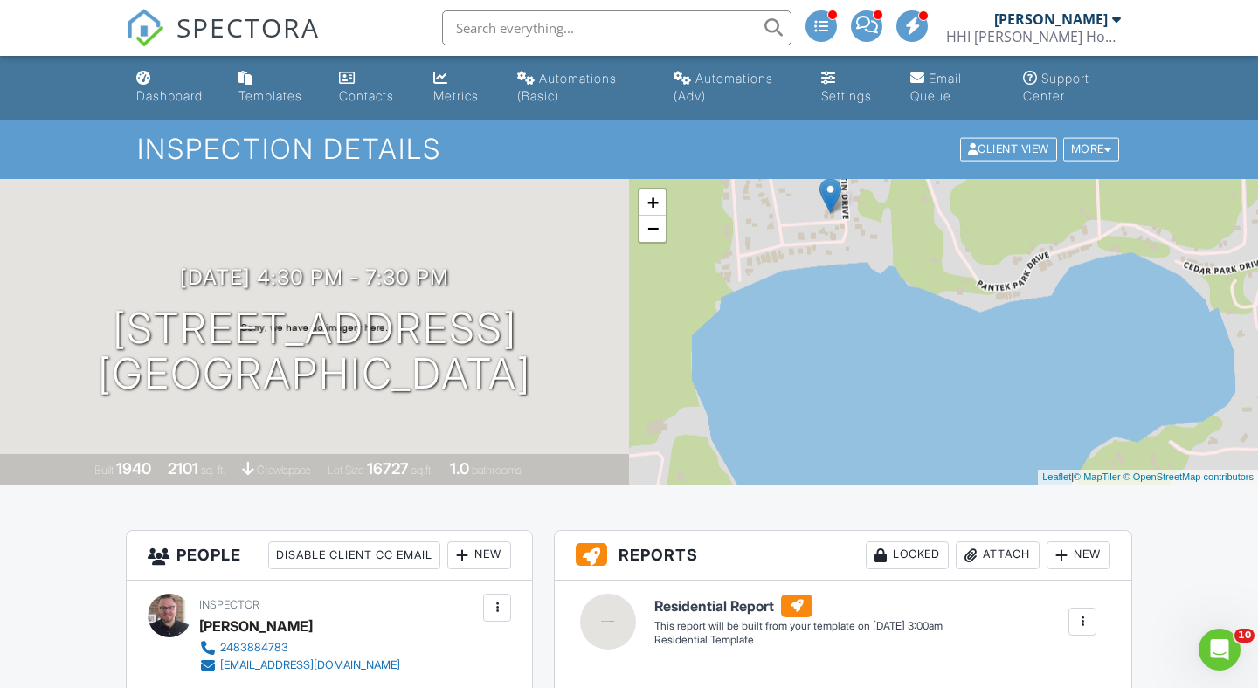
drag, startPoint x: 853, startPoint y: 367, endPoint x: 721, endPoint y: 239, distance: 183.5
click at [721, 243] on div "+ − Leaflet | © MapTiler © OpenStreetMap contributors" at bounding box center [943, 332] width 629 height 306
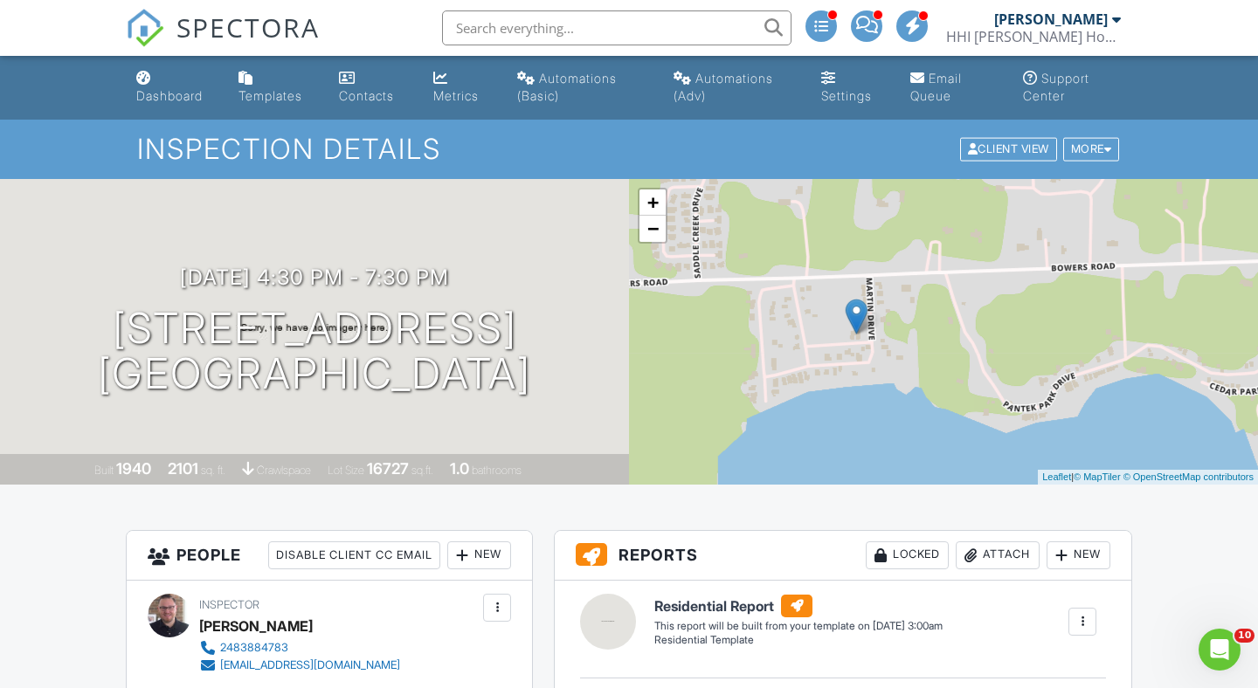
drag, startPoint x: 894, startPoint y: 398, endPoint x: 937, endPoint y: 519, distance: 128.2
click at [166, 114] on li "Dashboard" at bounding box center [173, 88] width 95 height 64
click at [167, 101] on div "Dashboard" at bounding box center [169, 95] width 66 height 15
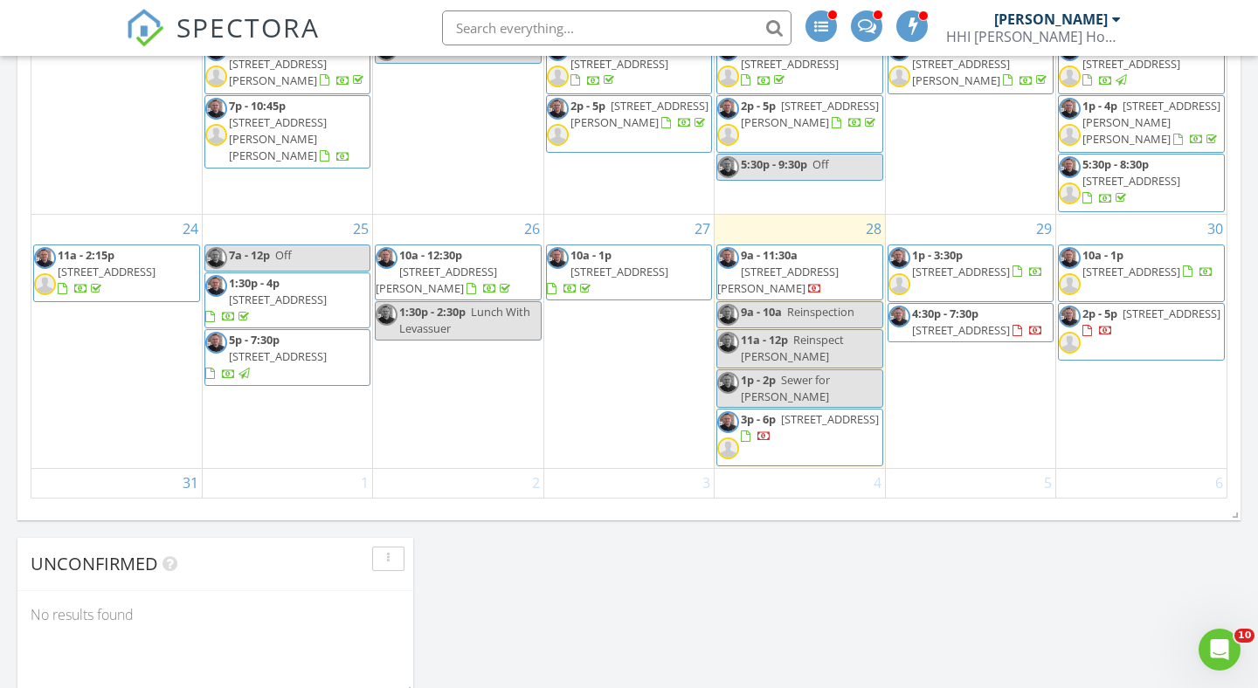
scroll to position [1111, 0]
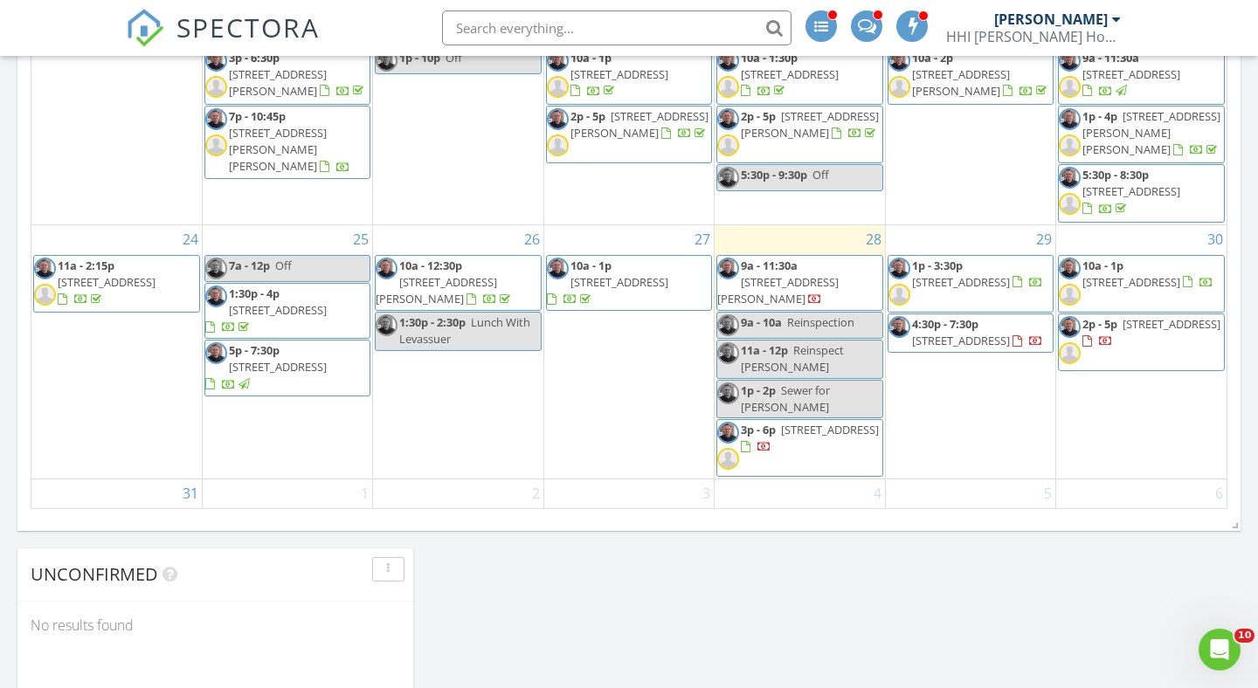
click at [962, 333] on span "[STREET_ADDRESS]" at bounding box center [961, 341] width 98 height 16
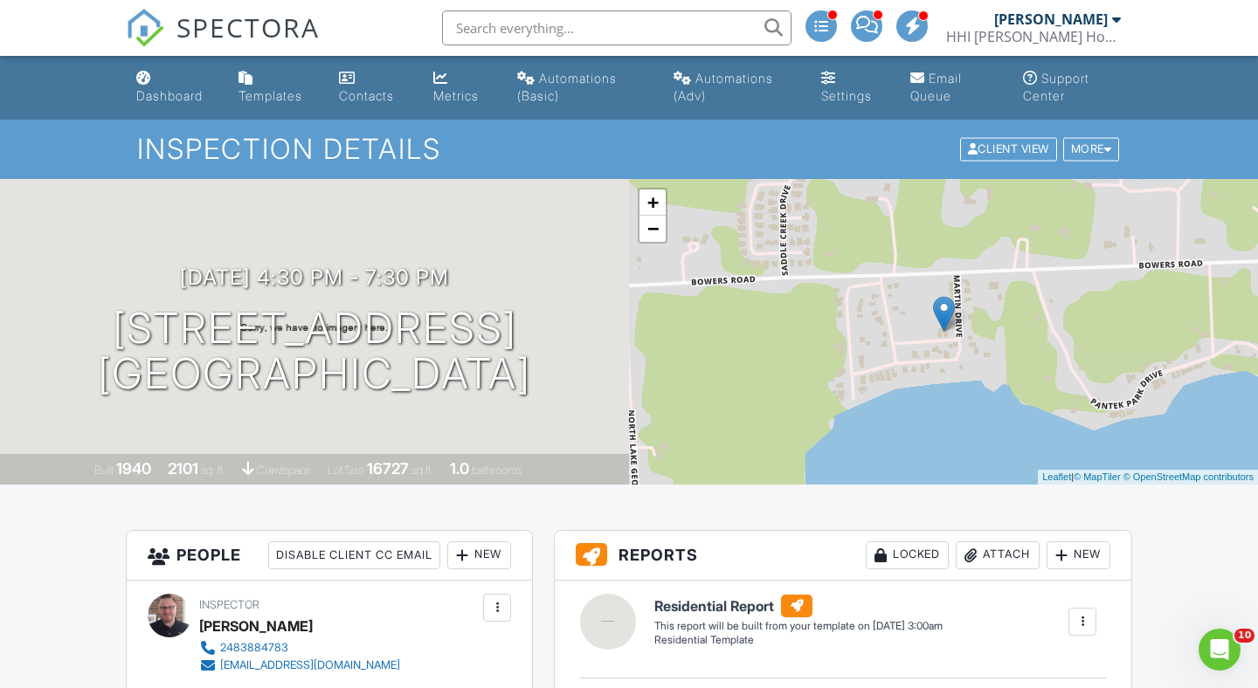
click at [174, 98] on div "Dashboard" at bounding box center [169, 95] width 66 height 15
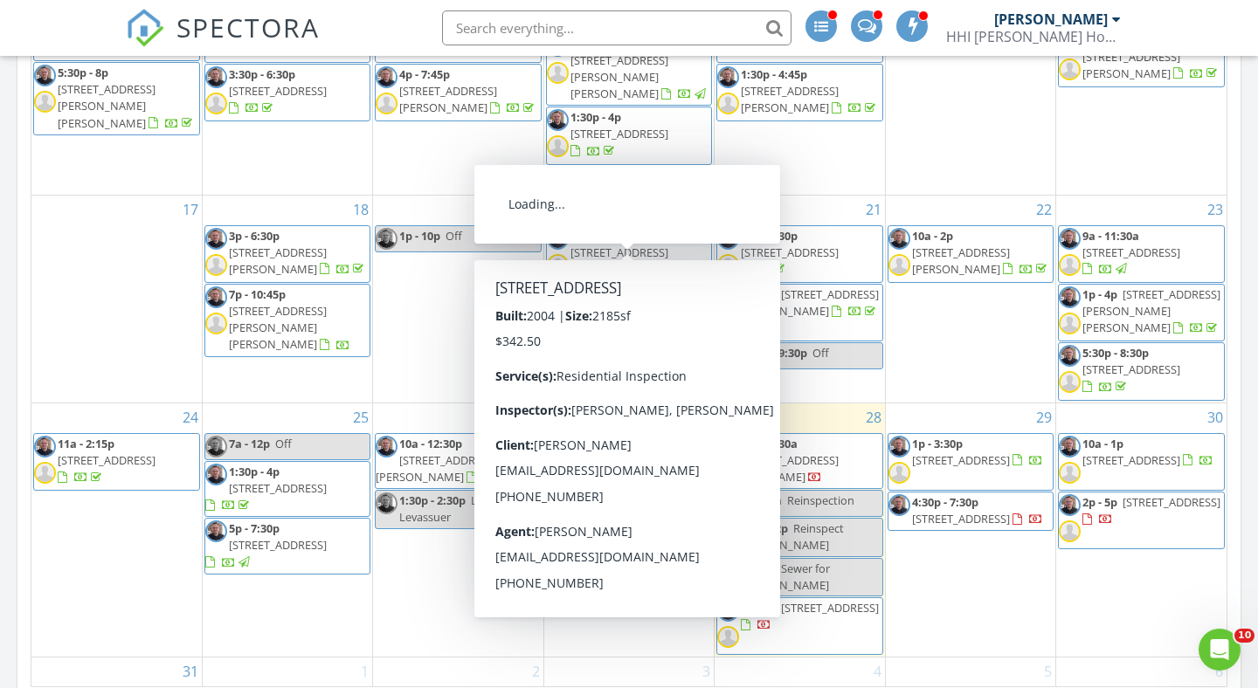
scroll to position [934, 0]
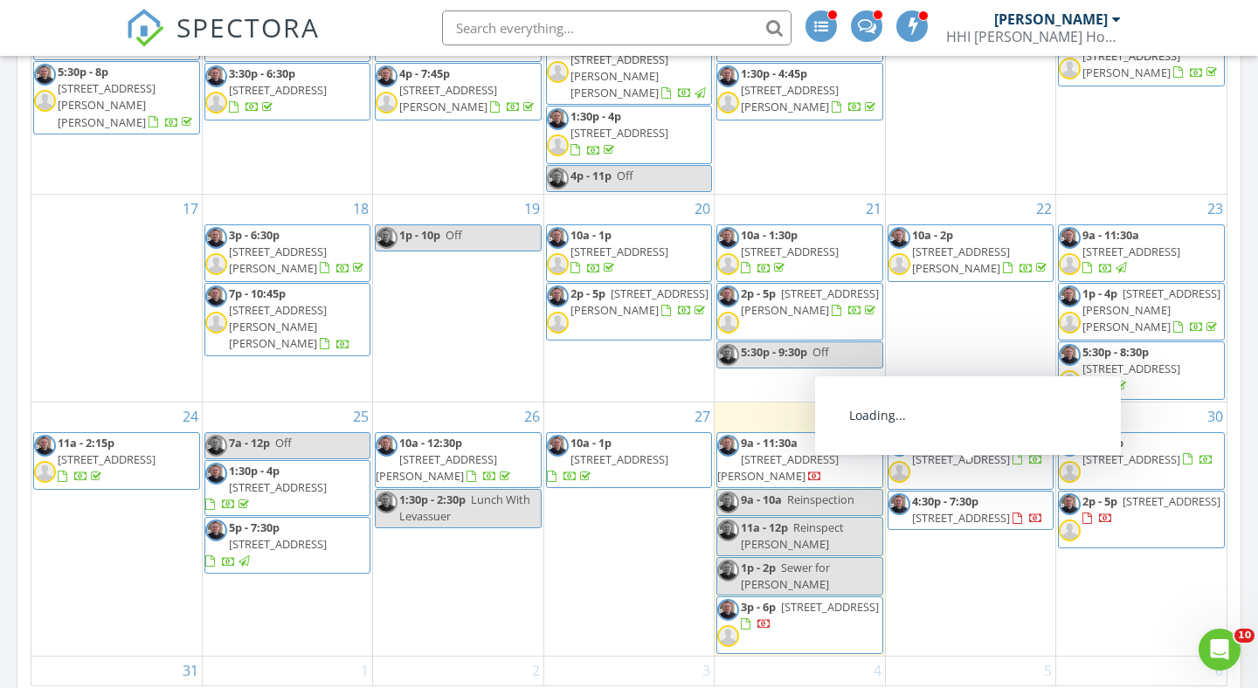
click at [982, 496] on span "4:30p - 7:30p [STREET_ADDRESS]" at bounding box center [971, 511] width 164 height 34
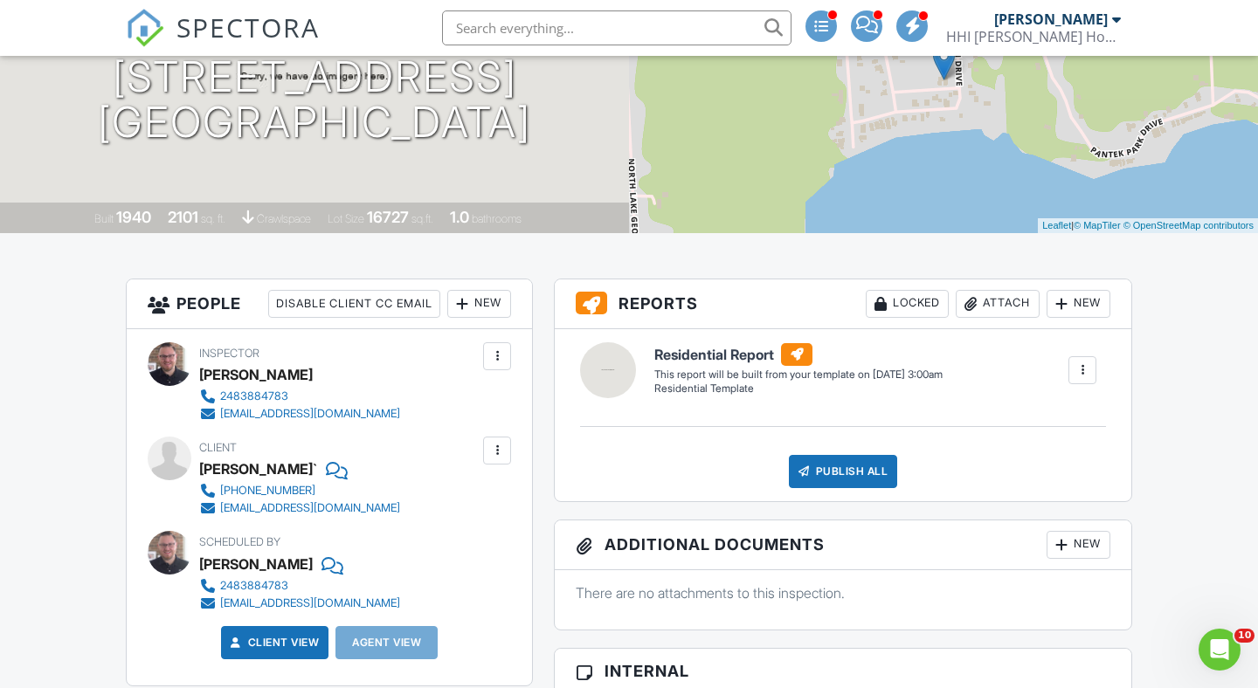
click at [482, 300] on div "New" at bounding box center [479, 304] width 64 height 28
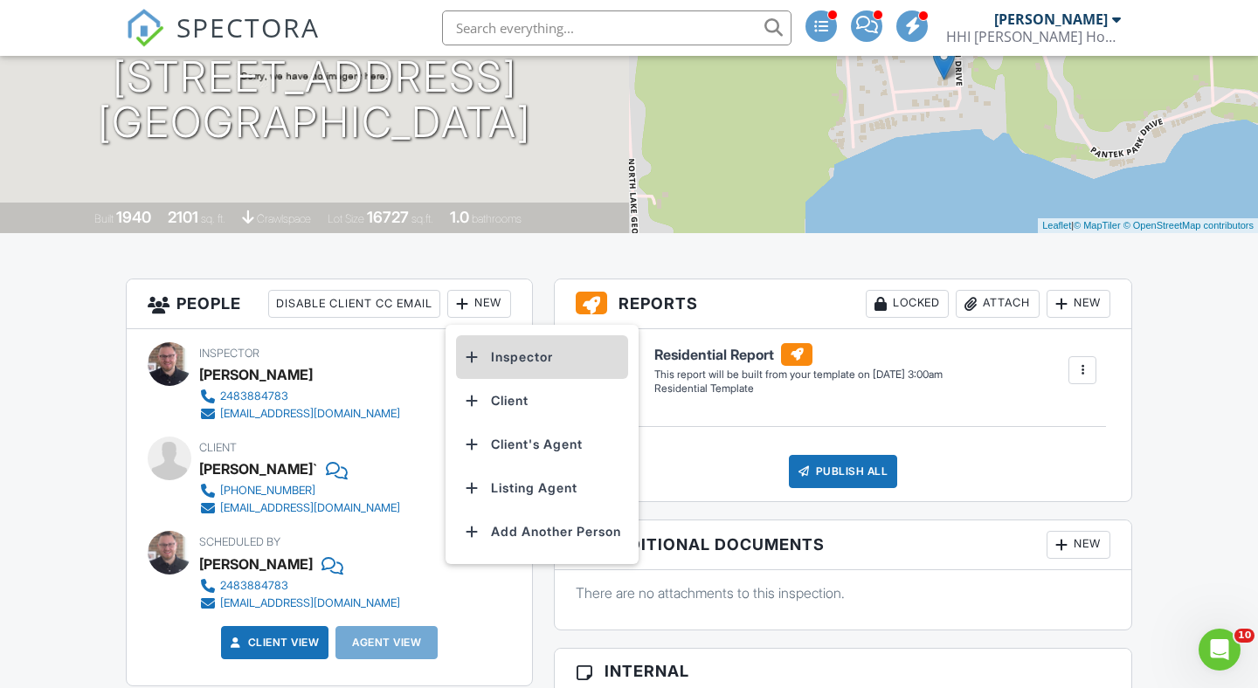
click at [529, 342] on li "Inspector" at bounding box center [542, 357] width 172 height 44
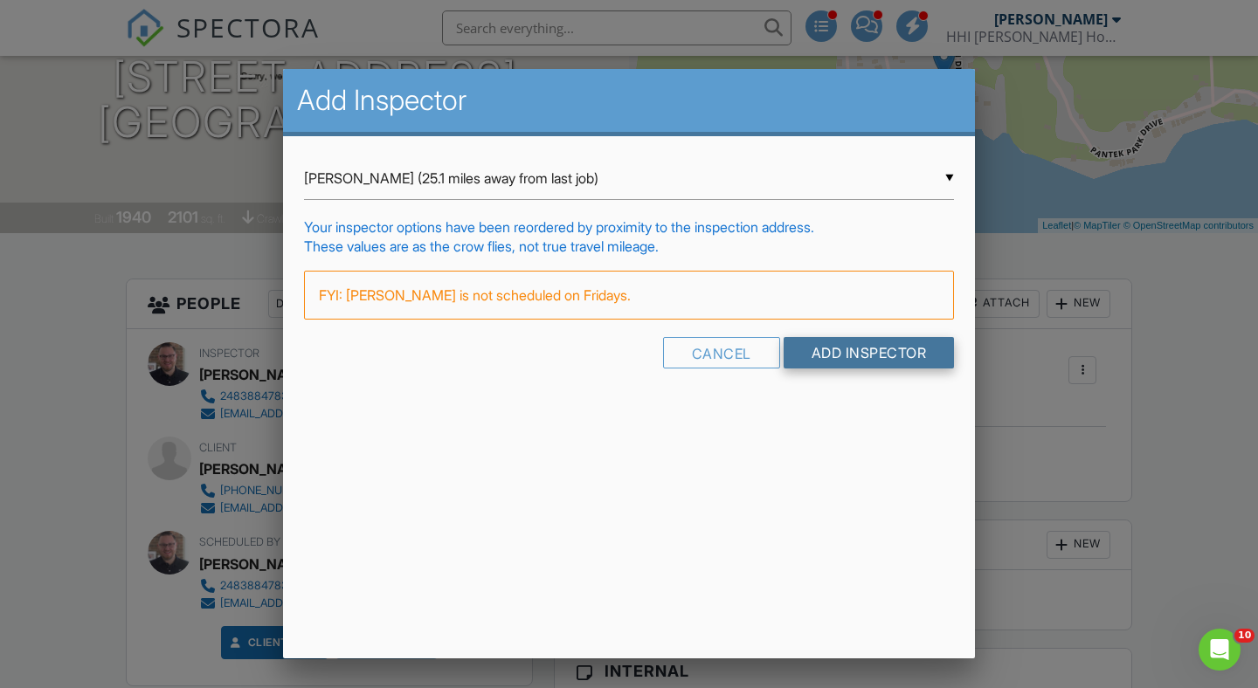
click at [854, 345] on input "Add Inspector" at bounding box center [869, 352] width 171 height 31
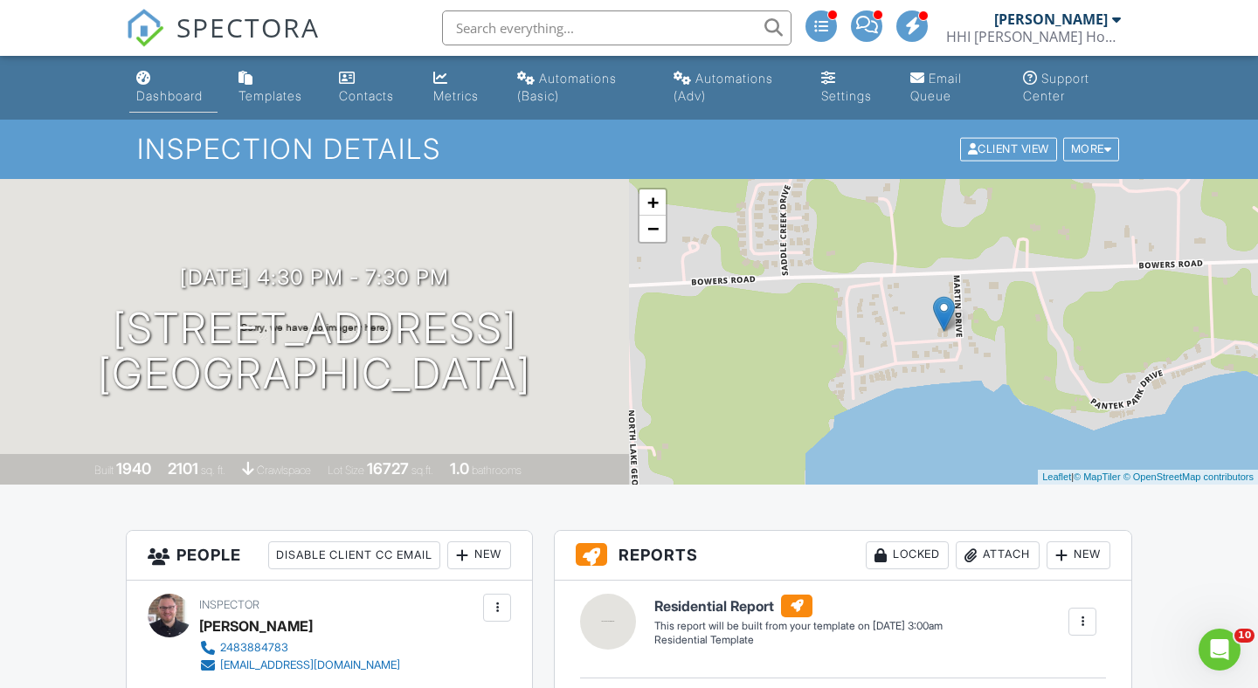
click at [172, 91] on div "Dashboard" at bounding box center [169, 95] width 66 height 15
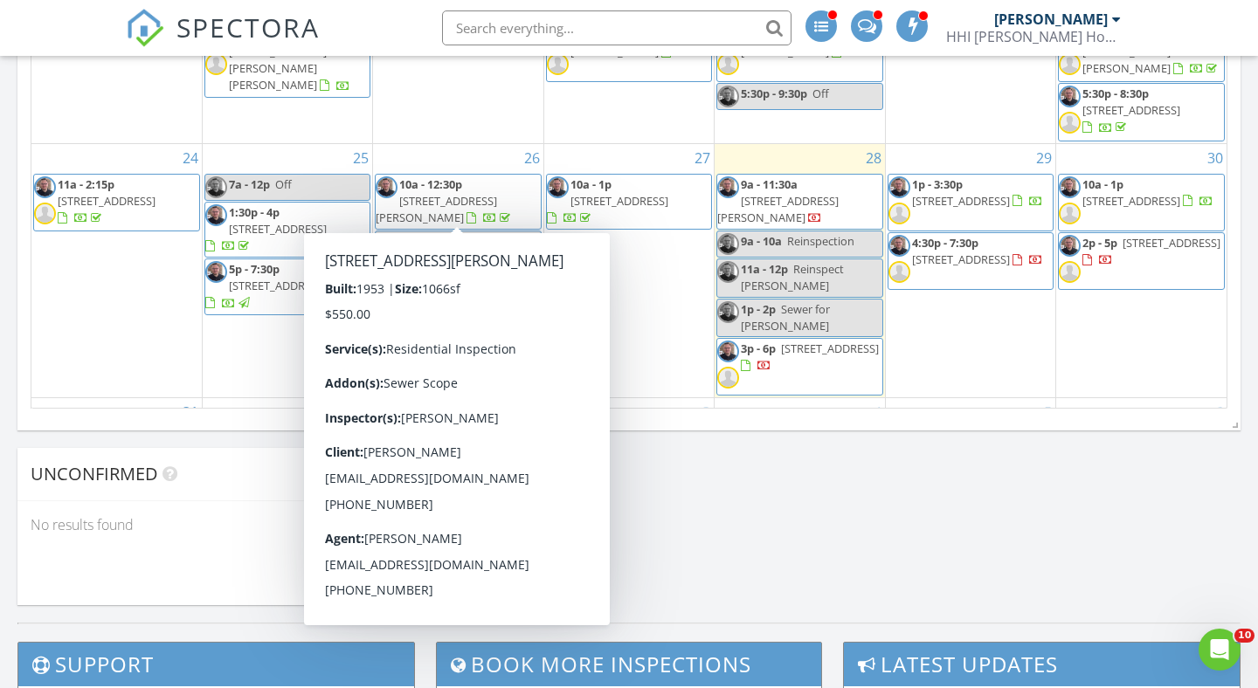
scroll to position [415, 0]
